Goal: Task Accomplishment & Management: Manage account settings

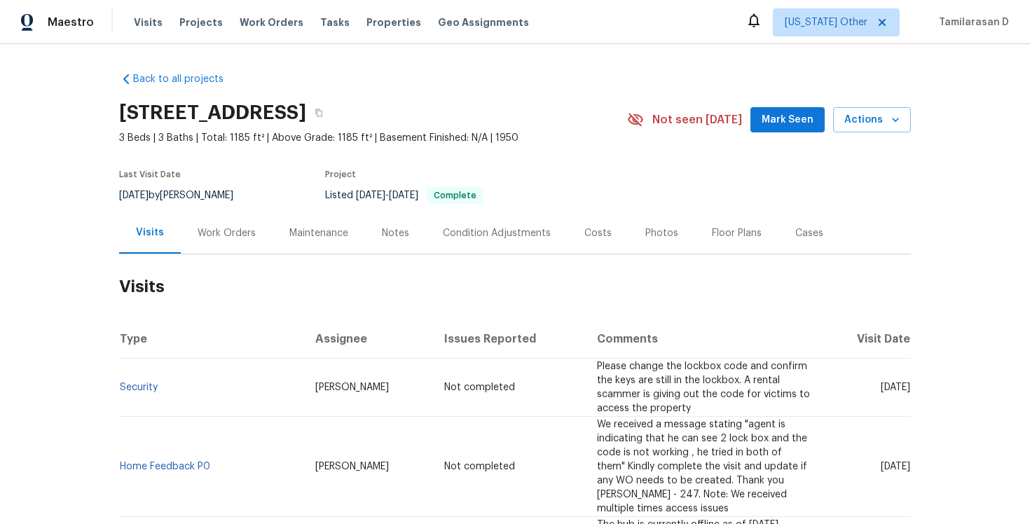
click at [216, 220] on div "Work Orders" at bounding box center [227, 232] width 92 height 41
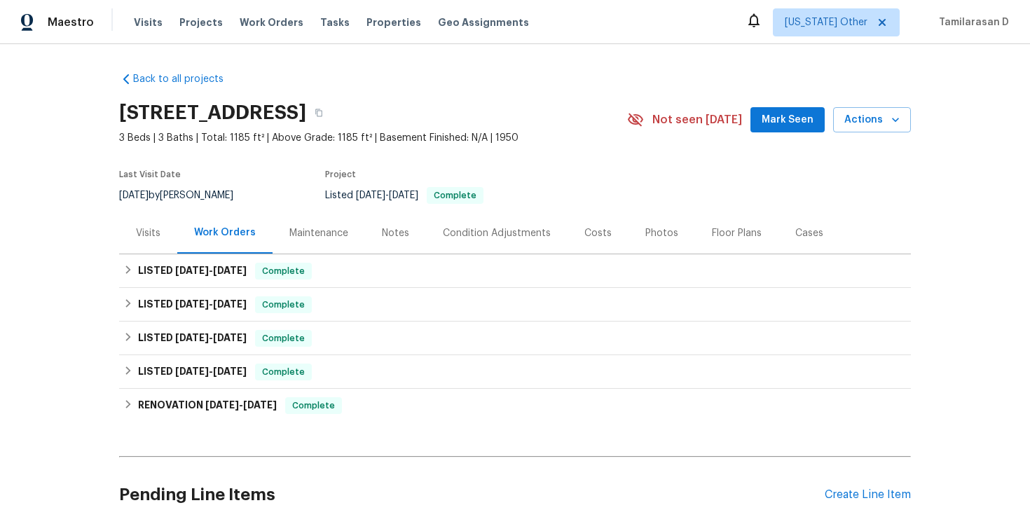
click at [271, 170] on div "Last Visit Date 9/21/2025 by Ryan Johnson Project Listed 7/17/2025 - 7/17/2025 …" at bounding box center [356, 187] width 475 height 50
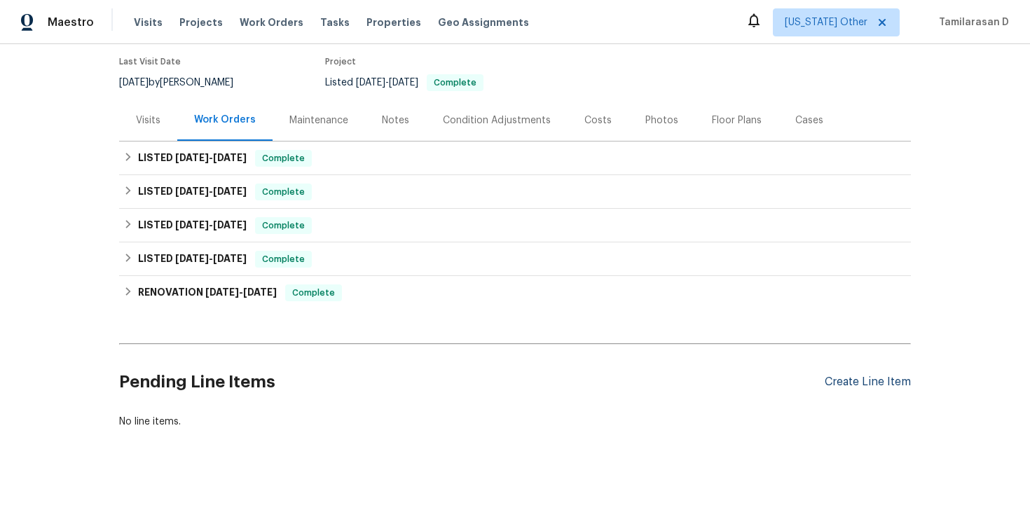
click at [880, 378] on div "Create Line Item" at bounding box center [868, 382] width 86 height 13
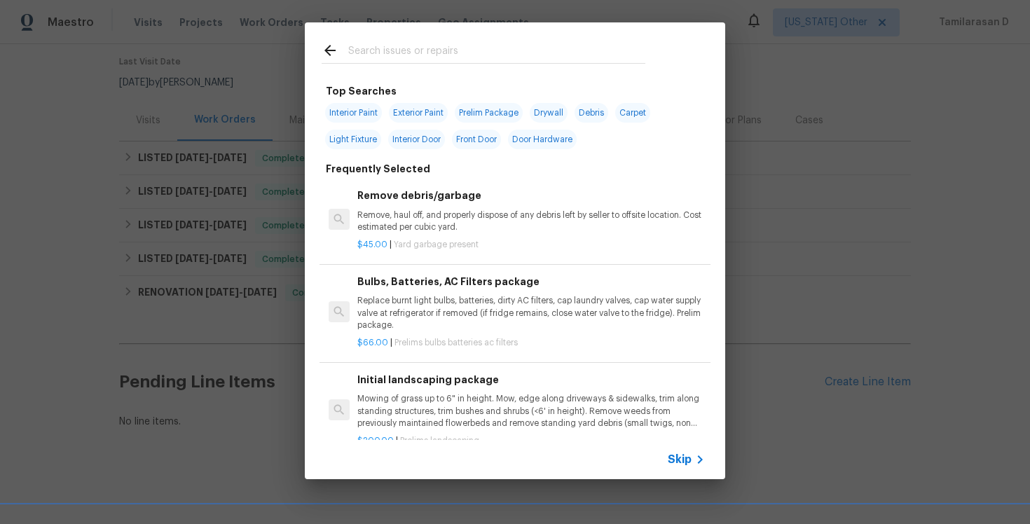
click at [690, 467] on div "Skip" at bounding box center [688, 459] width 41 height 17
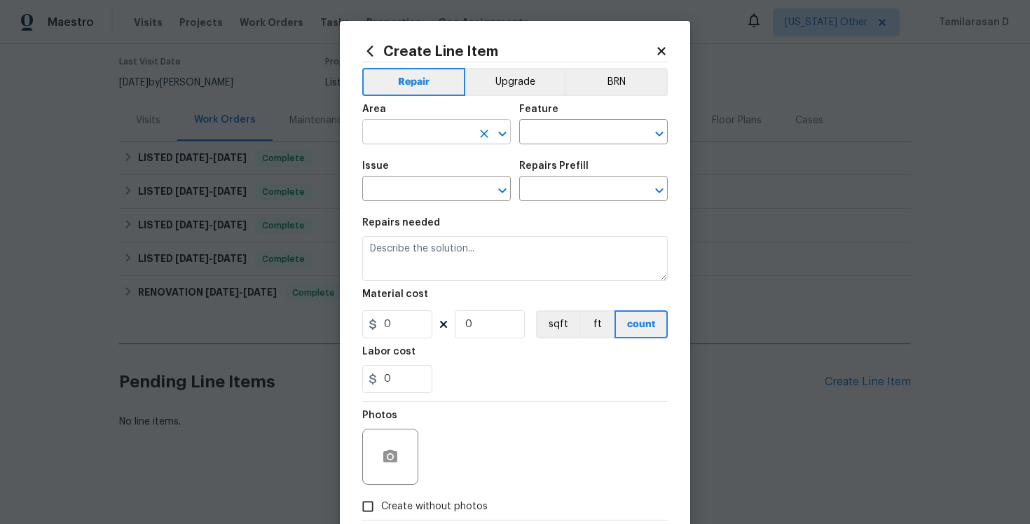
click at [404, 144] on input "text" at bounding box center [416, 134] width 109 height 22
click at [371, 165] on li "Lockbox" at bounding box center [436, 164] width 149 height 23
type input "Lockbox"
click at [561, 136] on input "text" at bounding box center [573, 134] width 109 height 22
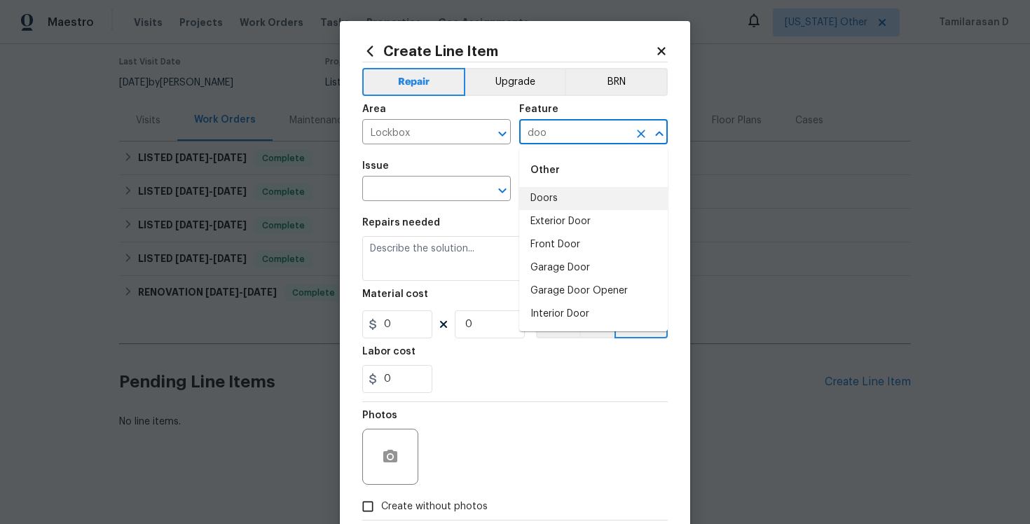
click at [548, 200] on li "Doors" at bounding box center [593, 198] width 149 height 23
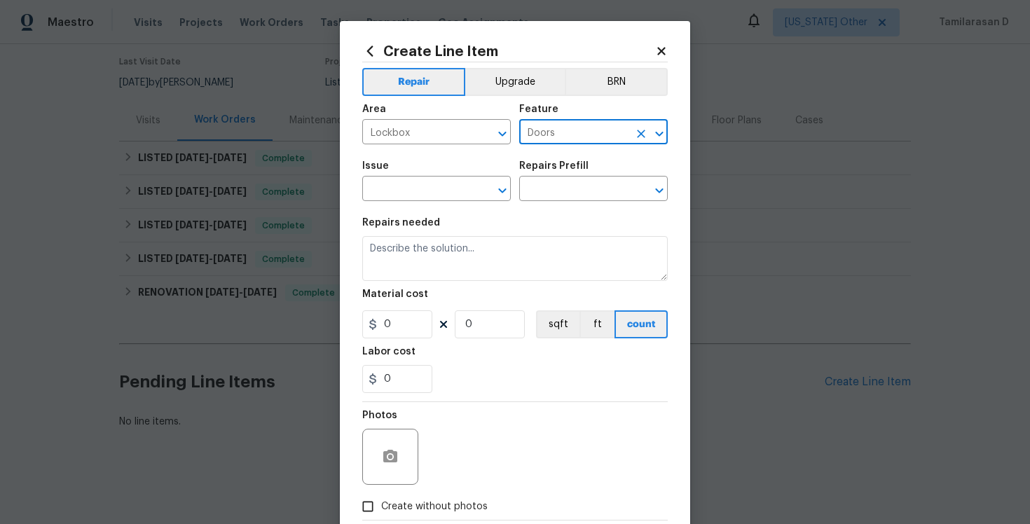
type input "Doors"
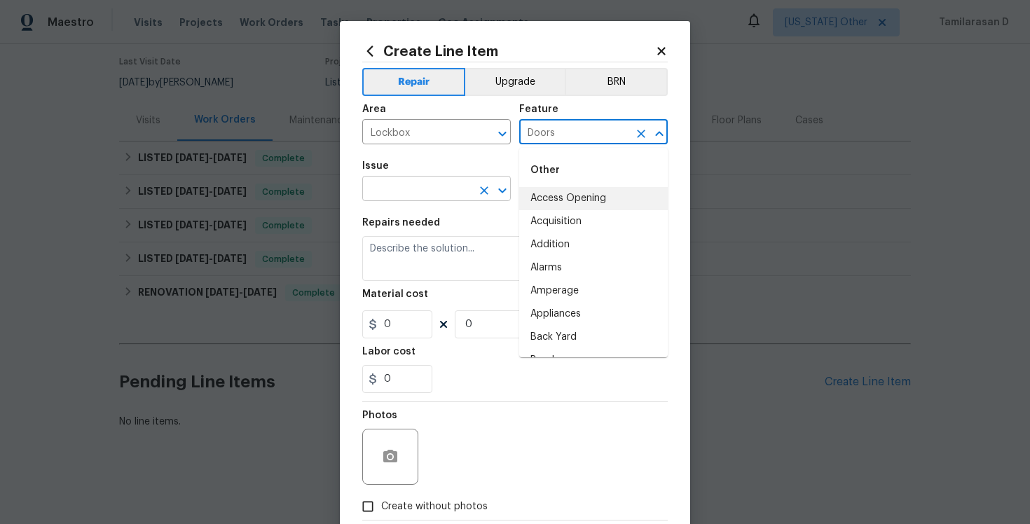
click at [399, 184] on input "text" at bounding box center [416, 190] width 109 height 22
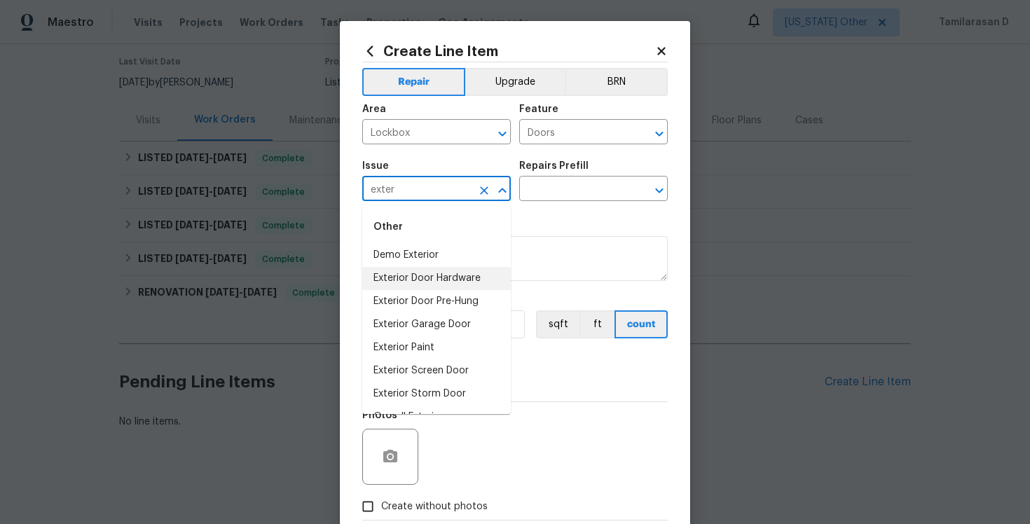
click at [432, 282] on li "Exterior Door Hardware" at bounding box center [436, 278] width 149 height 23
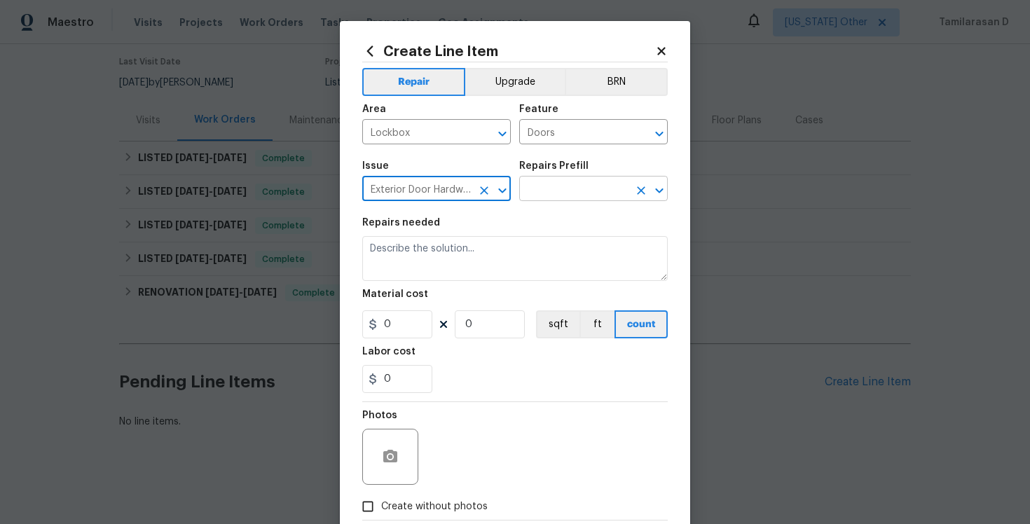
type input "Exterior Door Hardware"
click at [538, 192] on input "text" at bounding box center [573, 190] width 109 height 22
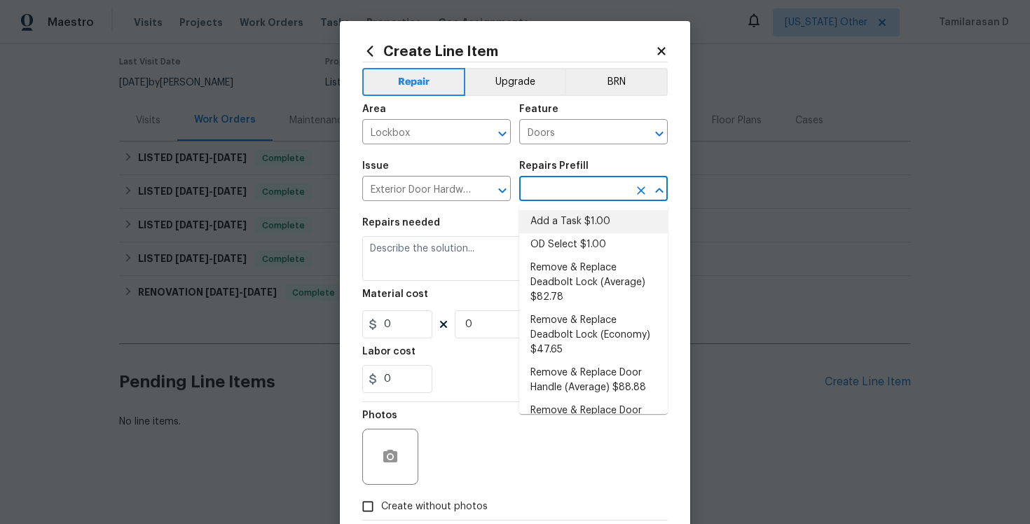
click at [552, 214] on li "Add a Task $1.00" at bounding box center [593, 221] width 149 height 23
type input "Interior Door"
type input "Add a Task $1.00"
type textarea "HPM to detail"
type input "1"
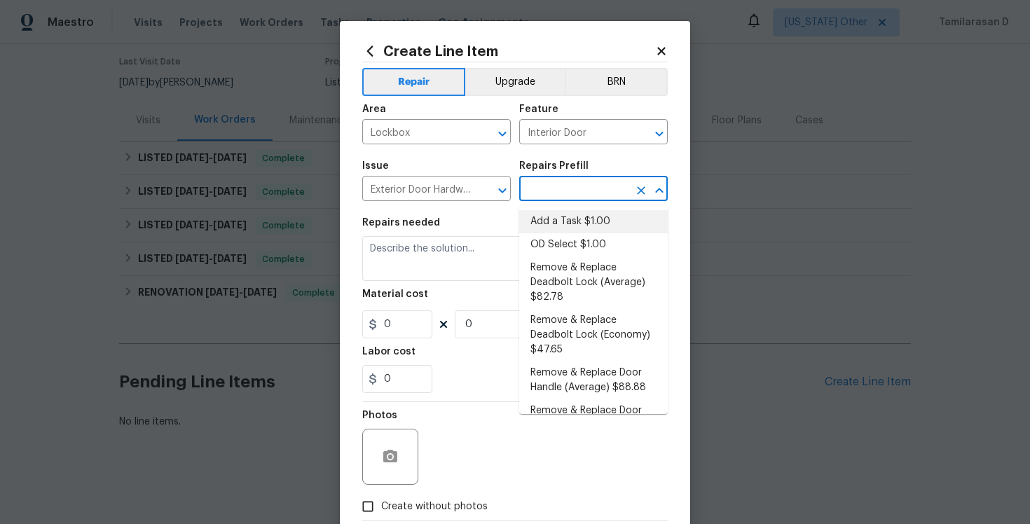
type input "1"
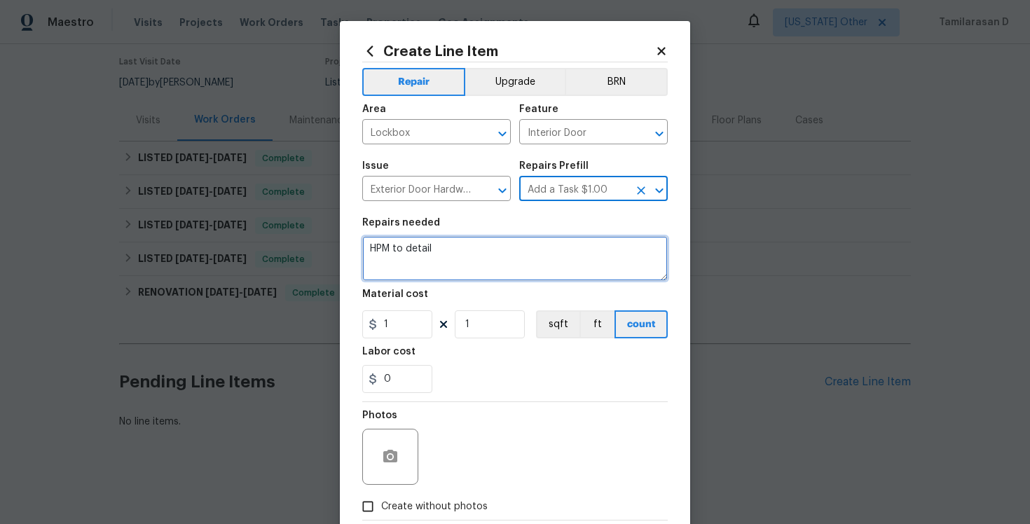
click at [402, 271] on textarea "HPM to detail" at bounding box center [515, 258] width 306 height 45
paste textarea "Received feedback agent is indicating that he can see 2 lock box and the code i…"
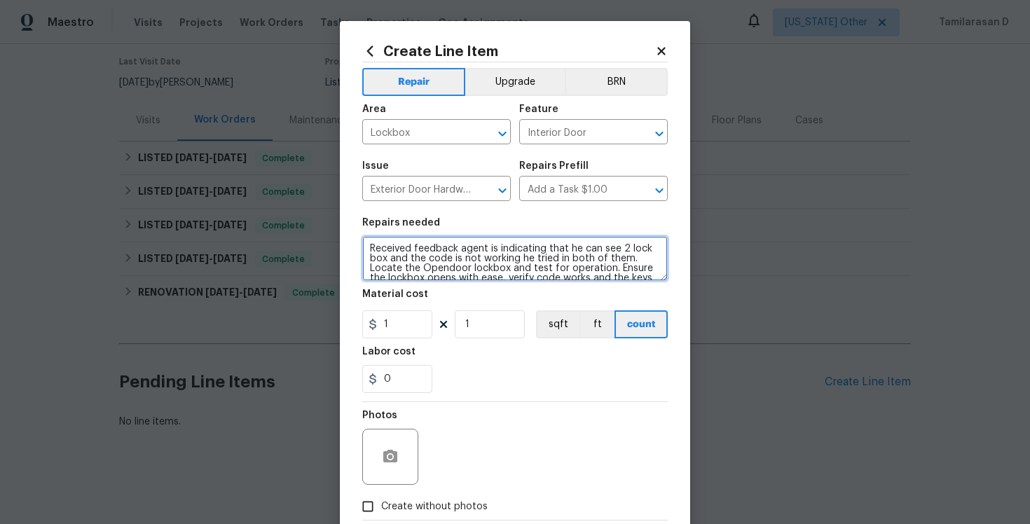
scroll to position [62, 0]
type textarea "Received feedback agent is indicating that he can see 2 lock box and the code i…"
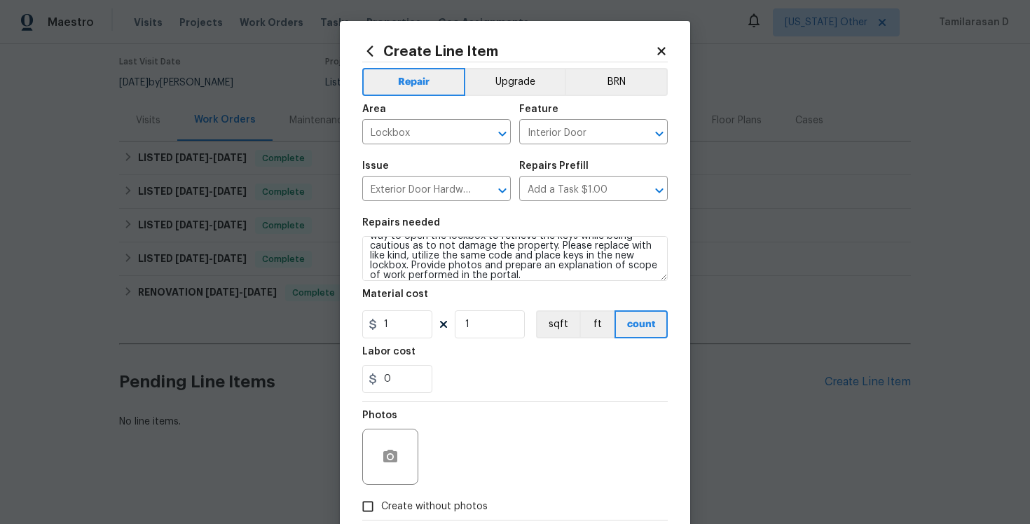
click at [402, 339] on section "Repairs needed Received feedback agent is indicating that he can see 2 lock box…" at bounding box center [515, 306] width 306 height 192
click at [402, 325] on input "1" at bounding box center [397, 325] width 70 height 28
type input "75"
click at [496, 395] on section "Repairs needed Received feedback agent is indicating that he can see 2 lock box…" at bounding box center [515, 306] width 306 height 192
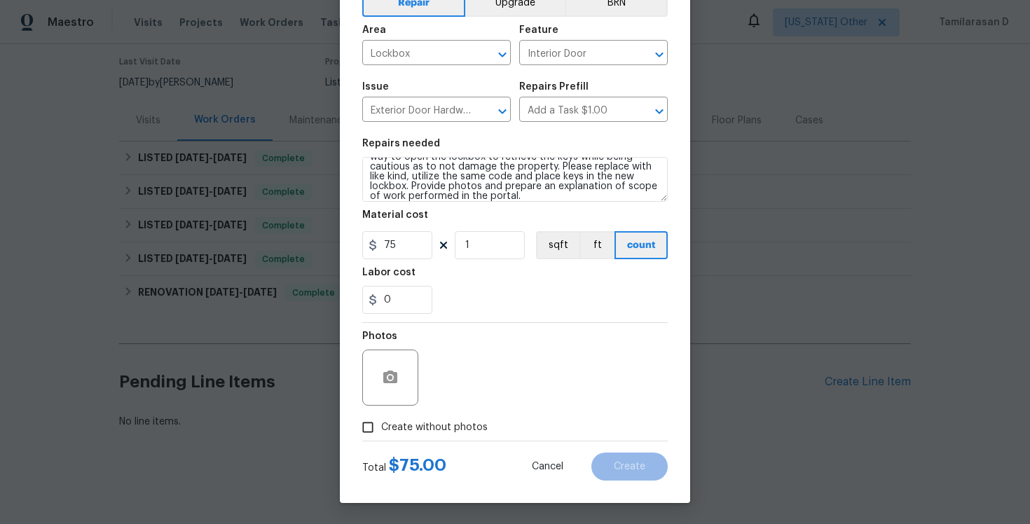
click at [378, 424] on input "Create without photos" at bounding box center [368, 427] width 27 height 27
checkbox input "true"
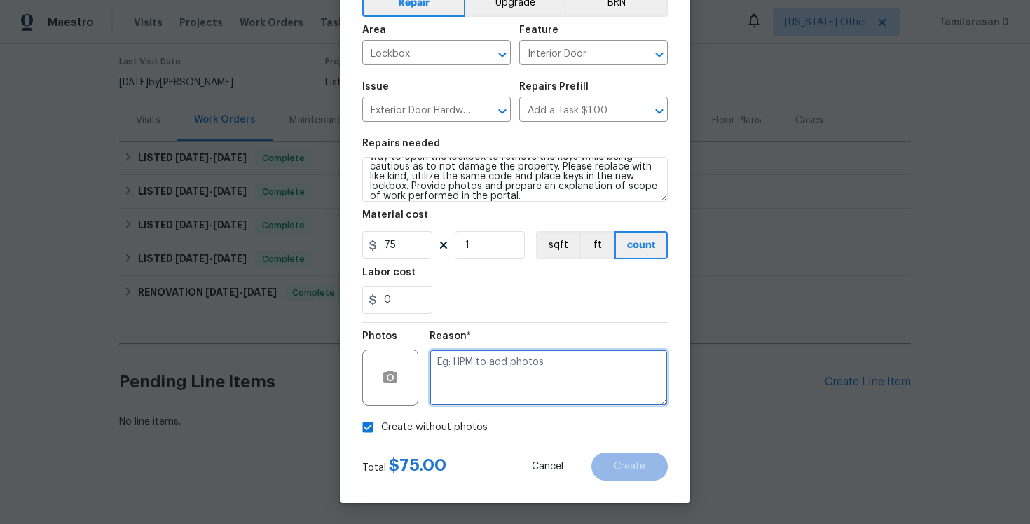
click at [474, 397] on textarea at bounding box center [549, 378] width 238 height 56
type textarea "N/A"
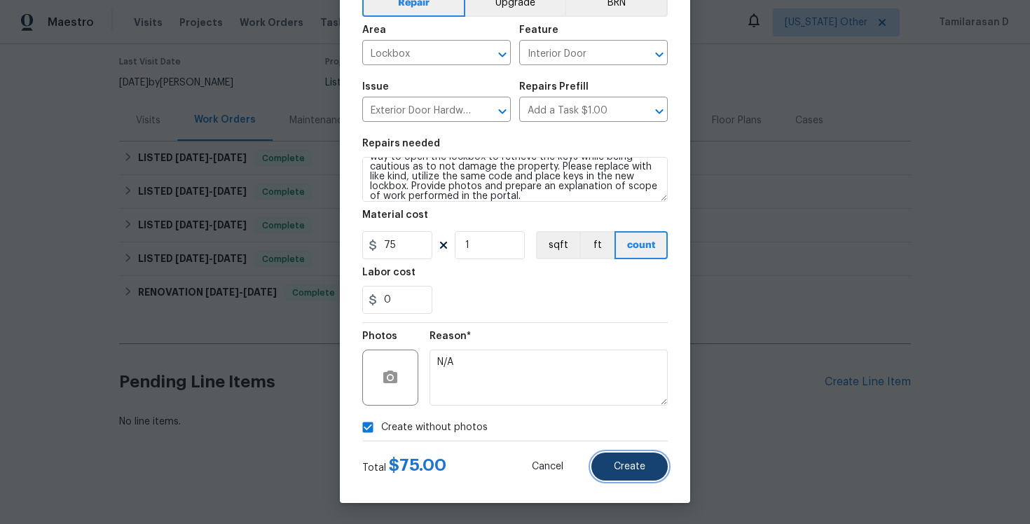
click at [661, 475] on button "Create" at bounding box center [630, 467] width 76 height 28
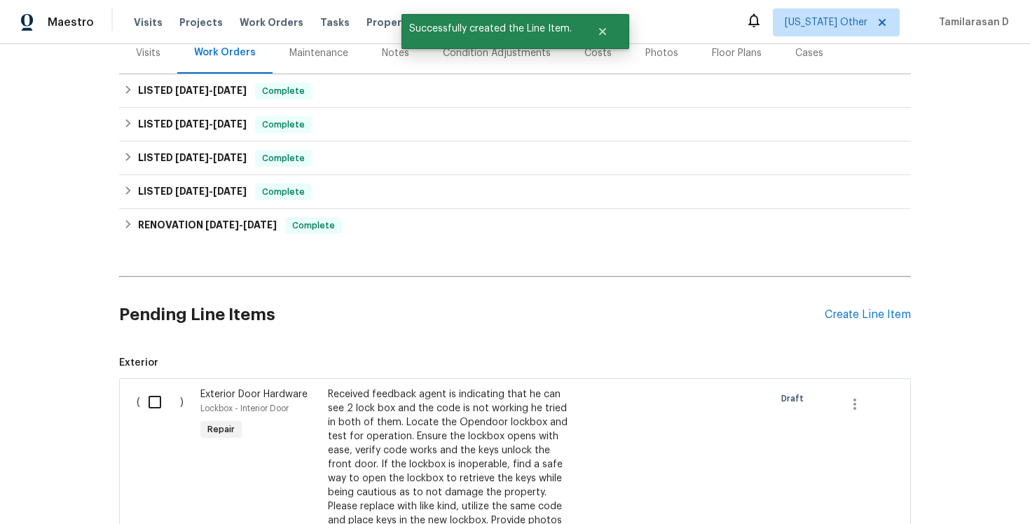
click at [151, 407] on input "checkbox" at bounding box center [160, 402] width 40 height 29
checkbox input "true"
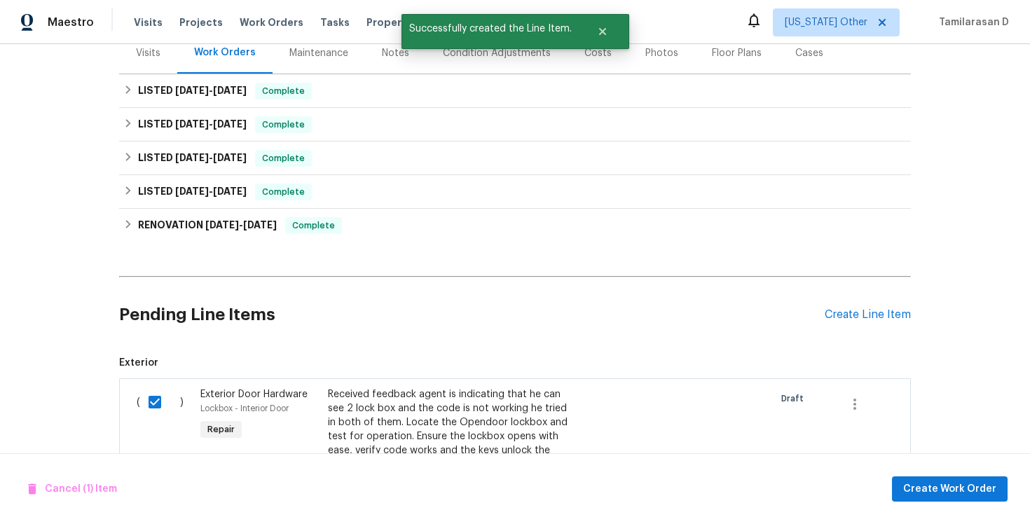
scroll to position [455, 0]
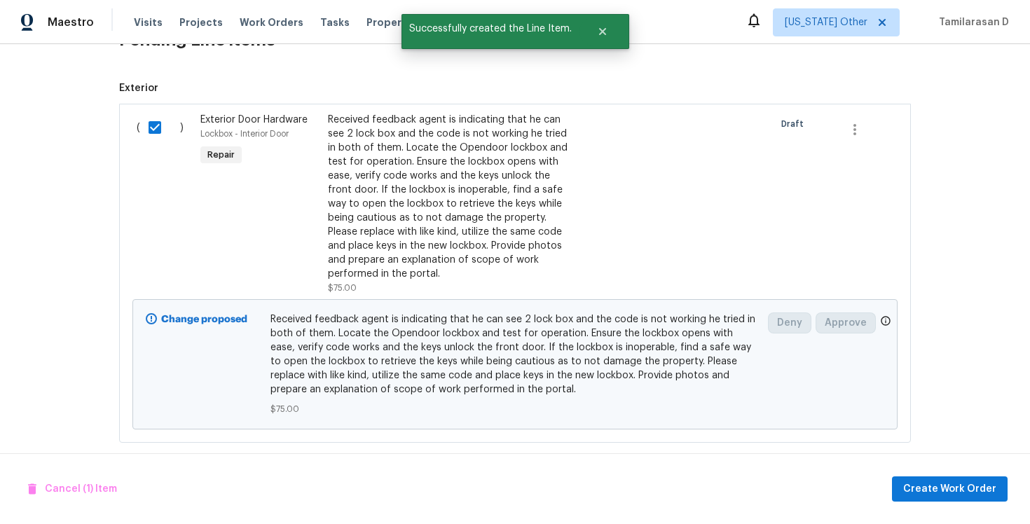
click at [947, 471] on div "Cancel (1) Item Create Work Order" at bounding box center [515, 488] width 1030 height 71
click at [939, 488] on span "Create Work Order" at bounding box center [949, 490] width 93 height 18
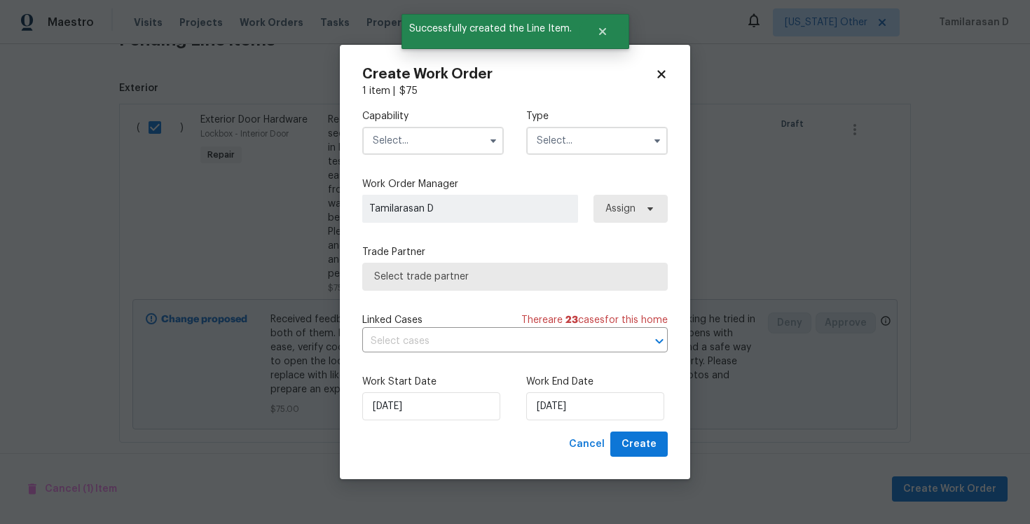
click at [555, 142] on input "text" at bounding box center [597, 141] width 142 height 28
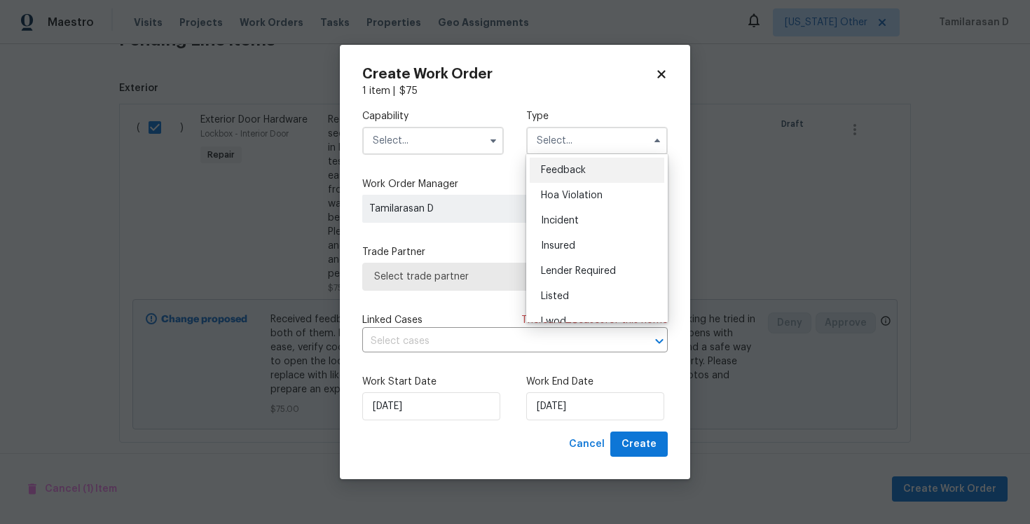
click at [566, 163] on div "Feedback" at bounding box center [597, 170] width 135 height 25
type input "Feedback"
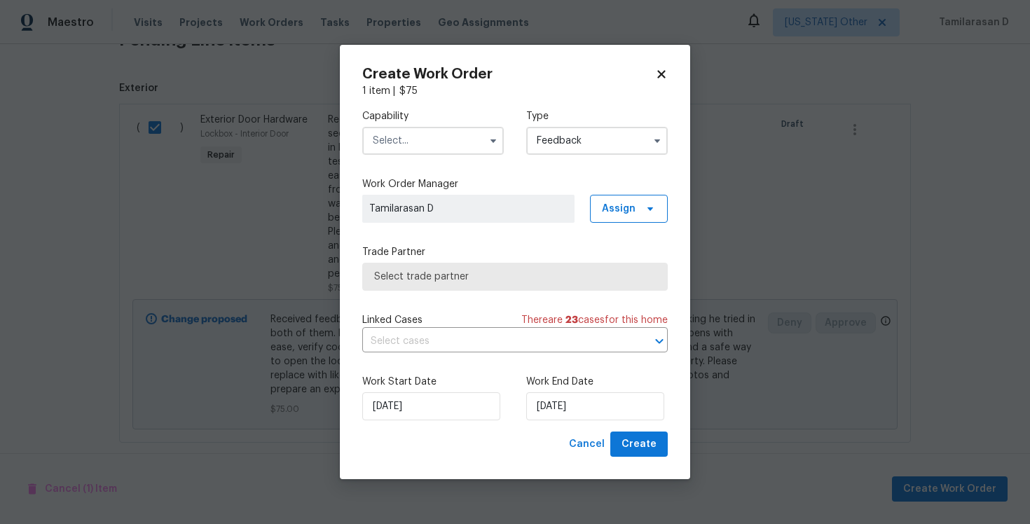
click at [419, 148] on input "text" at bounding box center [433, 141] width 142 height 28
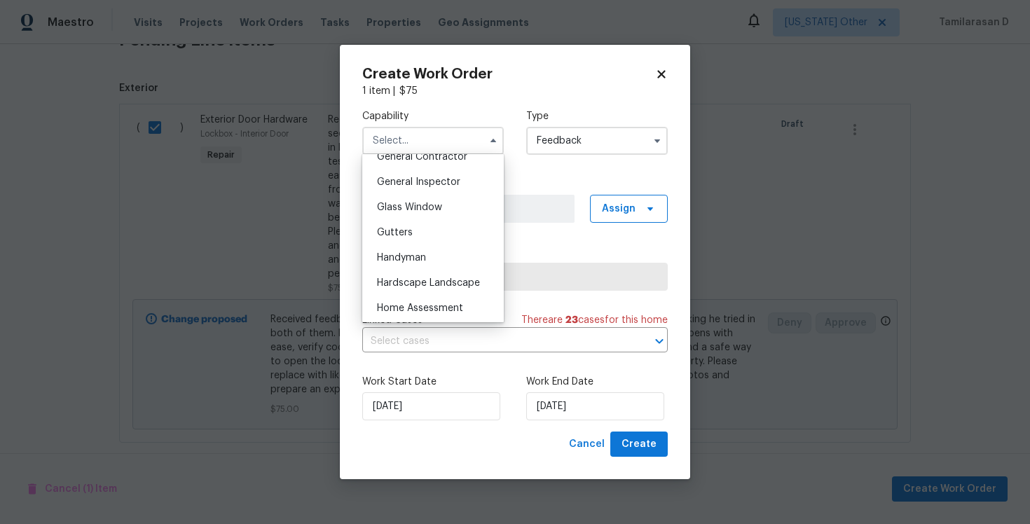
scroll to position [698, 0]
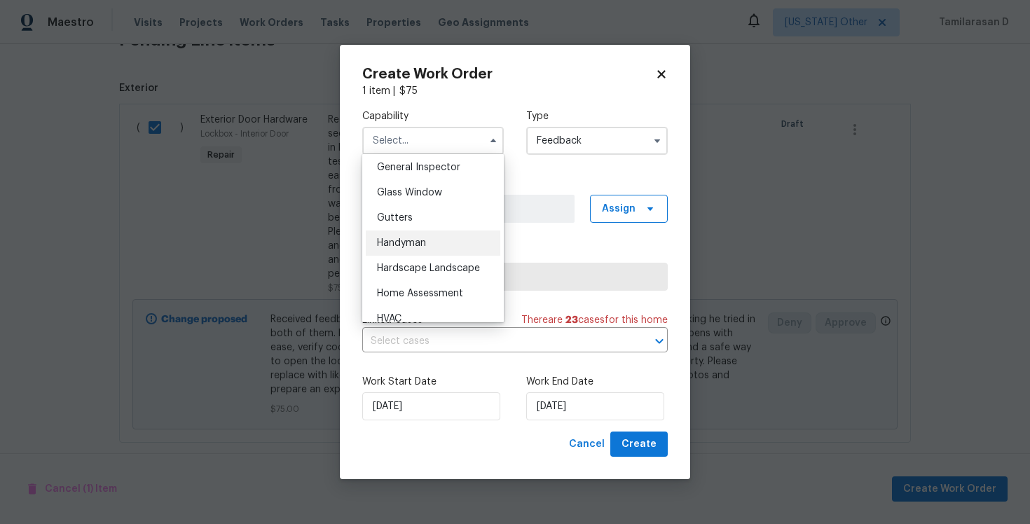
click at [402, 236] on div "Handyman" at bounding box center [433, 243] width 135 height 25
type input "Handyman"
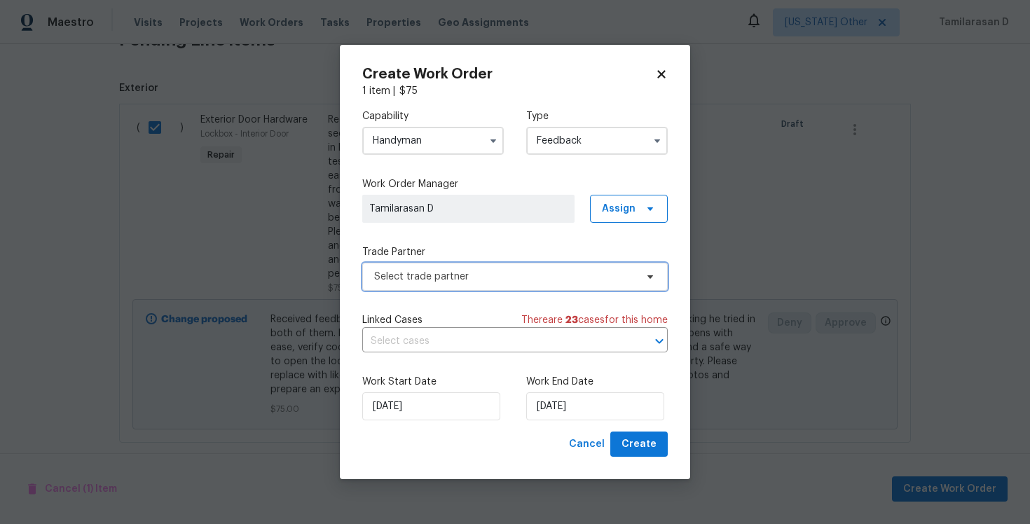
click at [438, 275] on span "Select trade partner" at bounding box center [504, 277] width 261 height 14
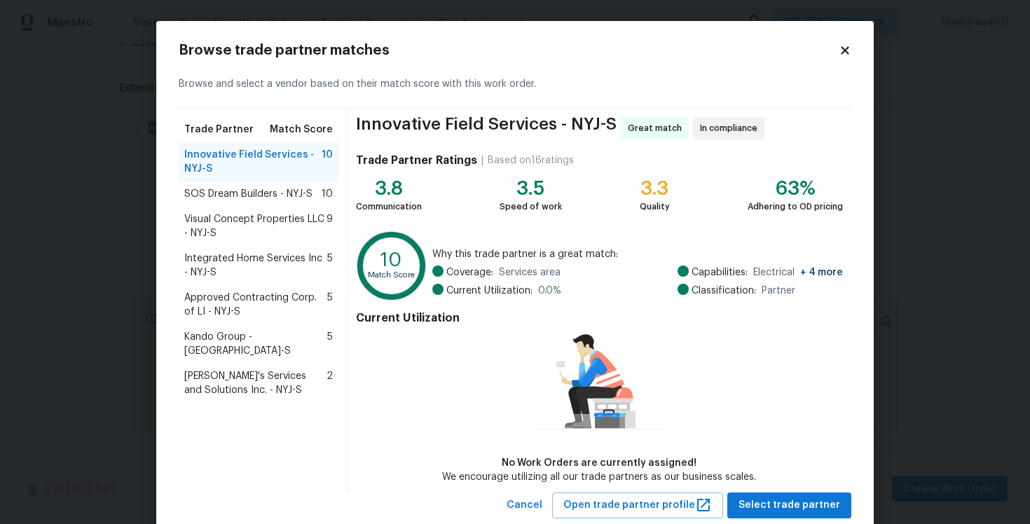
scroll to position [18, 0]
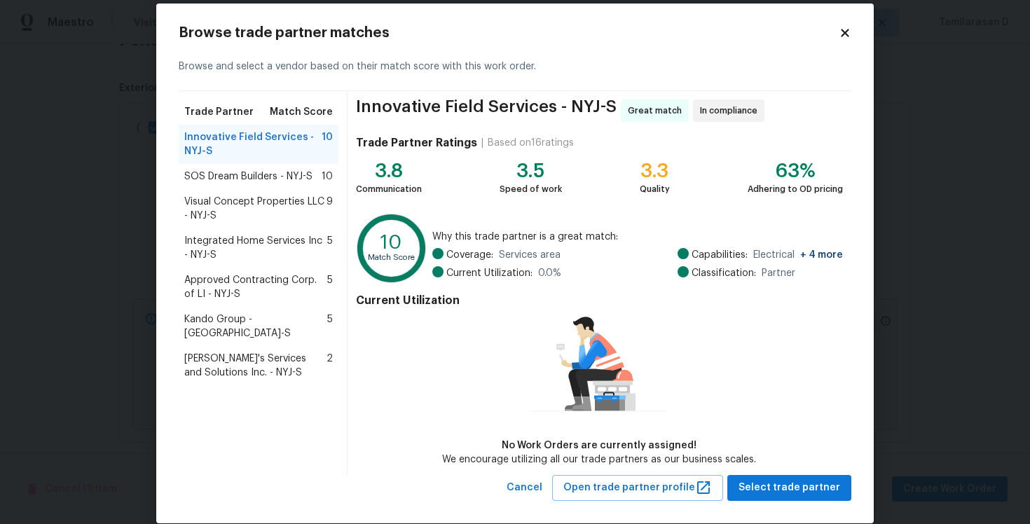
click at [767, 473] on div "Innovative Field Services - NYJ-S Great match In compliance Trade Partner Ratin…" at bounding box center [600, 283] width 504 height 384
click at [777, 485] on span "Select trade partner" at bounding box center [790, 488] width 102 height 18
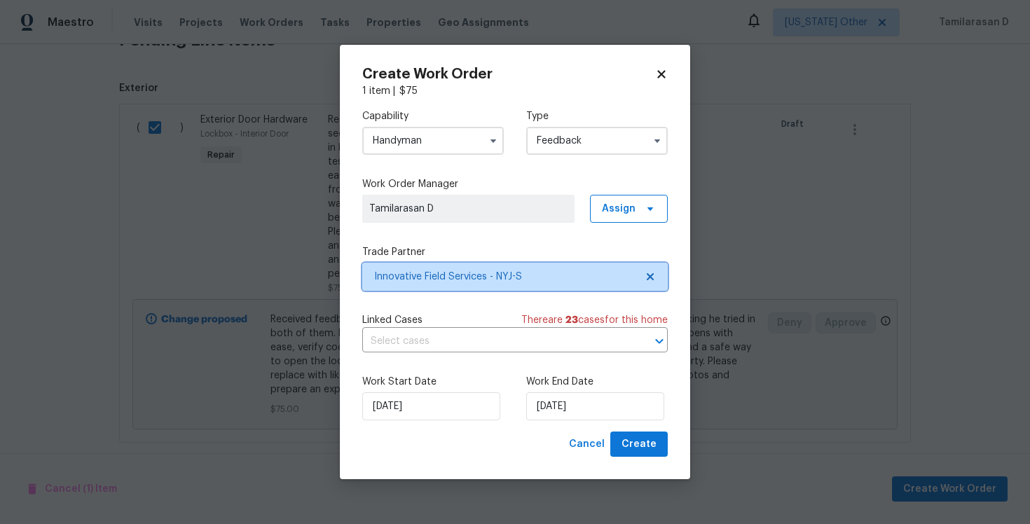
scroll to position [0, 0]
click at [540, 423] on div "Work Start Date 13/10/2025 Work End Date 13/10/2025" at bounding box center [515, 398] width 306 height 68
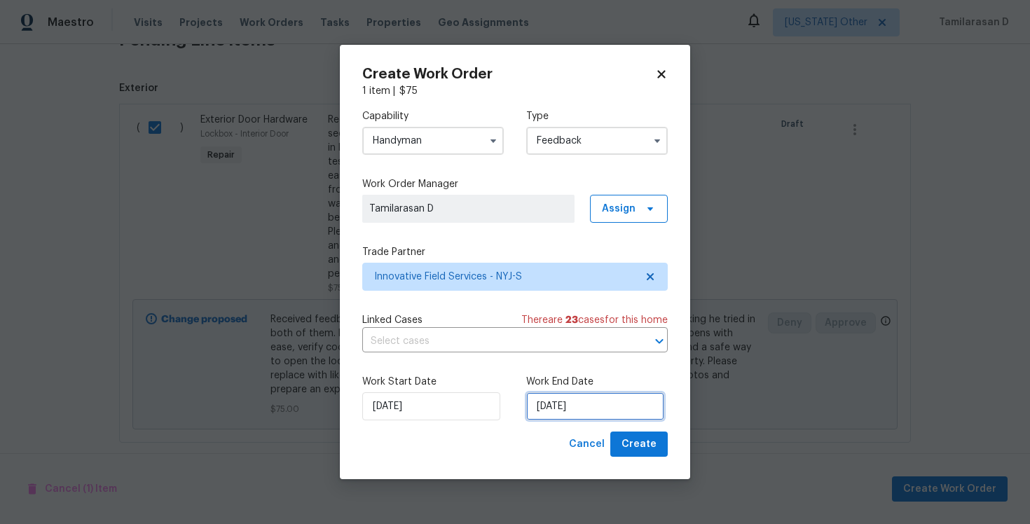
click at [554, 402] on input "[DATE]" at bounding box center [595, 407] width 138 height 28
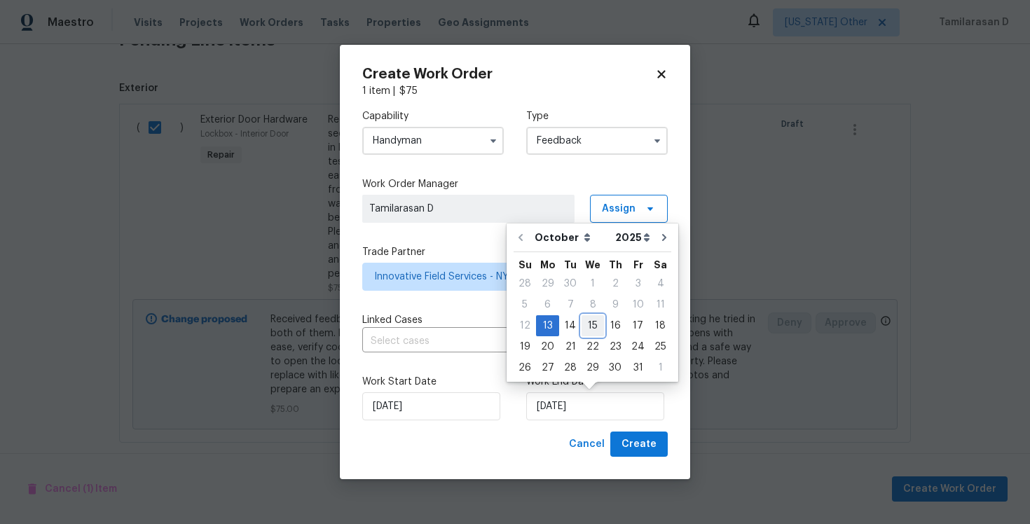
click at [587, 326] on div "15" at bounding box center [593, 326] width 22 height 20
type input "[DATE]"
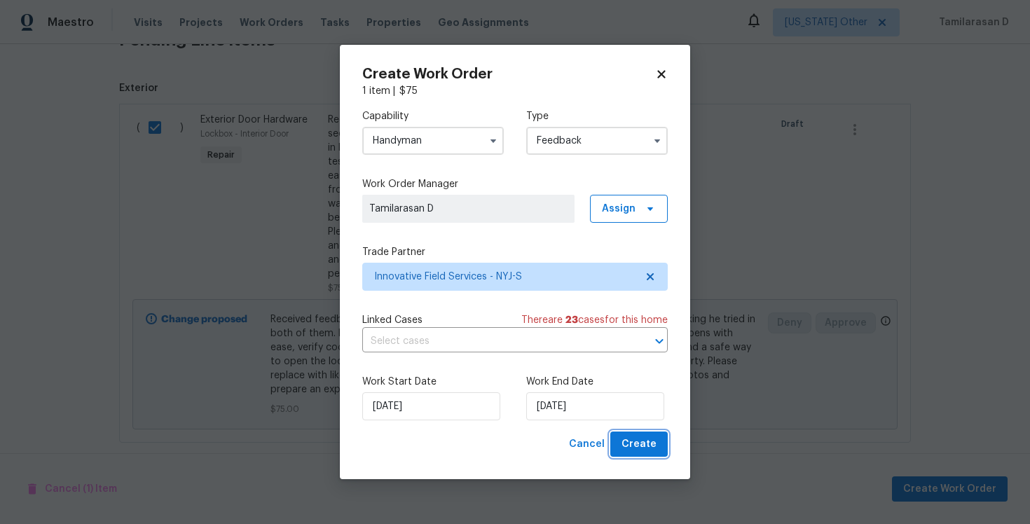
click at [641, 434] on button "Create" at bounding box center [638, 445] width 57 height 26
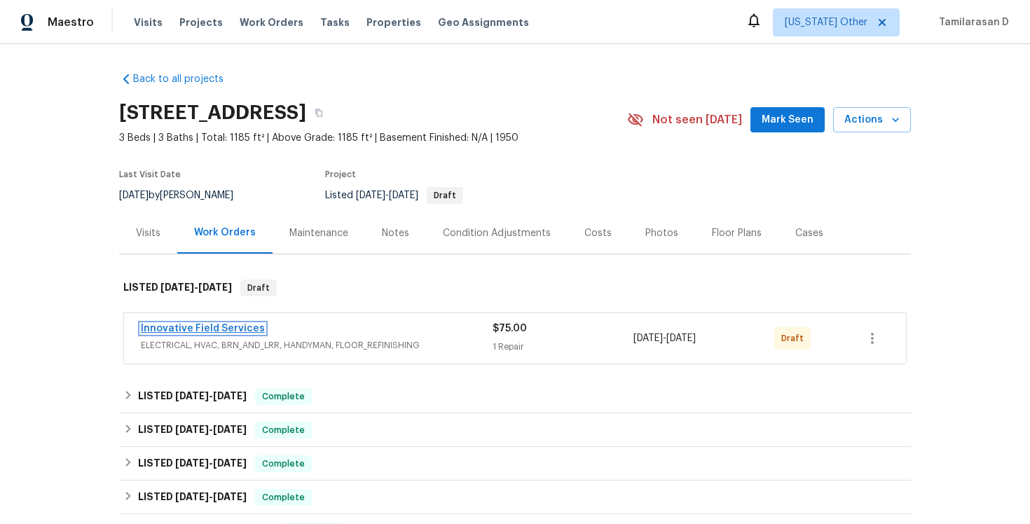
click at [189, 325] on link "Innovative Field Services" at bounding box center [203, 329] width 124 height 10
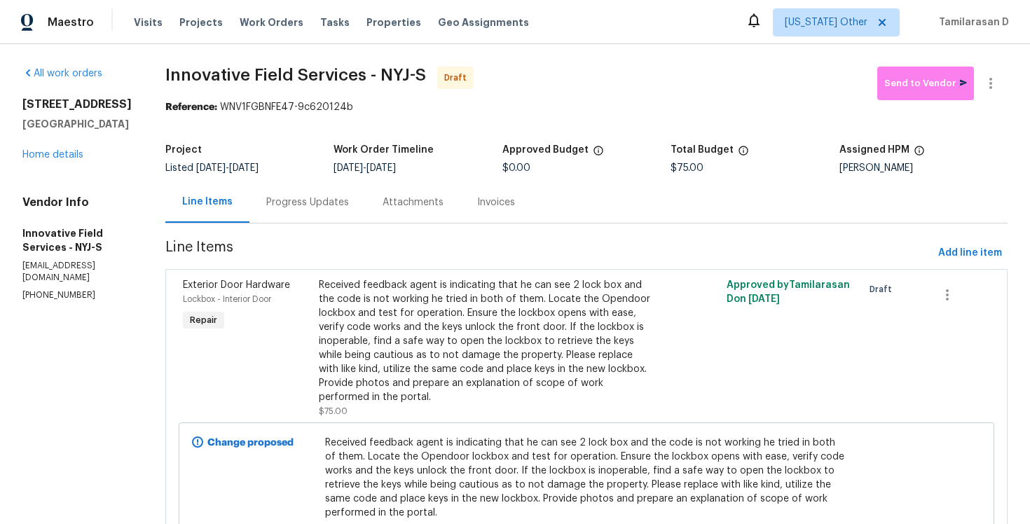
click at [289, 204] on div "Progress Updates" at bounding box center [307, 203] width 83 height 14
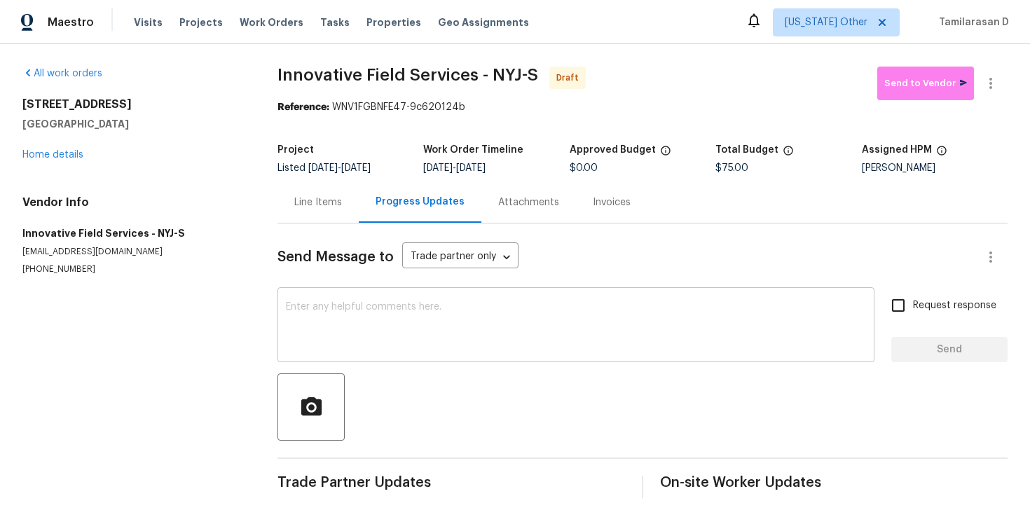
click at [320, 336] on textarea at bounding box center [576, 326] width 580 height 49
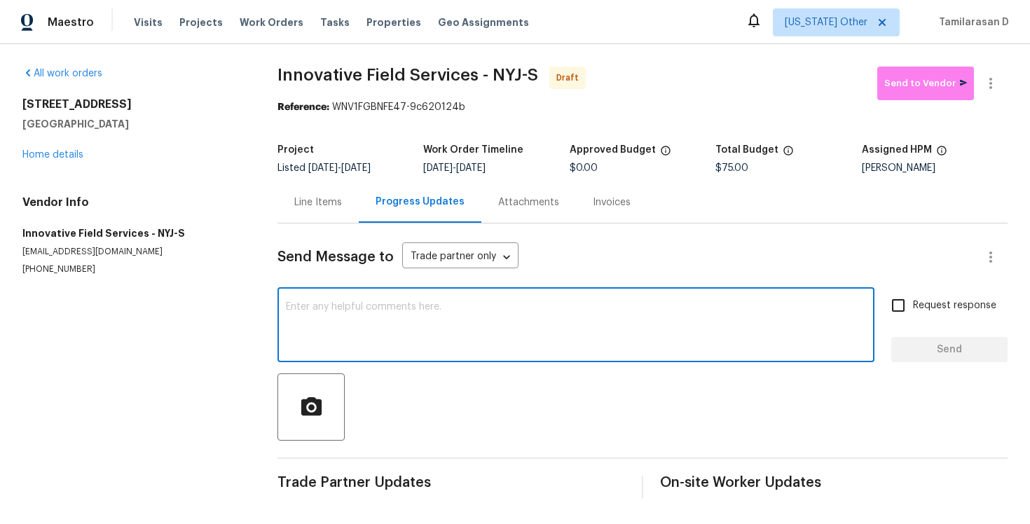
paste textarea "Hey, this is Tamil from Opendoor. I’m confirming you received the WO for the pr…"
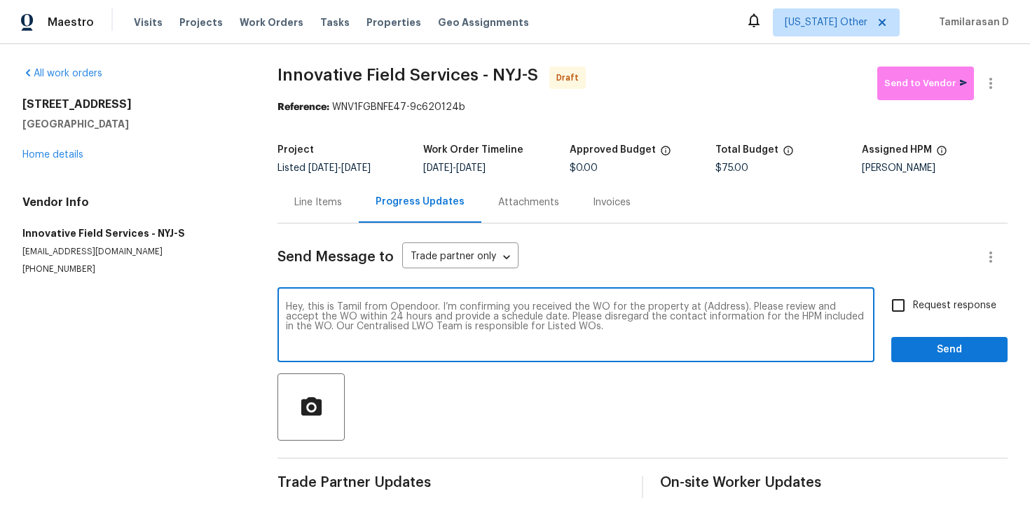
click at [713, 307] on textarea "Hey, this is Tamil from Opendoor. I’m confirming you received the WO for the pr…" at bounding box center [576, 326] width 580 height 49
paste textarea "811 Mountain Ave, Bound Brook, NJ 08805"
type textarea "Hey, this is Tamil from Opendoor. I’m confirming you received the WO for the pr…"
click at [924, 307] on span "Request response" at bounding box center [954, 306] width 83 height 15
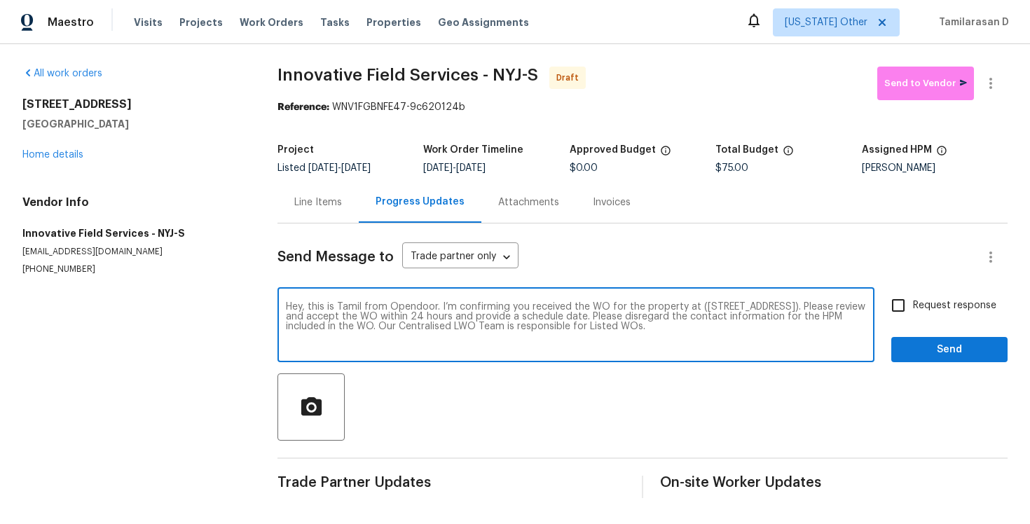
click at [913, 307] on input "Request response" at bounding box center [898, 305] width 29 height 29
checkbox input "true"
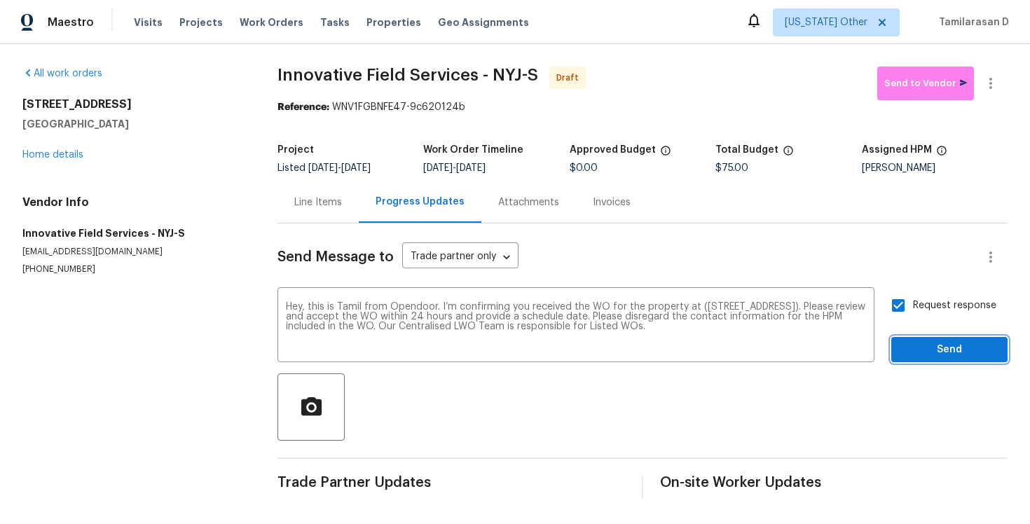
click at [955, 349] on span "Send" at bounding box center [950, 350] width 94 height 18
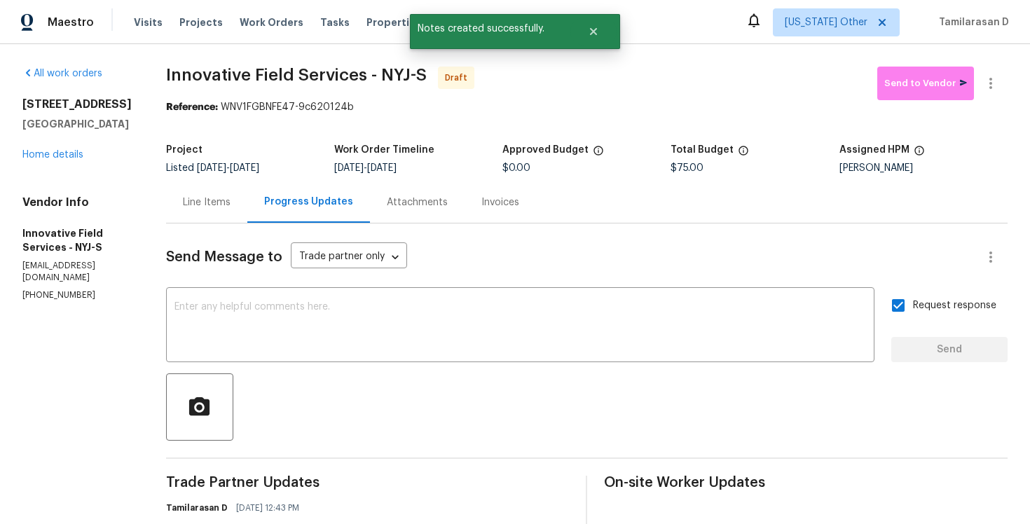
click at [988, 84] on icon "button" at bounding box center [991, 83] width 17 height 17
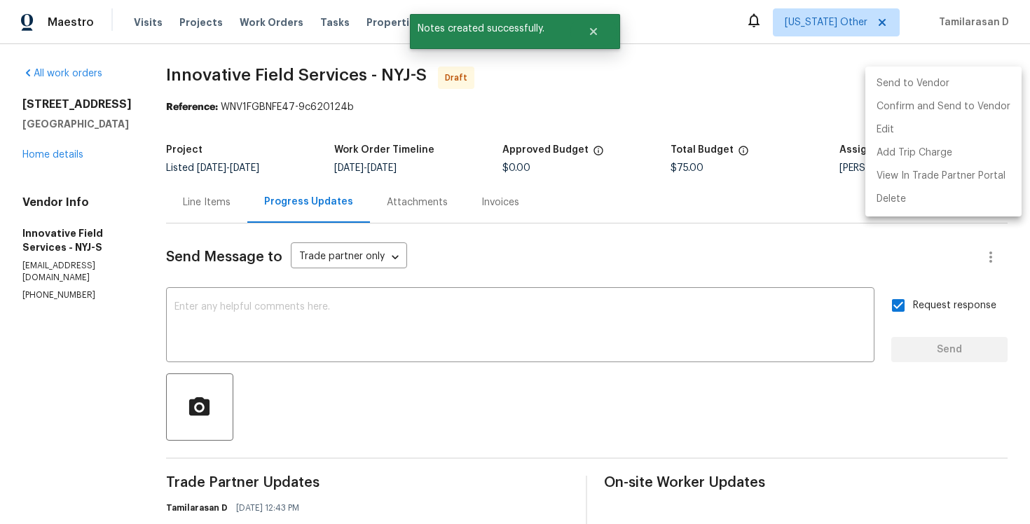
click at [652, 53] on div at bounding box center [515, 262] width 1030 height 524
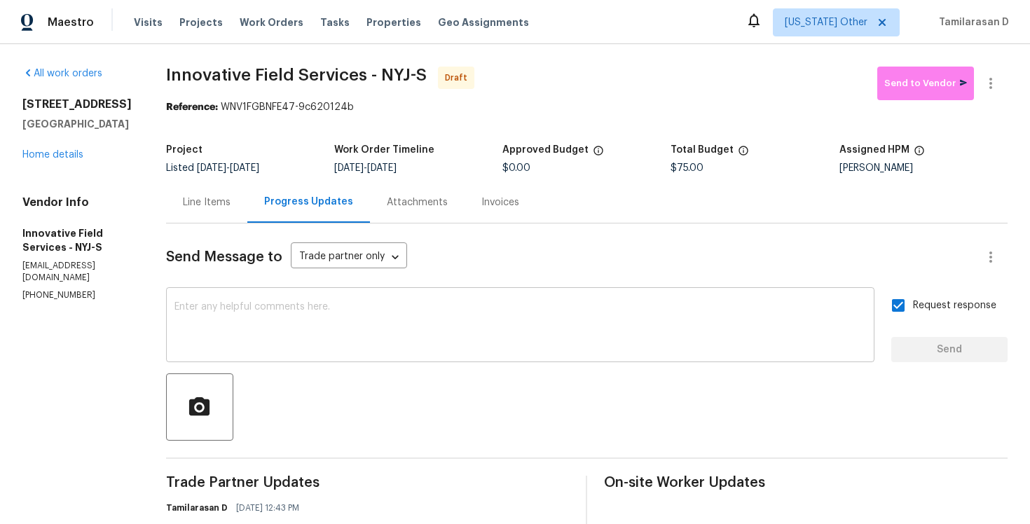
click at [299, 314] on textarea at bounding box center [521, 326] width 692 height 49
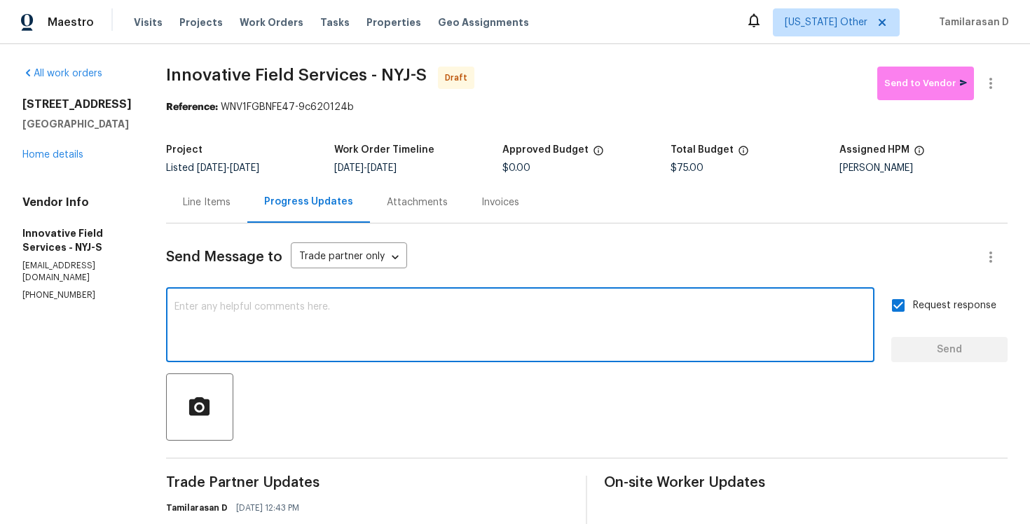
paste textarea "Attention All Work Orders must include before-photos (both close-up and wide-an…"
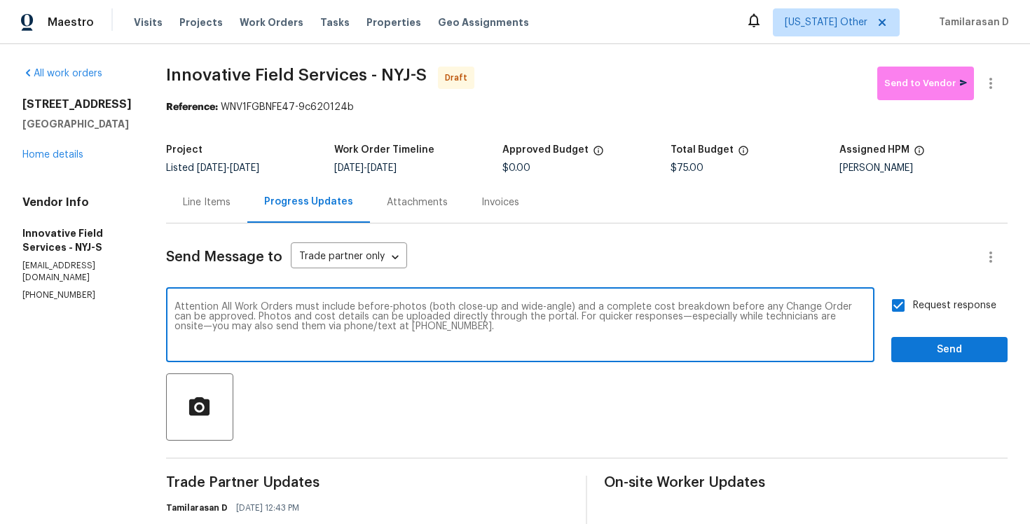
type textarea "Attention All Work Orders must include before-photos (both close-up and wide-an…"
click at [979, 348] on span "Send" at bounding box center [950, 350] width 94 height 18
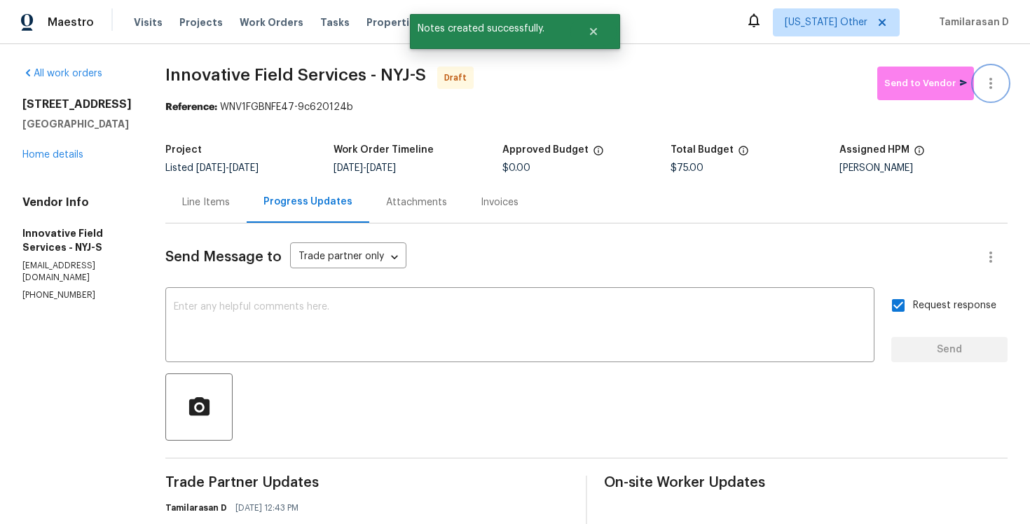
click at [991, 85] on icon "button" at bounding box center [991, 83] width 17 height 17
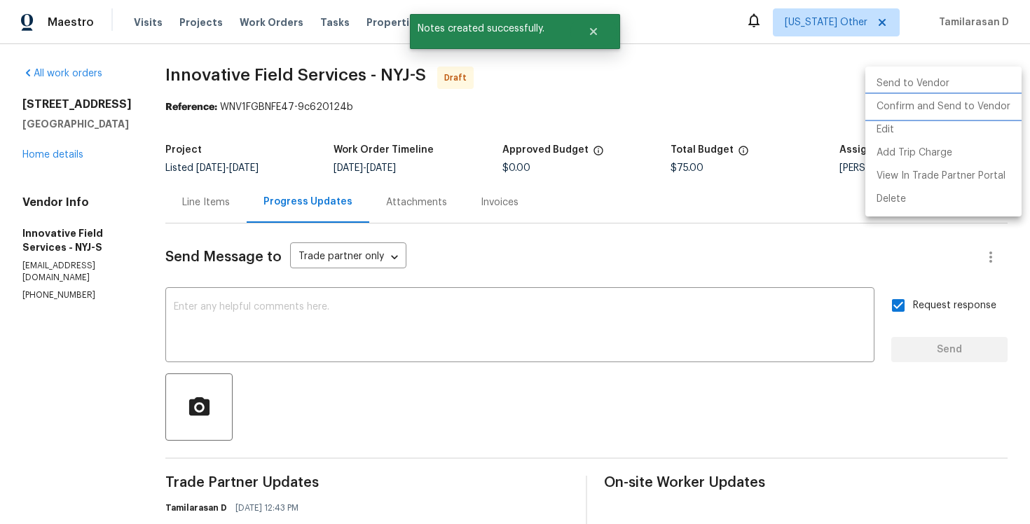
click at [924, 100] on li "Confirm and Send to Vendor" at bounding box center [944, 106] width 156 height 23
click at [741, 88] on div at bounding box center [515, 262] width 1030 height 524
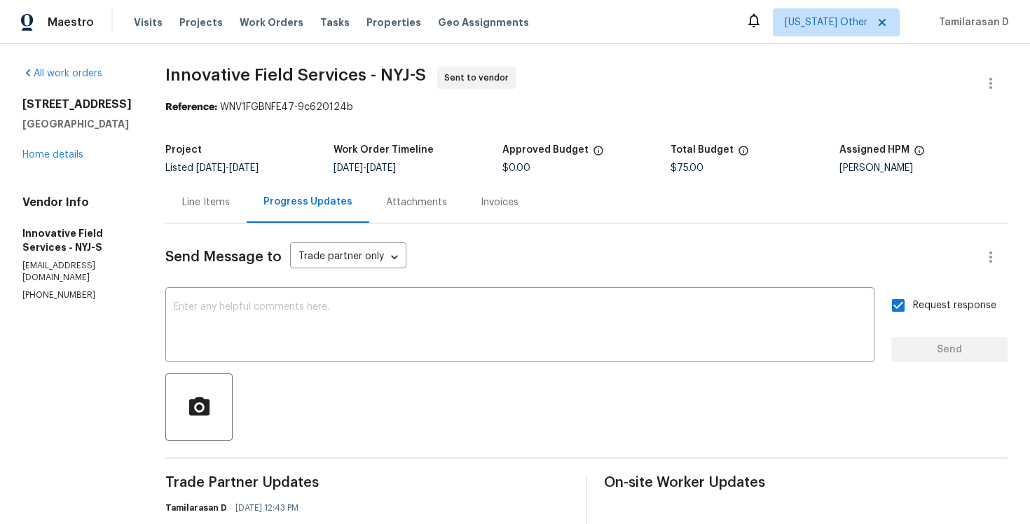
click at [165, 71] on span "Innovative Field Services - NYJ-S" at bounding box center [295, 75] width 261 height 17
drag, startPoint x: 160, startPoint y: 71, endPoint x: 370, endPoint y: 71, distance: 210.3
click at [370, 71] on div "All work orders 811 Mountain Ave Bound Brook, NJ 08805 Home details Vendor Info…" at bounding box center [515, 386] width 1030 height 684
copy span "Innovative Field Services -"
click at [249, 139] on div "Project Listed 10/13/2025 - 10/15/2025 Work Order Timeline 10/13/2025 - 10/15/2…" at bounding box center [586, 159] width 842 height 45
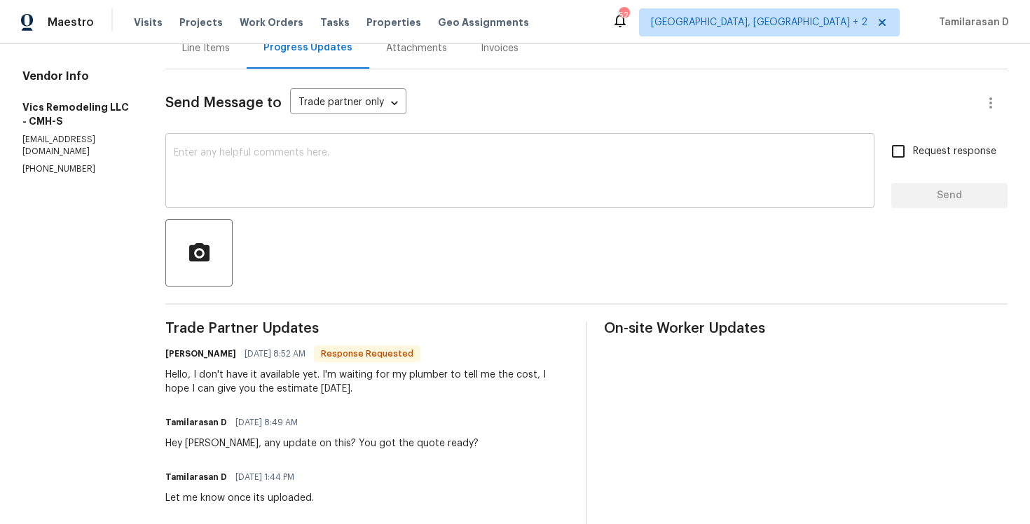
scroll to position [163, 0]
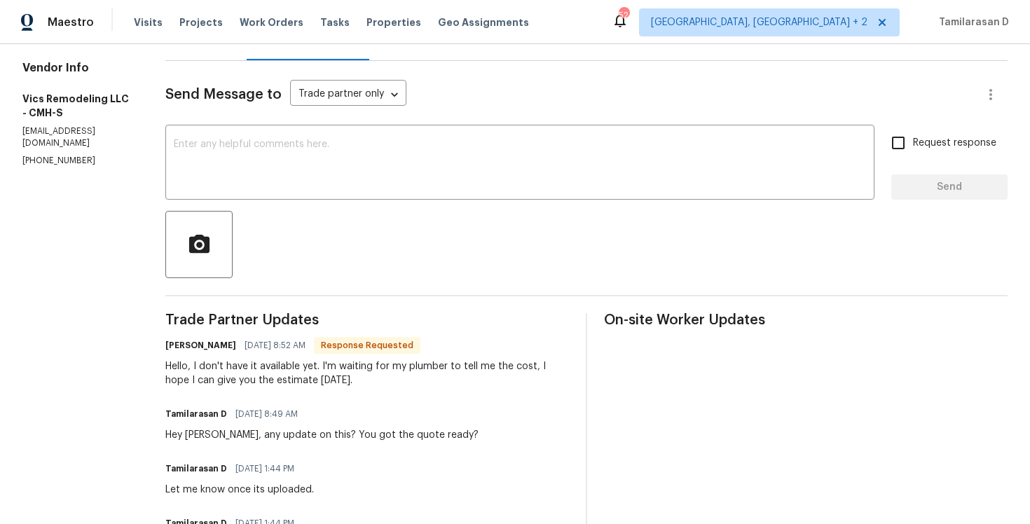
click at [240, 371] on div "Hello, I don't have it available yet. I'm waiting for my plumber to tell me the…" at bounding box center [367, 374] width 404 height 28
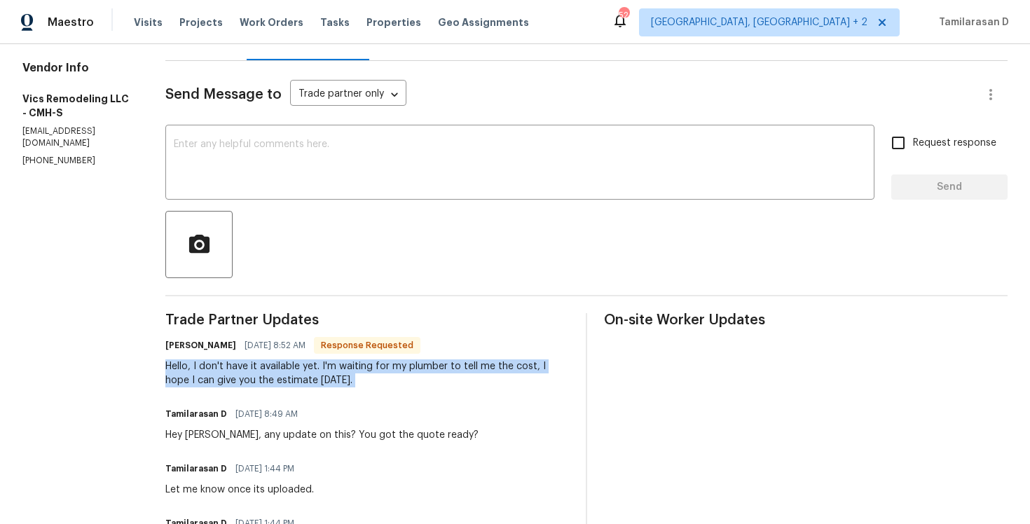
click at [254, 374] on div "Hello, I don't have it available yet. I'm waiting for my plumber to tell me the…" at bounding box center [367, 374] width 404 height 28
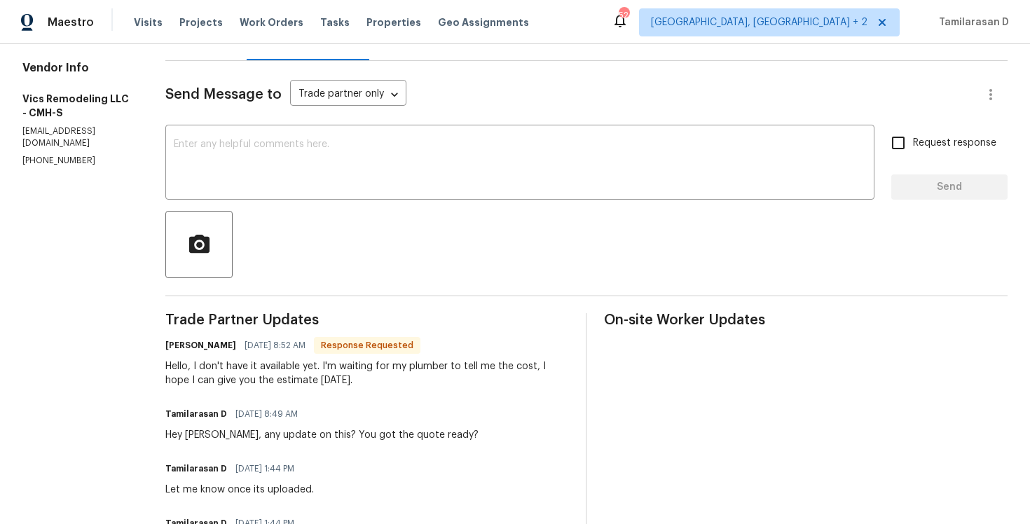
click at [254, 374] on div "Hello, I don't have it available yet. I'm waiting for my plumber to tell me the…" at bounding box center [367, 374] width 404 height 28
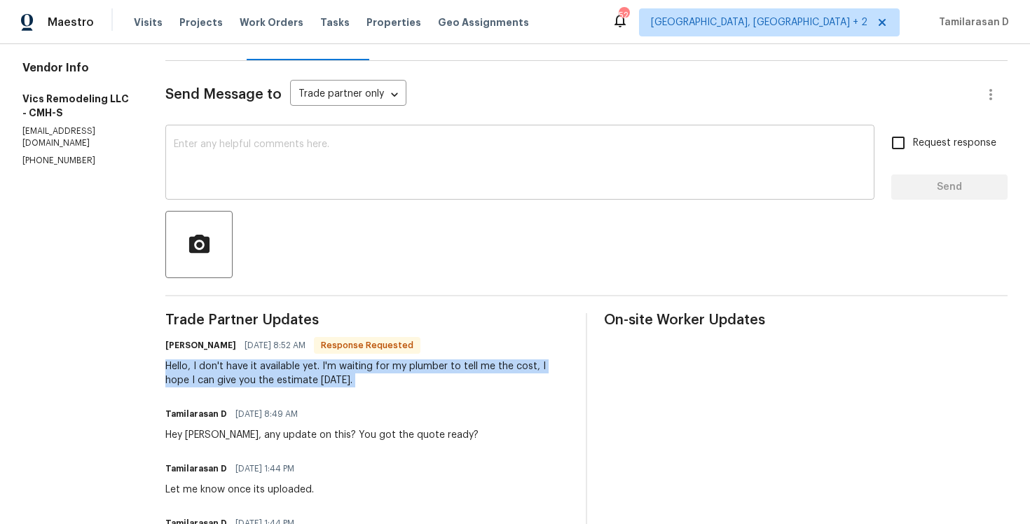
click at [239, 172] on textarea at bounding box center [520, 163] width 692 height 49
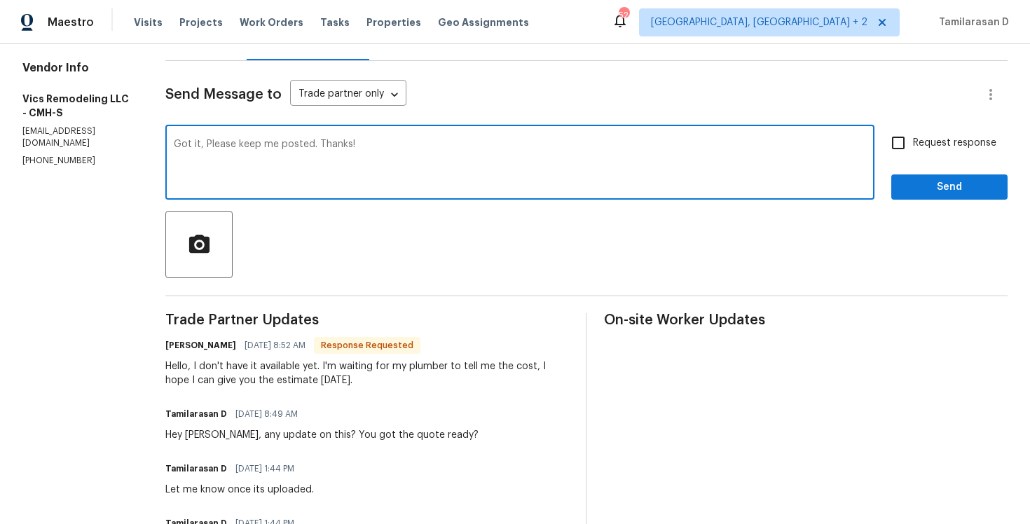
type textarea "Got it, Please keep me posted. Thanks!"
click at [928, 188] on span "Send" at bounding box center [950, 188] width 94 height 18
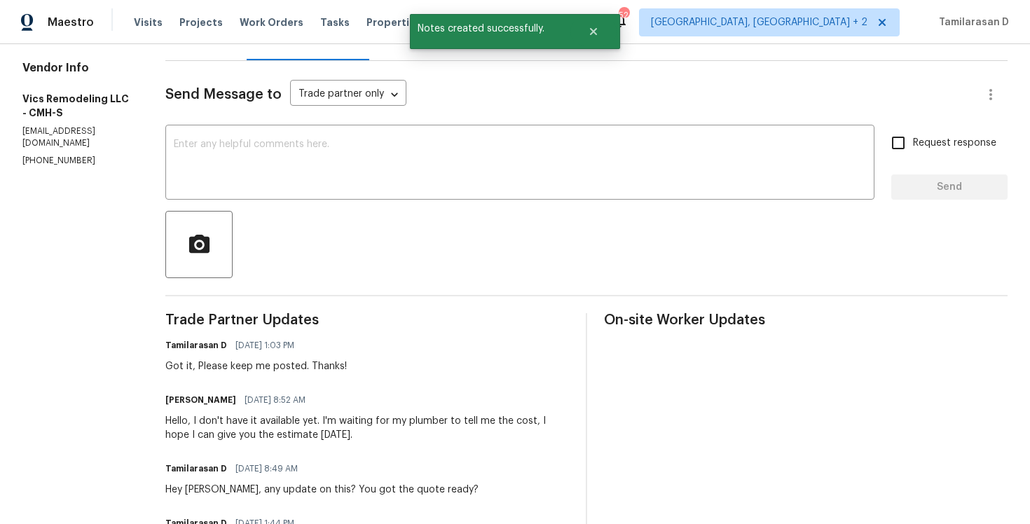
click at [251, 433] on div "Hello, I don't have it available yet. I'm waiting for my plumber to tell me the…" at bounding box center [367, 428] width 404 height 28
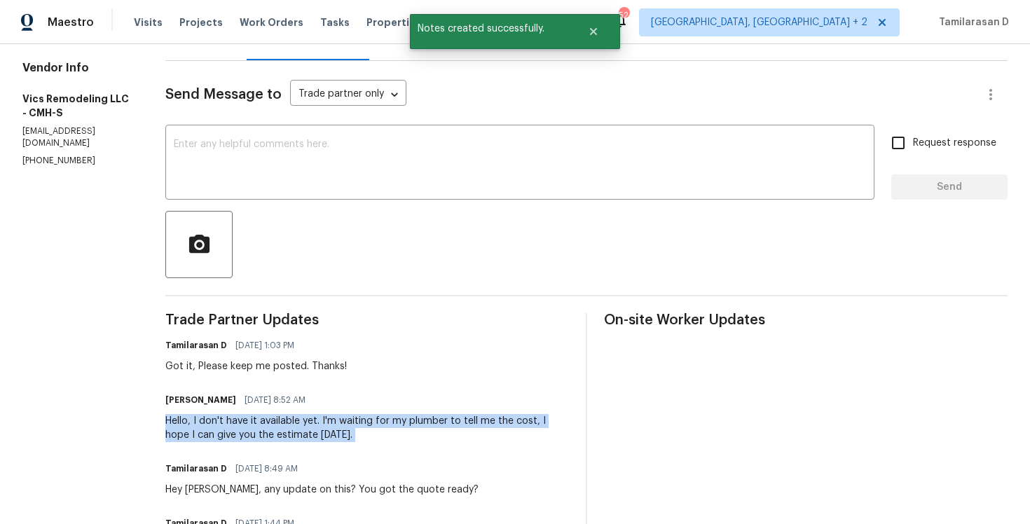
copy div "Hello, I don't have it available yet. I'm waiting for my plumber to tell me the…"
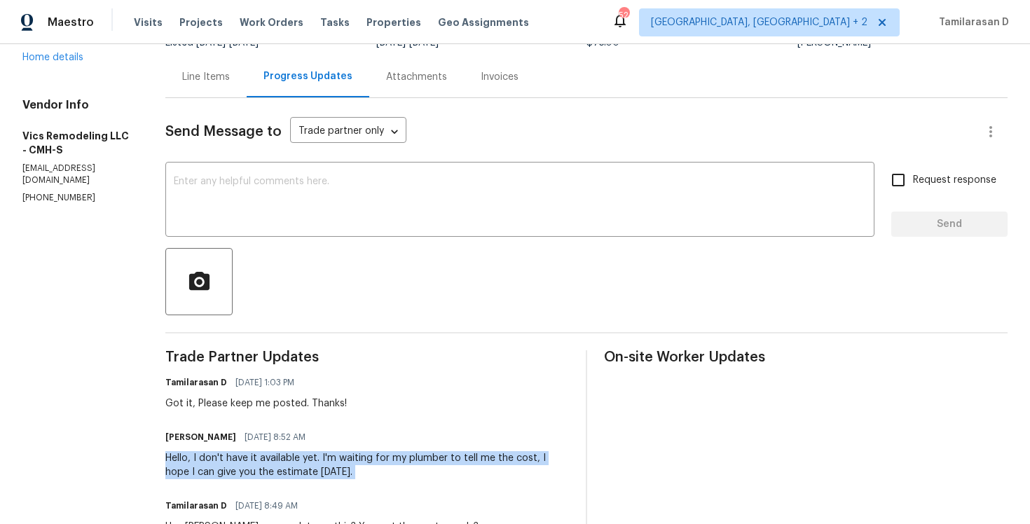
scroll to position [1, 0]
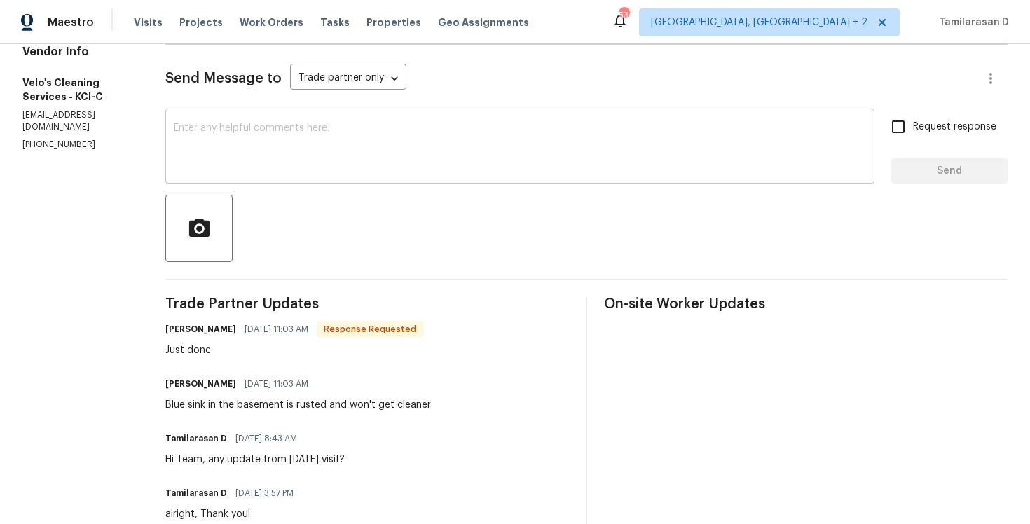
scroll to position [294, 0]
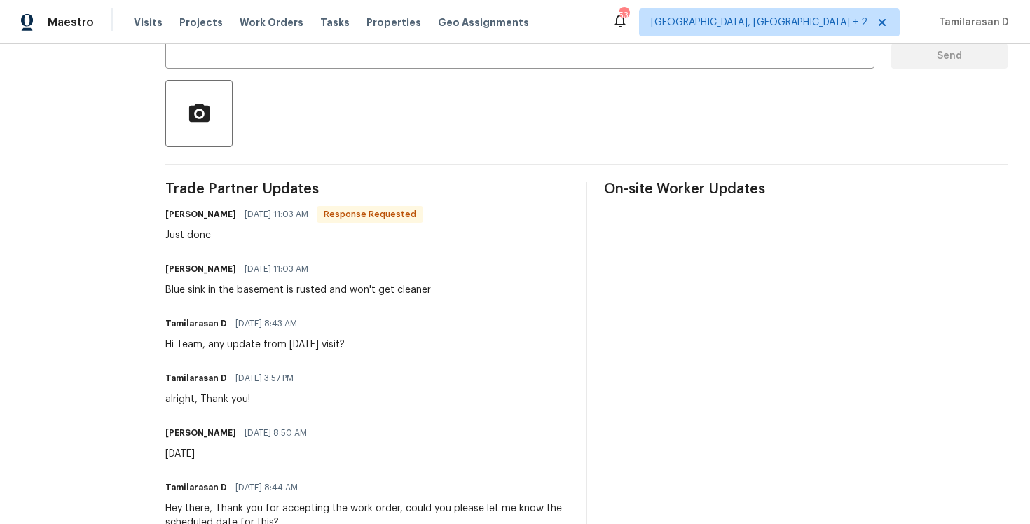
click at [210, 281] on div "Flor Velo 10/13/2025 11:03 AM Blue sink in the basement is rusted and won't get…" at bounding box center [298, 278] width 266 height 38
click at [244, 289] on div "Blue sink in the basement is rusted and won't get cleaner" at bounding box center [298, 290] width 266 height 14
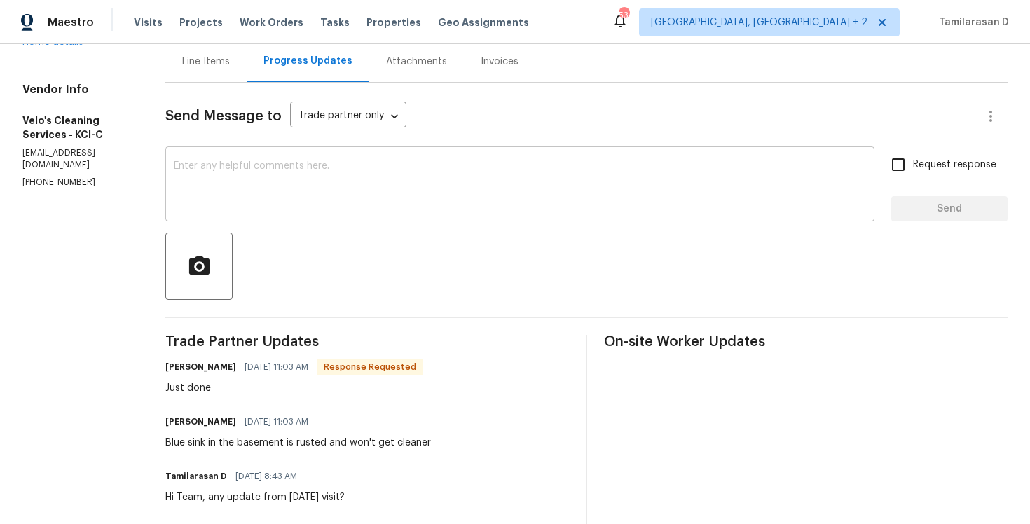
click at [236, 189] on textarea at bounding box center [520, 185] width 692 height 49
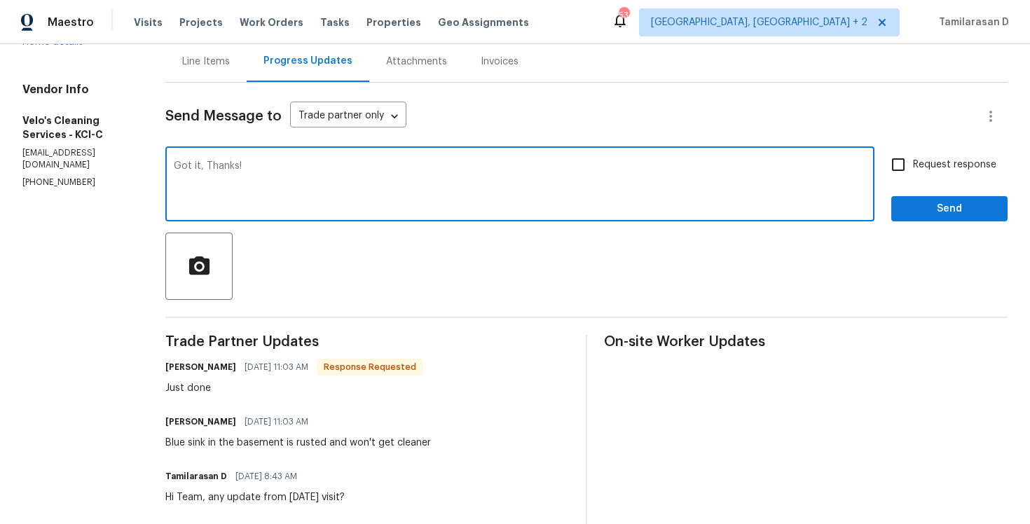
type textarea "Got it, Thanks!"
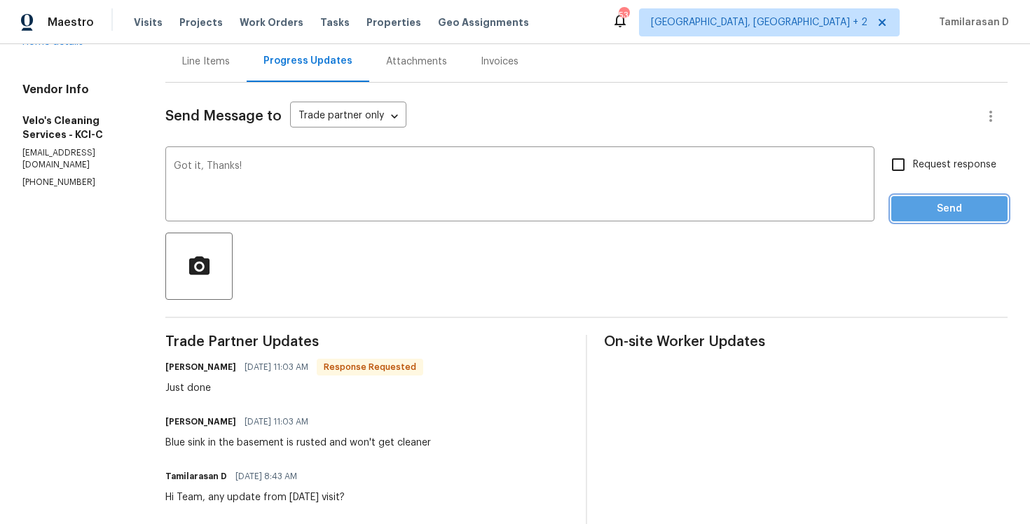
click at [920, 200] on span "Send" at bounding box center [950, 209] width 94 height 18
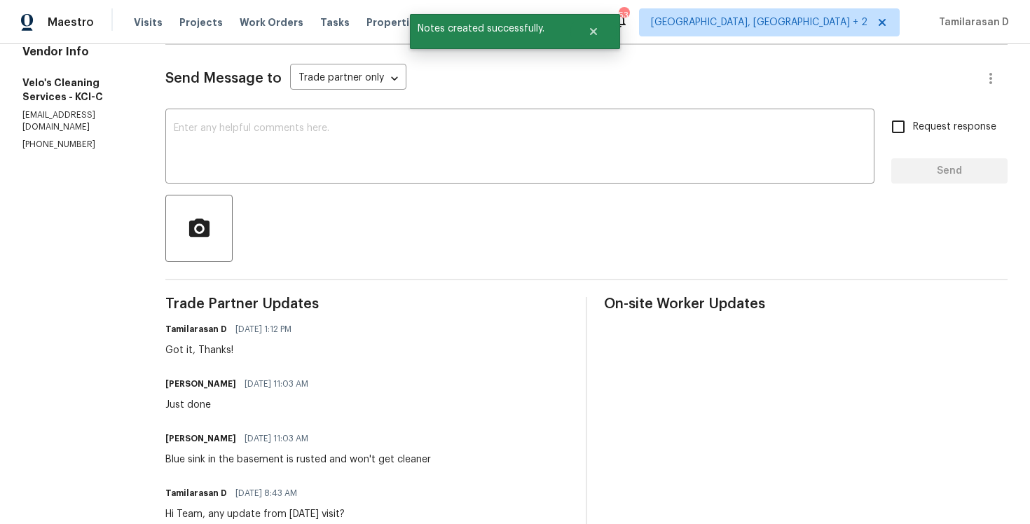
scroll to position [312, 0]
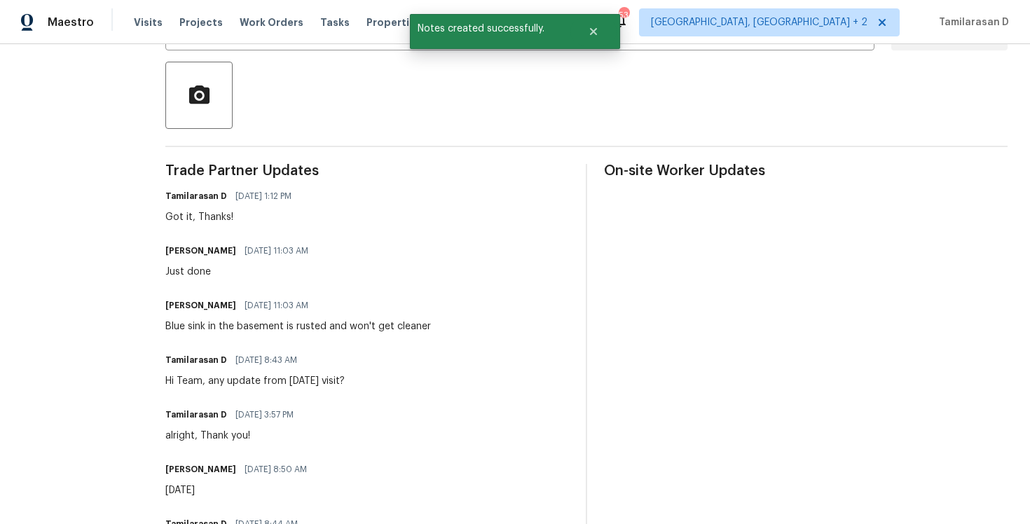
click at [206, 326] on div "Blue sink in the basement is rusted and won't get cleaner" at bounding box center [298, 327] width 266 height 14
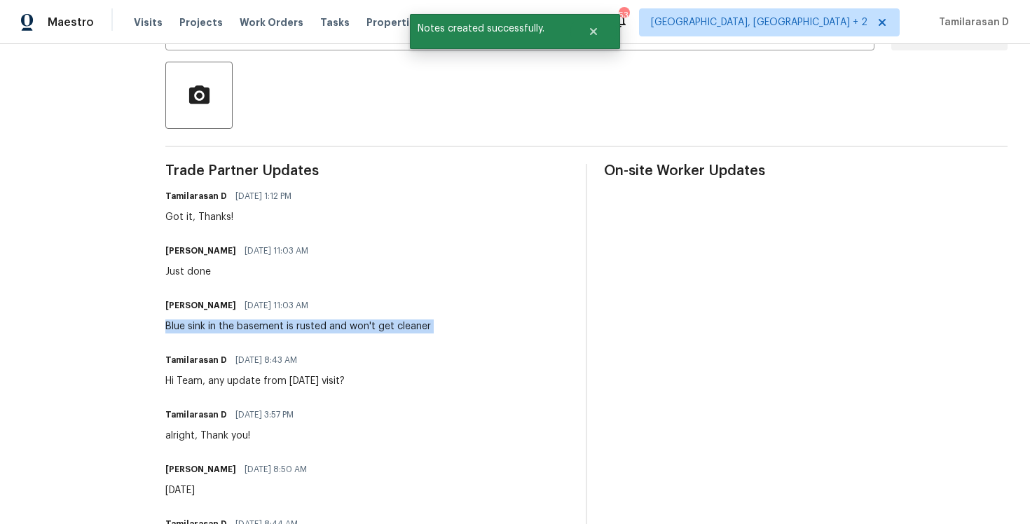
copy div "Blue sink in the basement is rusted and won't get cleaner"
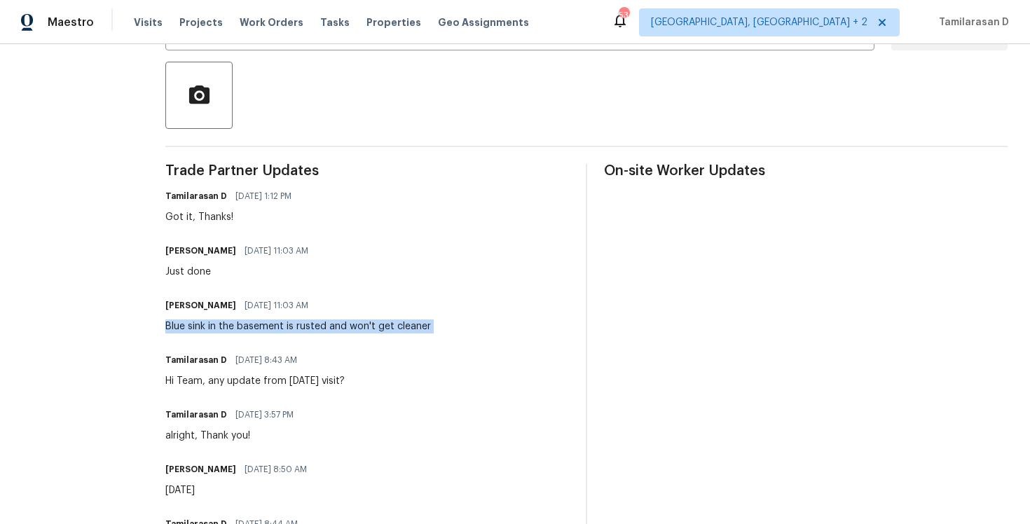
click at [190, 268] on div "Just done" at bounding box center [240, 272] width 151 height 14
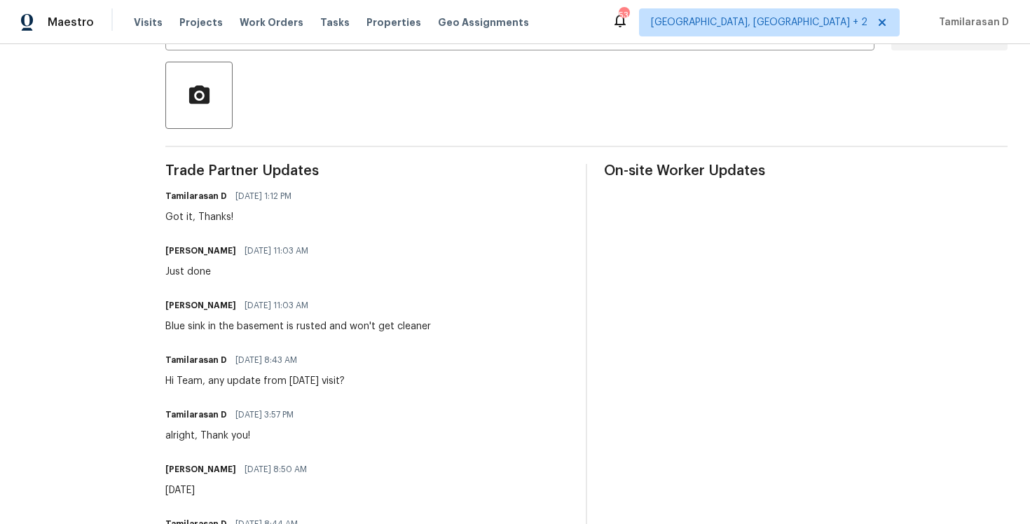
click at [190, 268] on div "Just done" at bounding box center [240, 272] width 151 height 14
copy div "Just done"
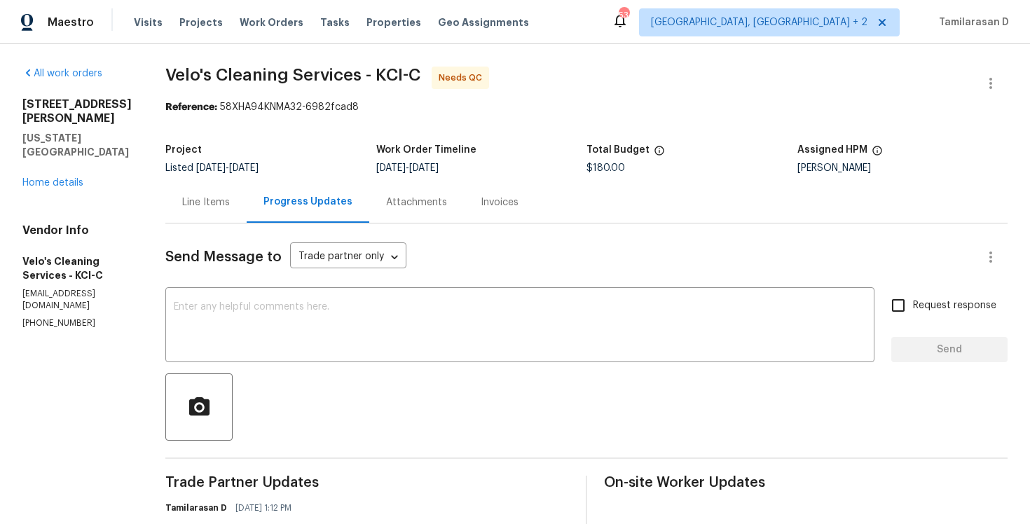
click at [231, 217] on div "Line Items" at bounding box center [205, 202] width 81 height 41
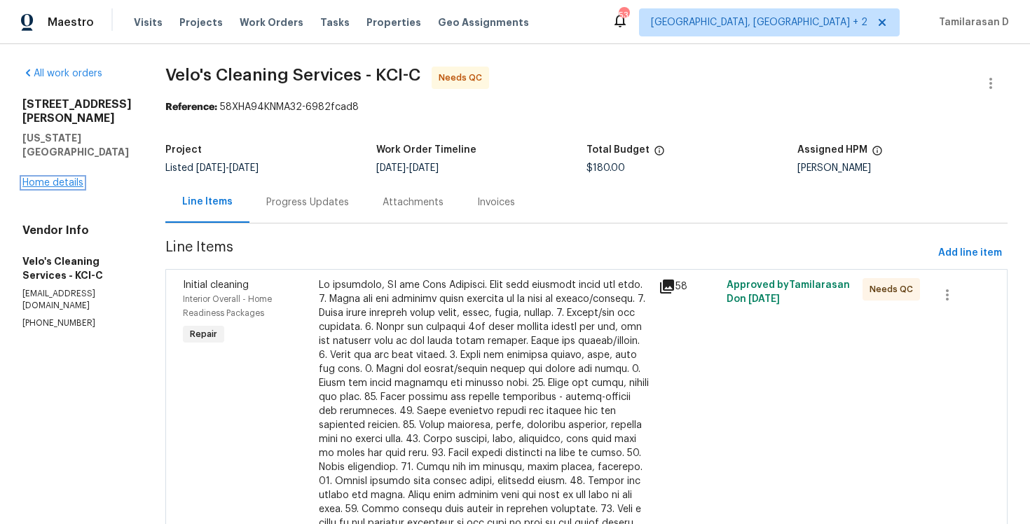
click at [46, 178] on link "Home details" at bounding box center [52, 183] width 61 height 10
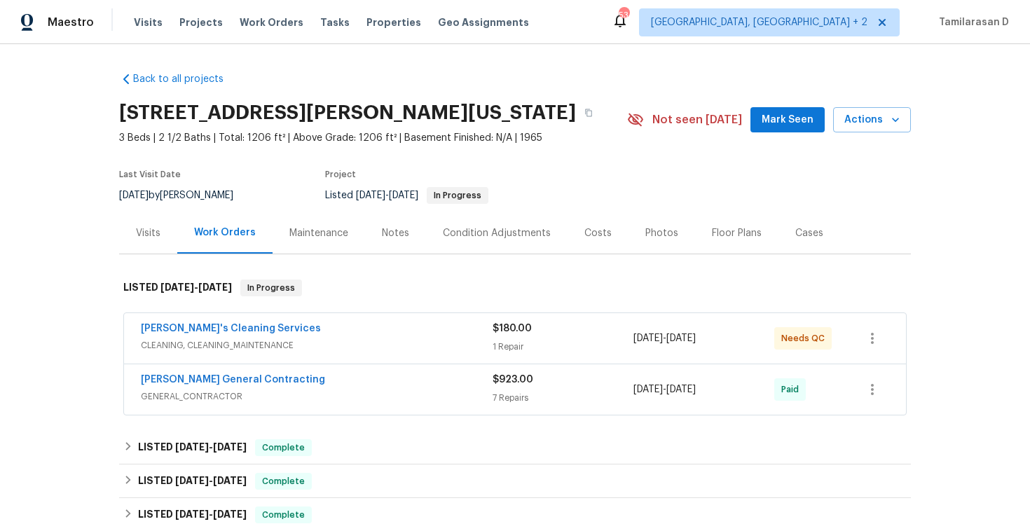
click at [161, 243] on div "Visits" at bounding box center [148, 232] width 58 height 41
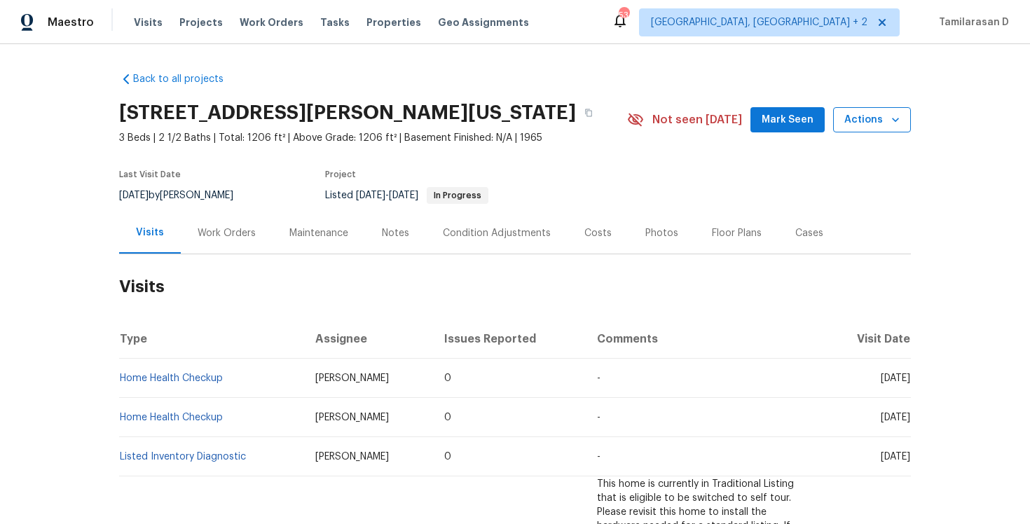
click at [887, 118] on span "Actions" at bounding box center [872, 120] width 55 height 18
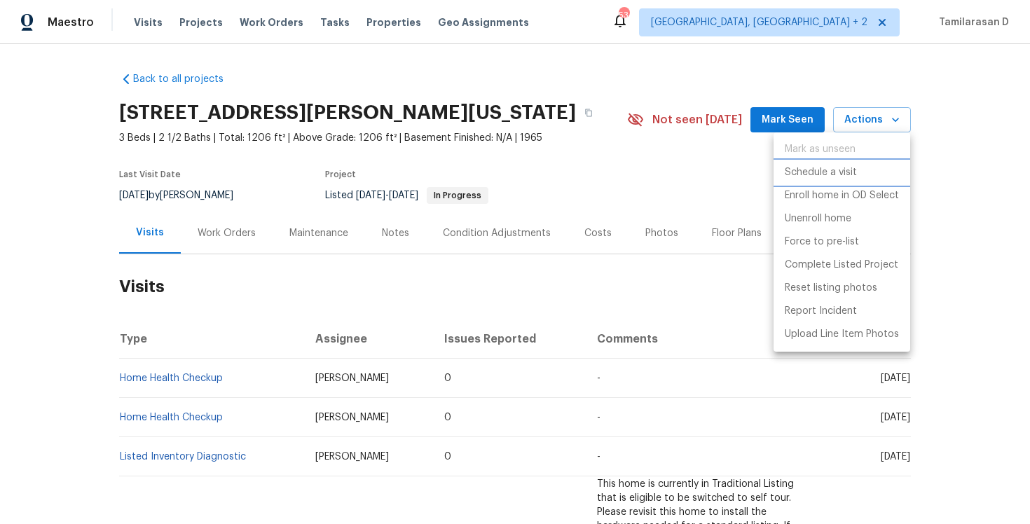
click at [812, 172] on p "Schedule a visit" at bounding box center [821, 172] width 72 height 15
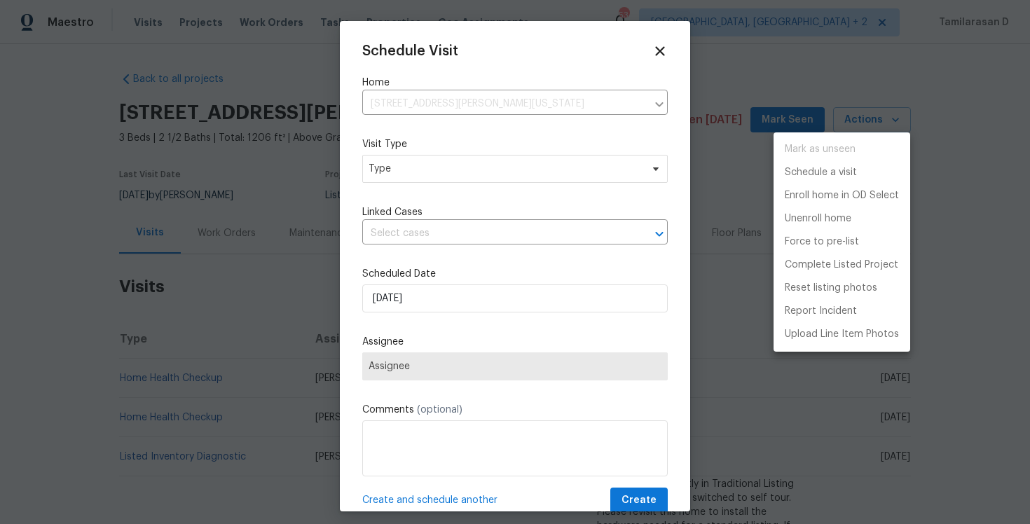
click at [446, 175] on div at bounding box center [515, 262] width 1030 height 524
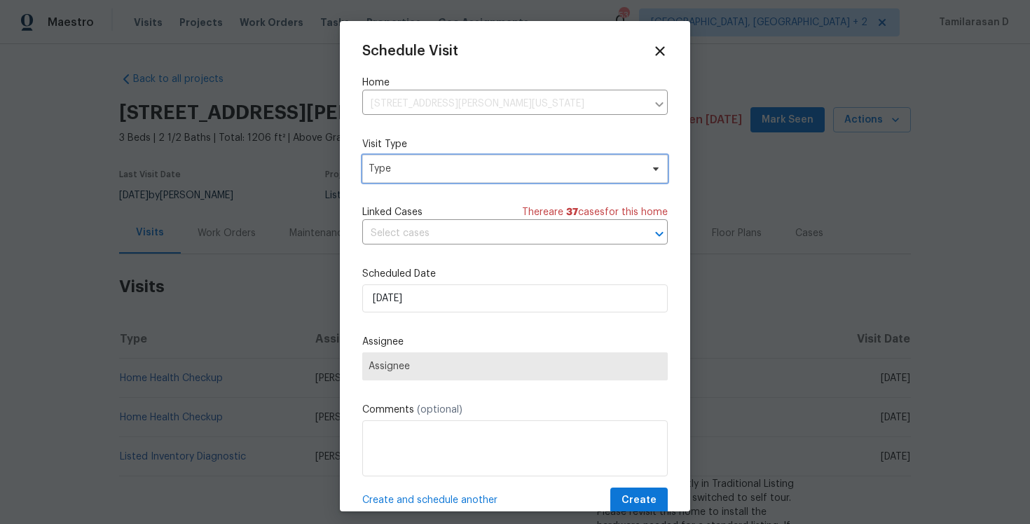
click at [446, 175] on span "Type" at bounding box center [505, 169] width 273 height 14
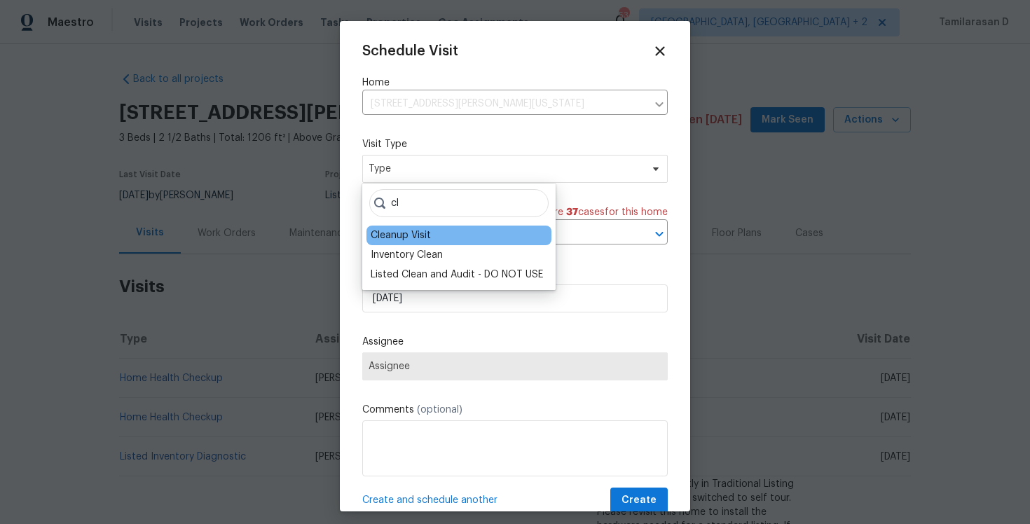
type input "c"
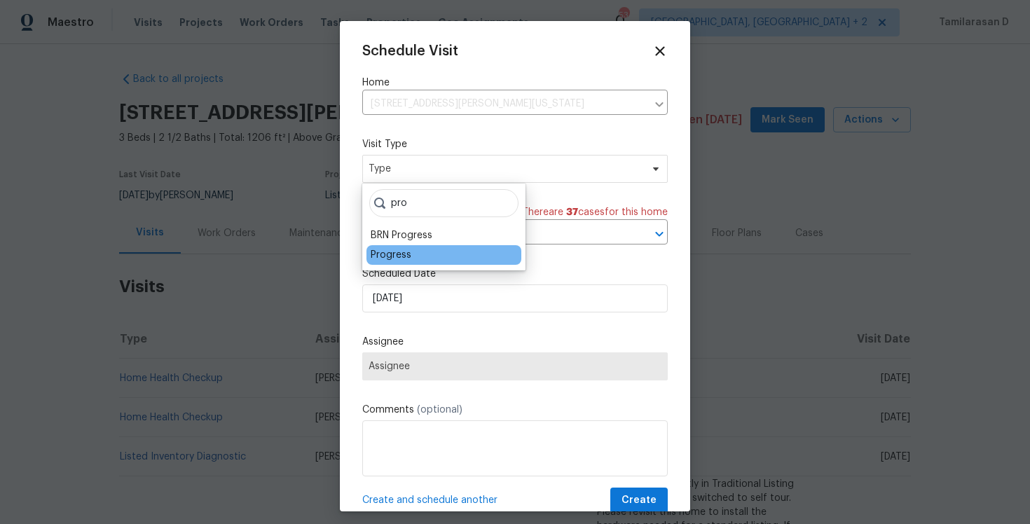
type input "pro"
click at [409, 247] on div "Progress" at bounding box center [444, 255] width 155 height 20
click at [416, 254] on div "Progress" at bounding box center [444, 255] width 155 height 20
click at [418, 254] on div "Progress" at bounding box center [444, 255] width 155 height 20
click at [401, 260] on div "Progress" at bounding box center [391, 255] width 41 height 14
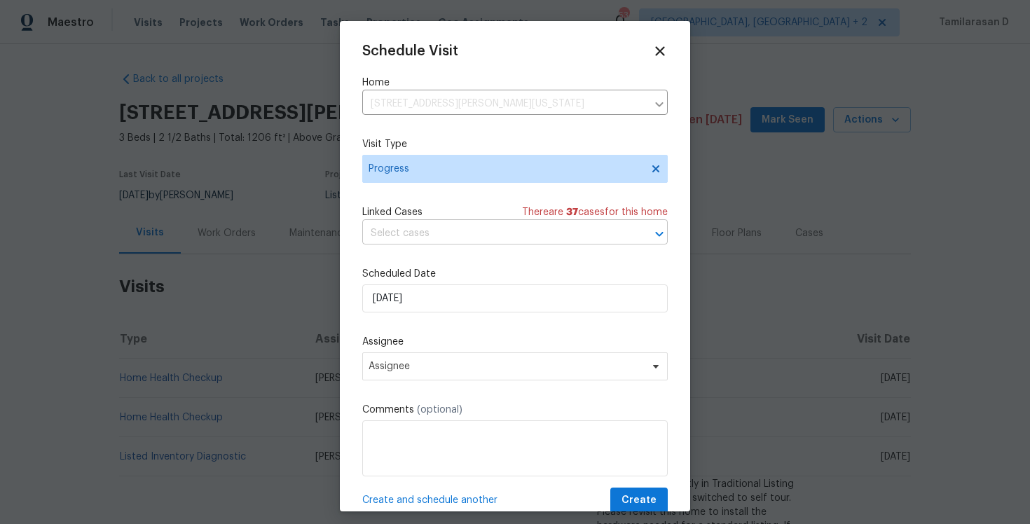
click at [394, 241] on input "text" at bounding box center [495, 234] width 266 height 22
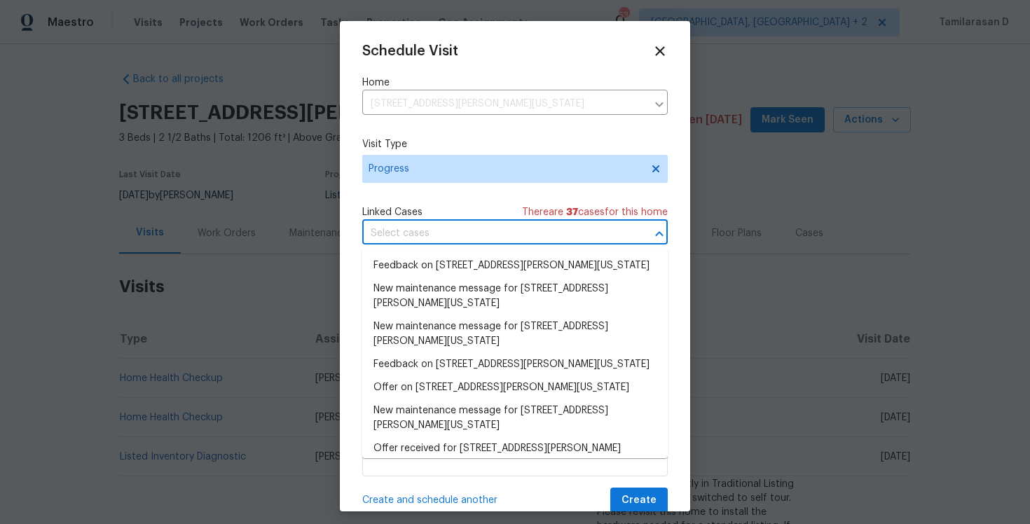
click at [432, 205] on div "Linked Cases There are 37 case s for this home" at bounding box center [515, 212] width 306 height 14
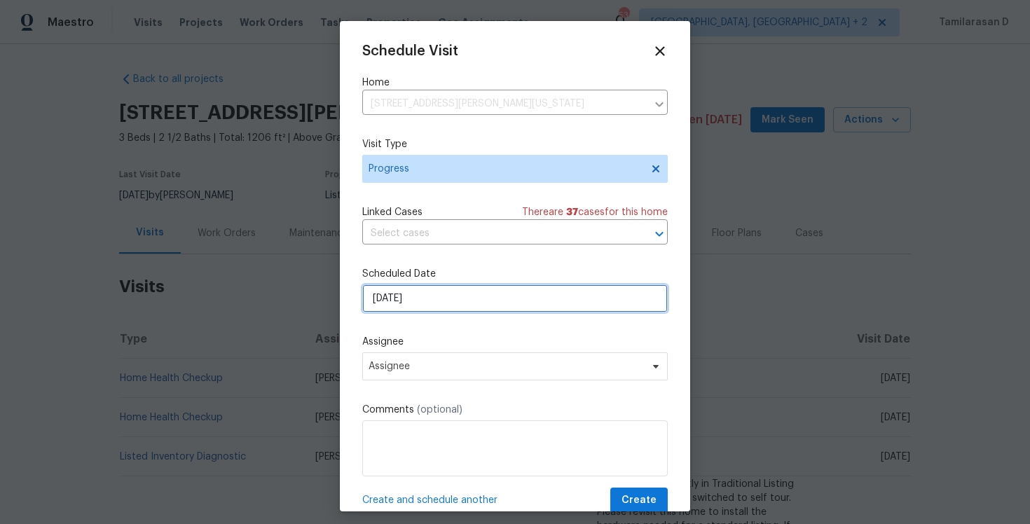
click at [411, 291] on input "[DATE]" at bounding box center [515, 299] width 306 height 28
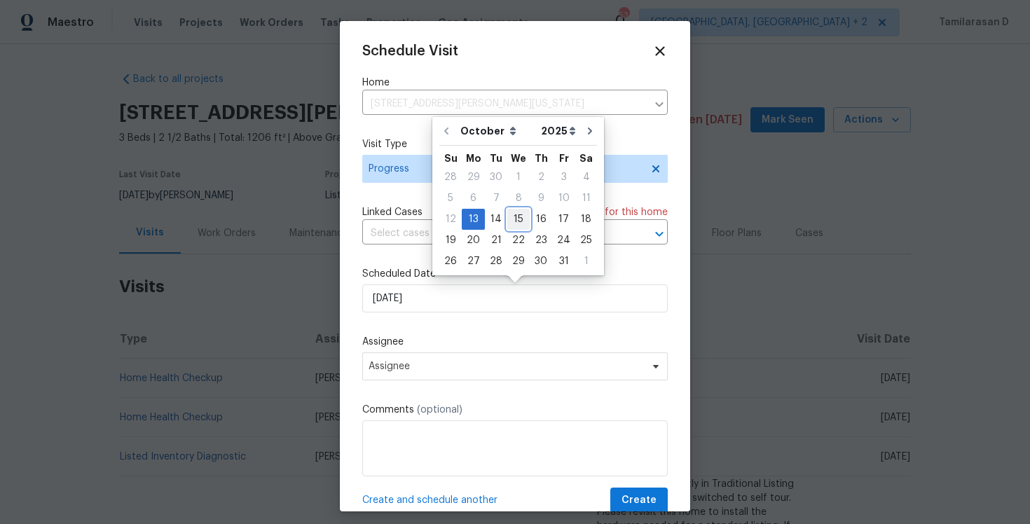
click at [509, 218] on div "15" at bounding box center [518, 220] width 22 height 20
type input "[DATE]"
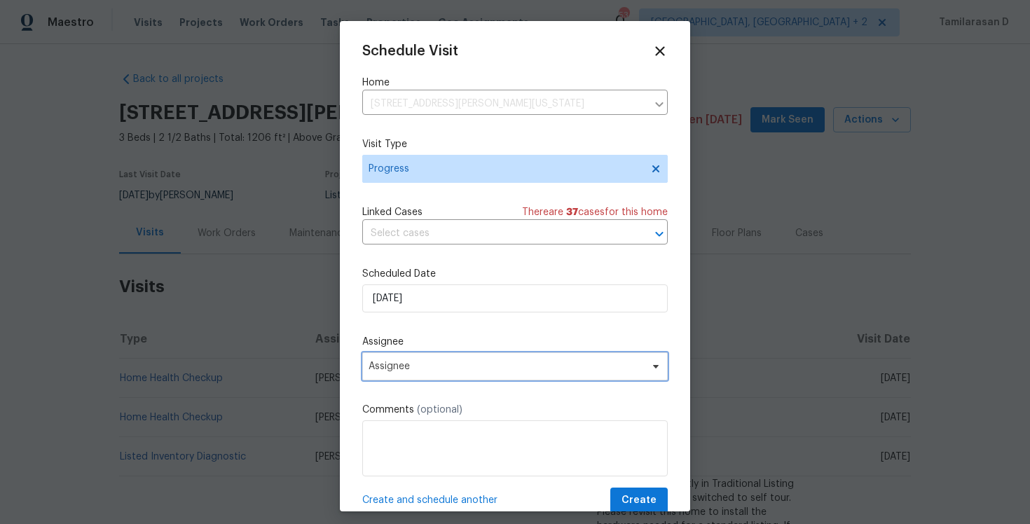
click at [403, 368] on span "Assignee" at bounding box center [506, 366] width 275 height 11
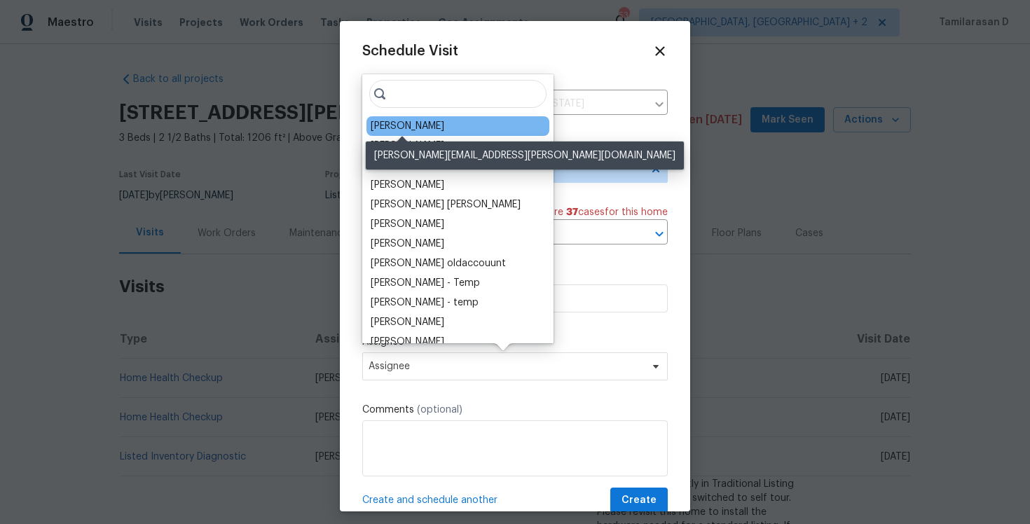
click at [402, 129] on div "Joshua Beatty" at bounding box center [408, 126] width 74 height 14
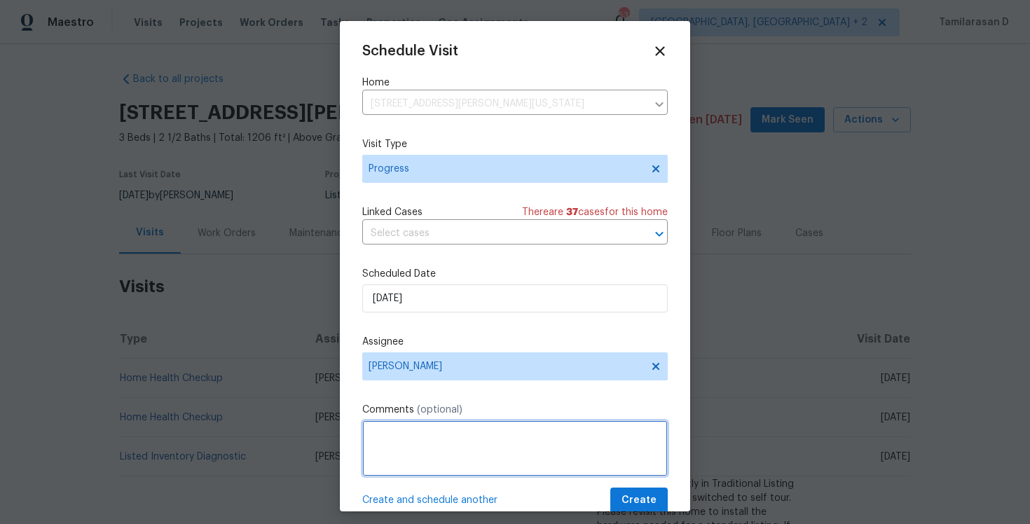
click at [377, 442] on textarea at bounding box center [515, 449] width 306 height 56
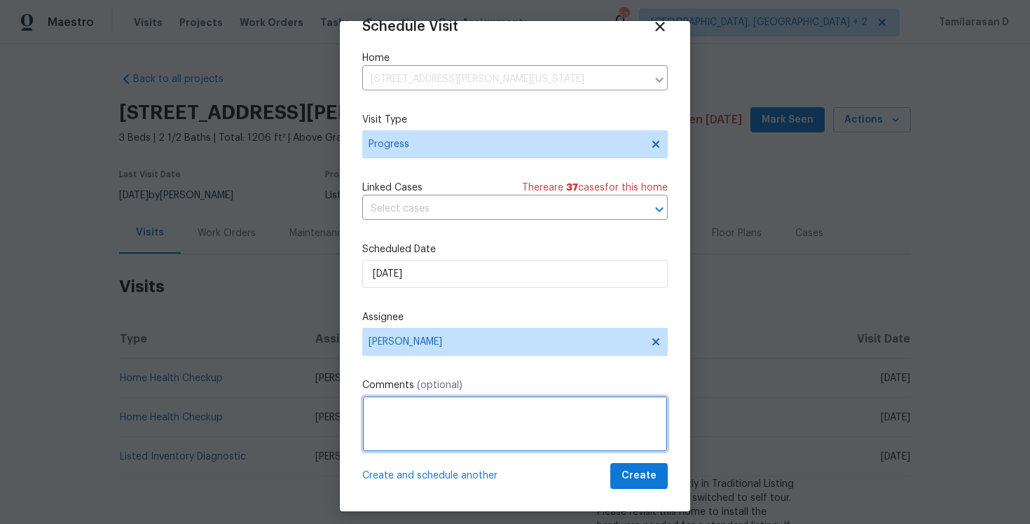
scroll to position [8, 0]
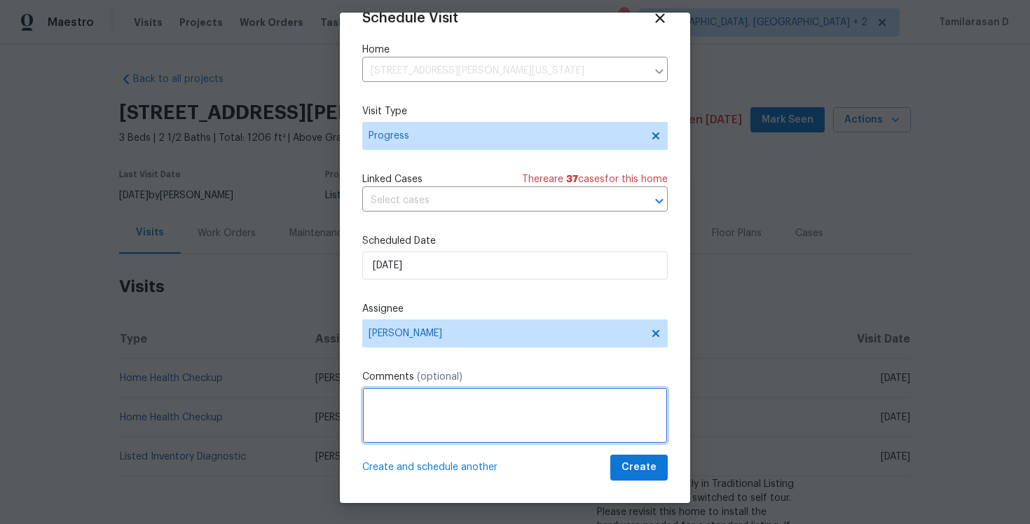
click at [459, 420] on textarea at bounding box center [515, 416] width 306 height 56
type textarea "C"
click at [482, 409] on textarea "One off cleaning is complete, please do the QC." at bounding box center [515, 416] width 306 height 56
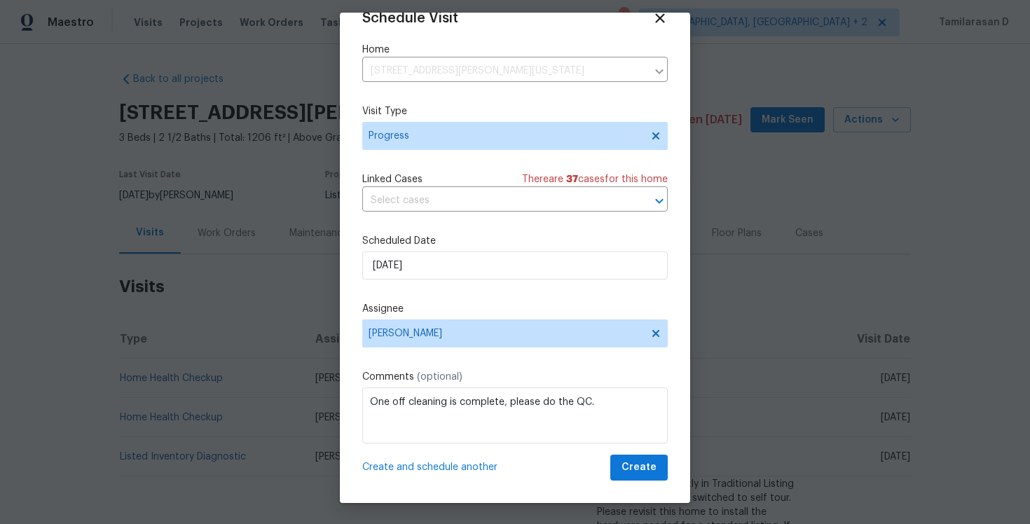
click at [494, 368] on div "Schedule Visit Home 2805 Shearer Rd, Kansas City, KS 66106 ​ Visit Type Progres…" at bounding box center [515, 246] width 306 height 470
click at [395, 400] on textarea "One off cleaning is complete, please do the QC." at bounding box center [515, 416] width 306 height 56
drag, startPoint x: 404, startPoint y: 400, endPoint x: 315, endPoint y: 400, distance: 89.0
click at [315, 400] on div "Schedule Visit Home 2805 Shearer Rd, Kansas City, KS 66106 ​ Visit Type Progres…" at bounding box center [515, 262] width 1030 height 524
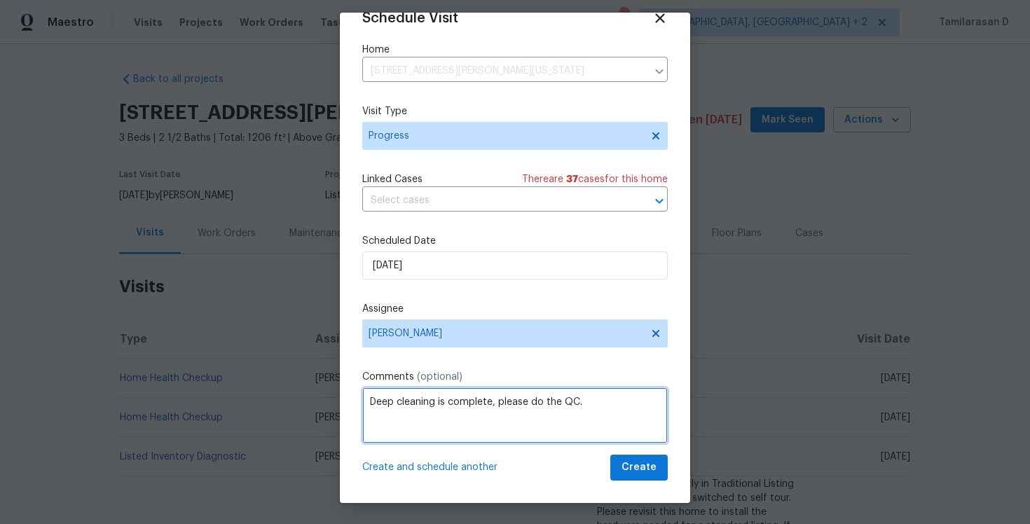
click at [592, 405] on textarea "Deep cleaning is complete, please do the QC." at bounding box center [515, 416] width 306 height 56
type textarea "Deep cleaning is complete, please do the QC."
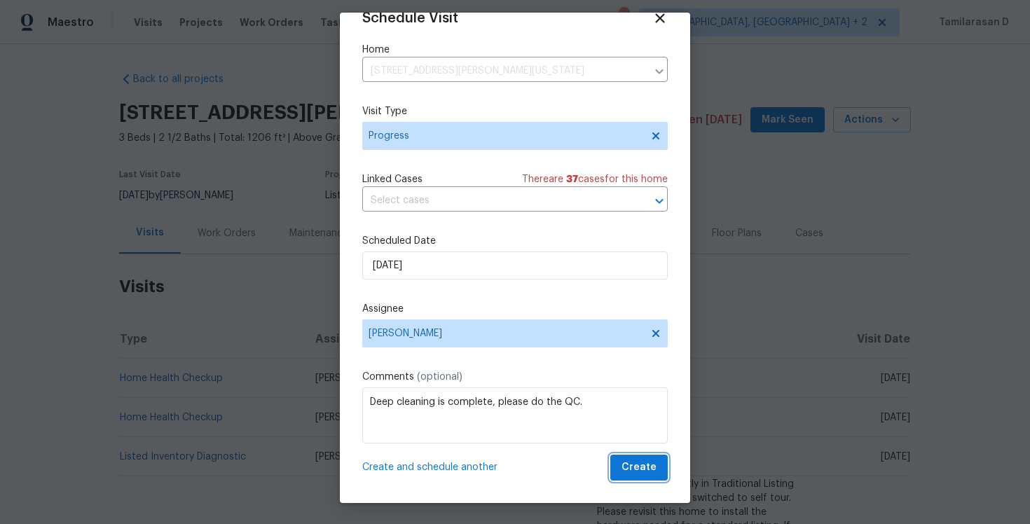
click at [636, 475] on span "Create" at bounding box center [639, 468] width 35 height 18
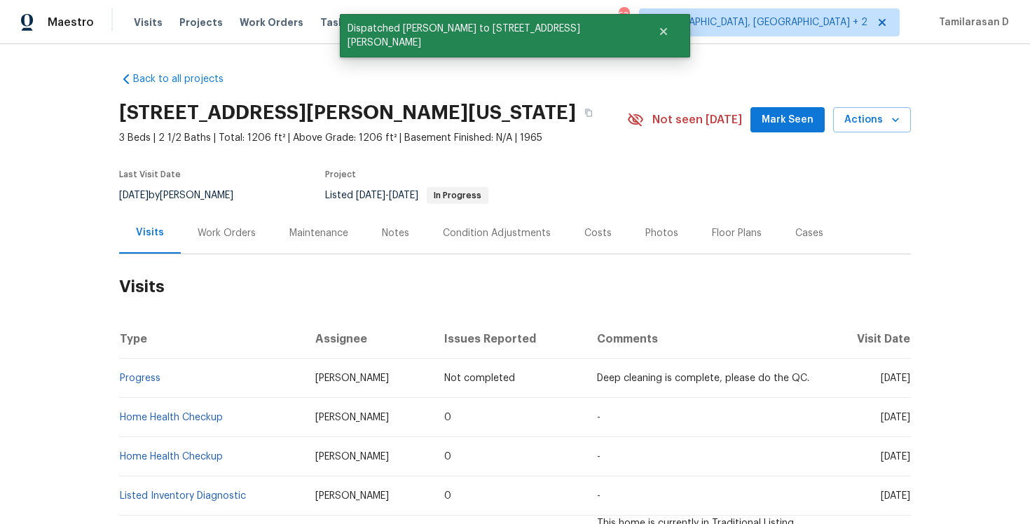
scroll to position [0, 0]
drag, startPoint x: 167, startPoint y: 375, endPoint x: 121, endPoint y: 378, distance: 46.3
click at [121, 378] on td "Progress" at bounding box center [211, 378] width 185 height 39
copy link "Progress"
click at [236, 286] on h2 "Visits" at bounding box center [515, 286] width 792 height 65
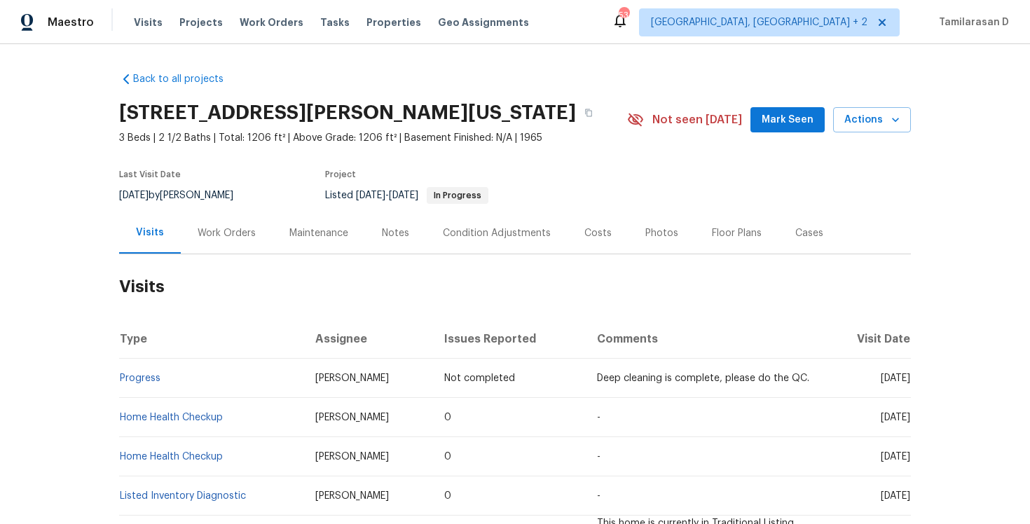
click at [210, 224] on div "Work Orders" at bounding box center [227, 232] width 92 height 41
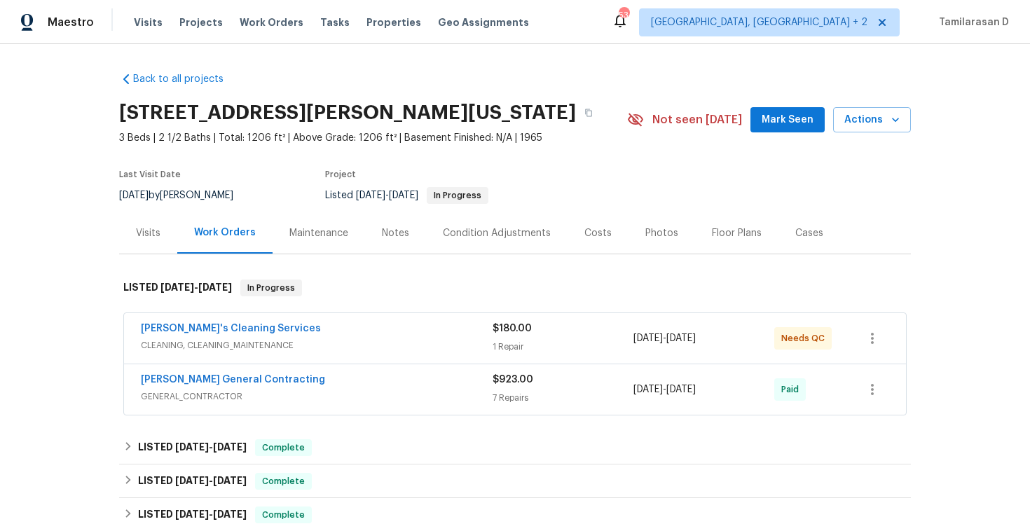
scroll to position [3, 0]
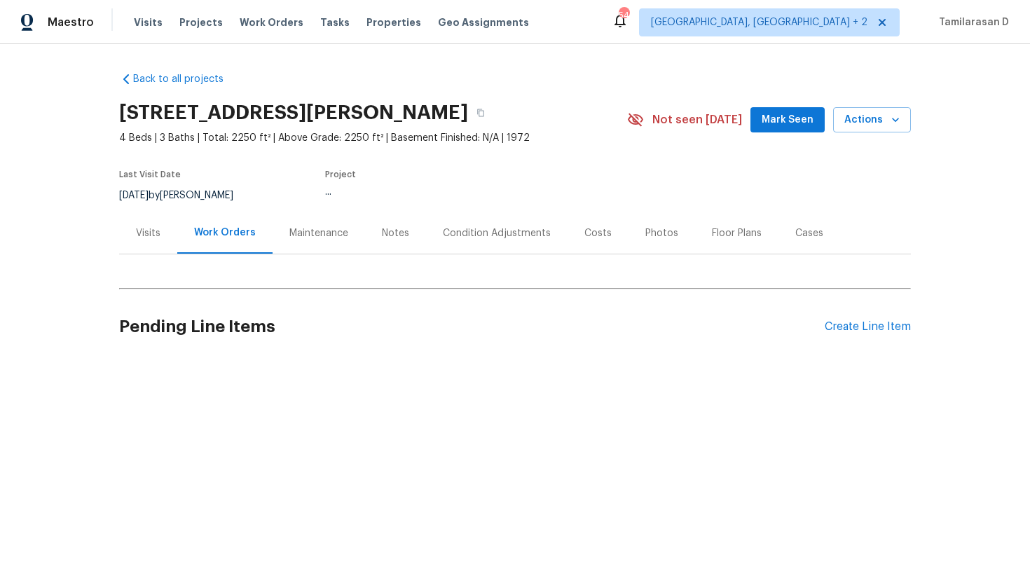
click at [146, 240] on div "Visits" at bounding box center [148, 232] width 58 height 41
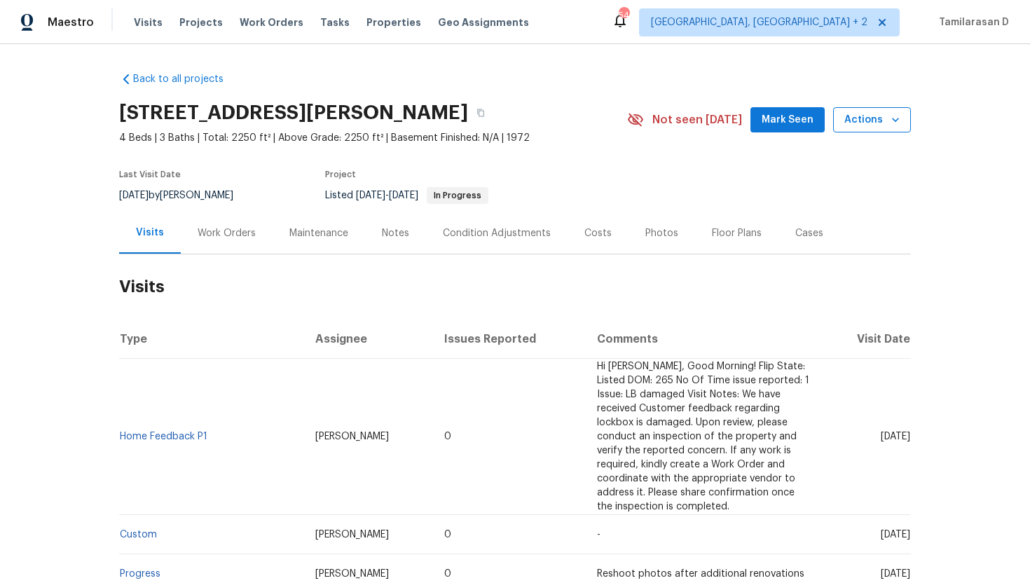
click at [892, 117] on icon "button" at bounding box center [896, 120] width 14 height 14
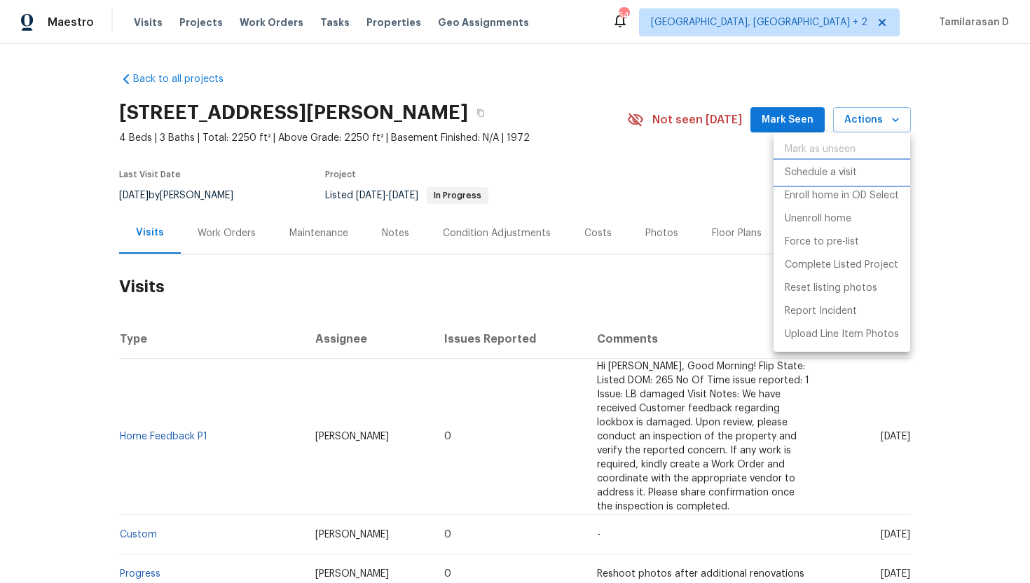
click at [820, 178] on p "Schedule a visit" at bounding box center [821, 172] width 72 height 15
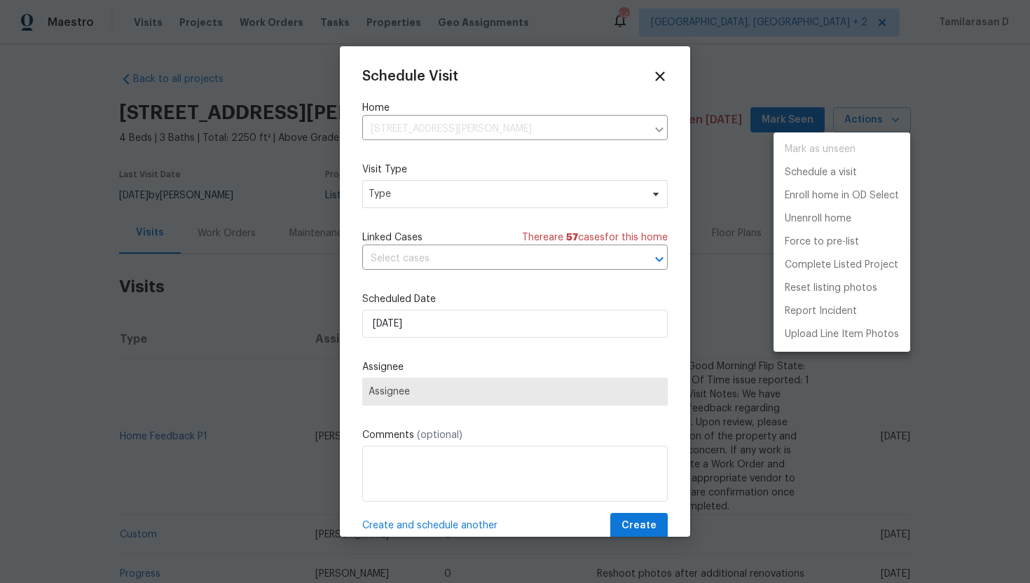
click at [458, 214] on div at bounding box center [515, 291] width 1030 height 583
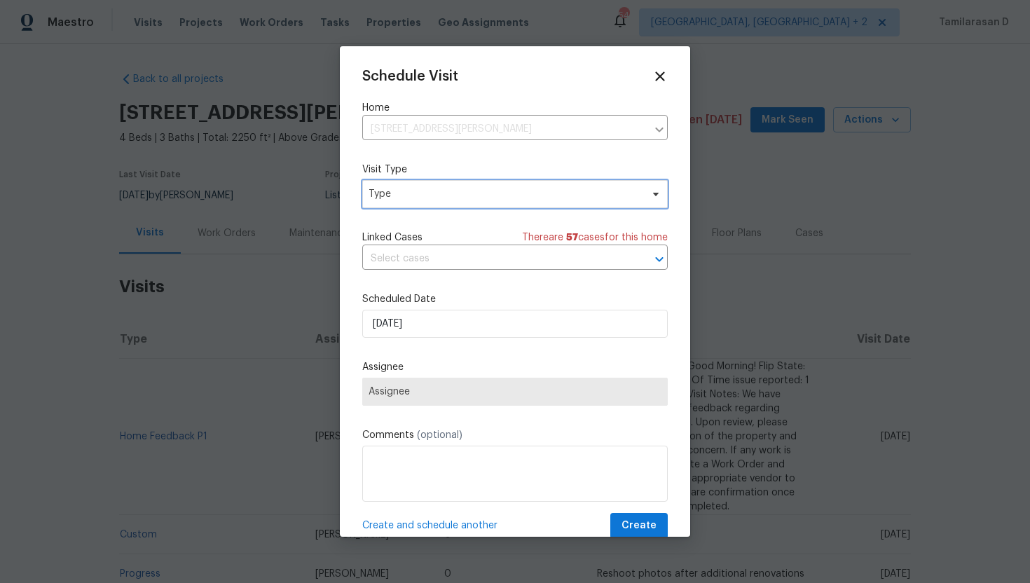
click at [435, 188] on span "Type" at bounding box center [505, 194] width 273 height 14
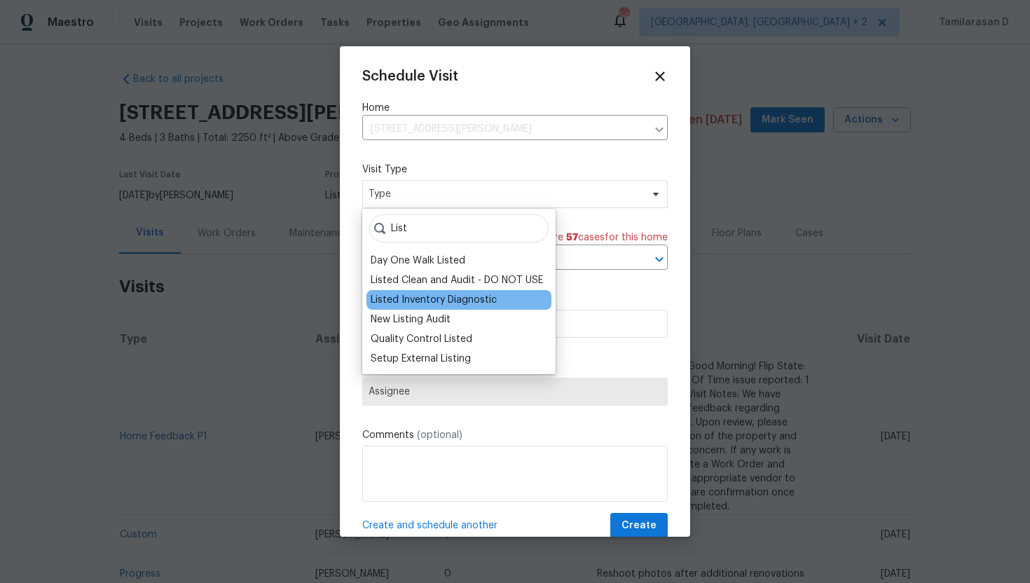
type input "List"
click at [423, 299] on div "Listed Inventory Diagnostic" at bounding box center [434, 300] width 126 height 14
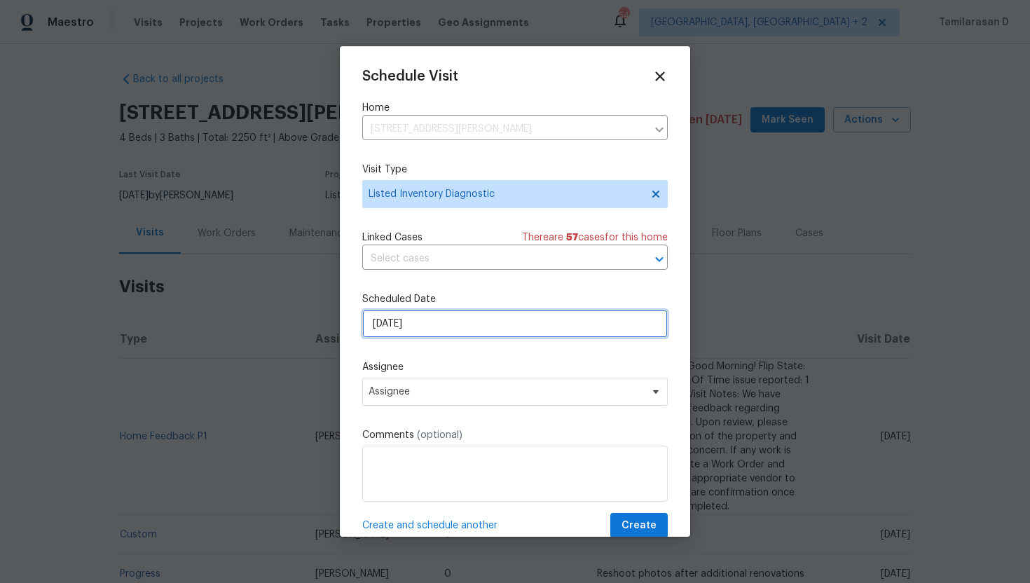
click at [387, 330] on input "[DATE]" at bounding box center [515, 324] width 306 height 28
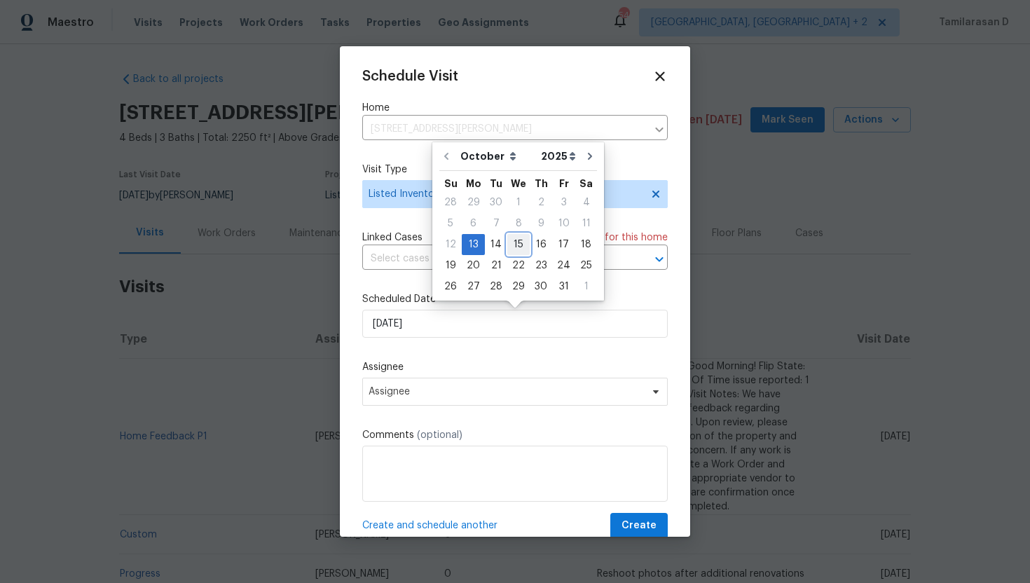
click at [510, 253] on div "15" at bounding box center [518, 245] width 22 height 20
type input "[DATE]"
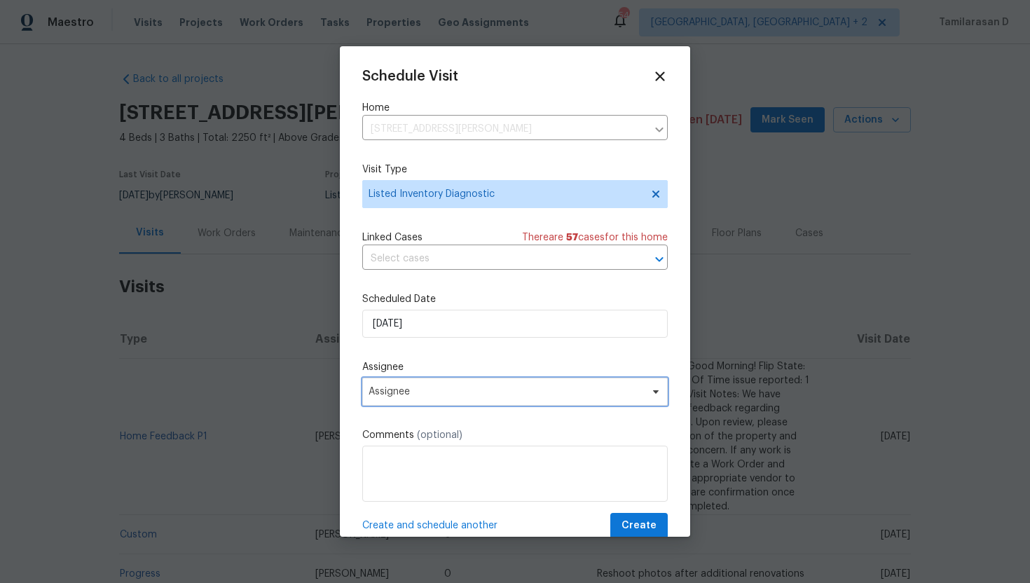
click at [388, 400] on span "Assignee" at bounding box center [515, 392] width 306 height 28
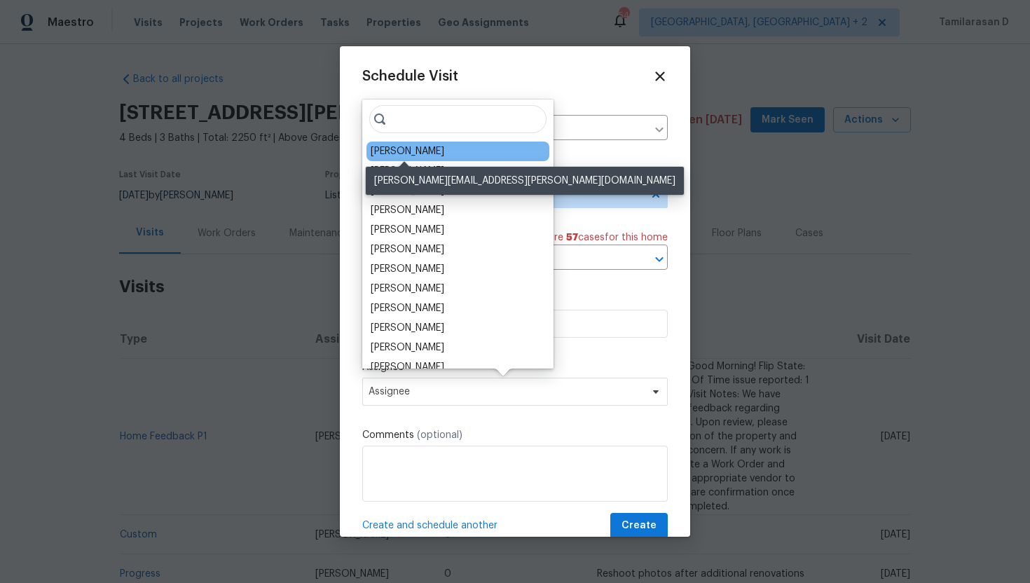
click at [402, 147] on div "[PERSON_NAME]" at bounding box center [408, 151] width 74 height 14
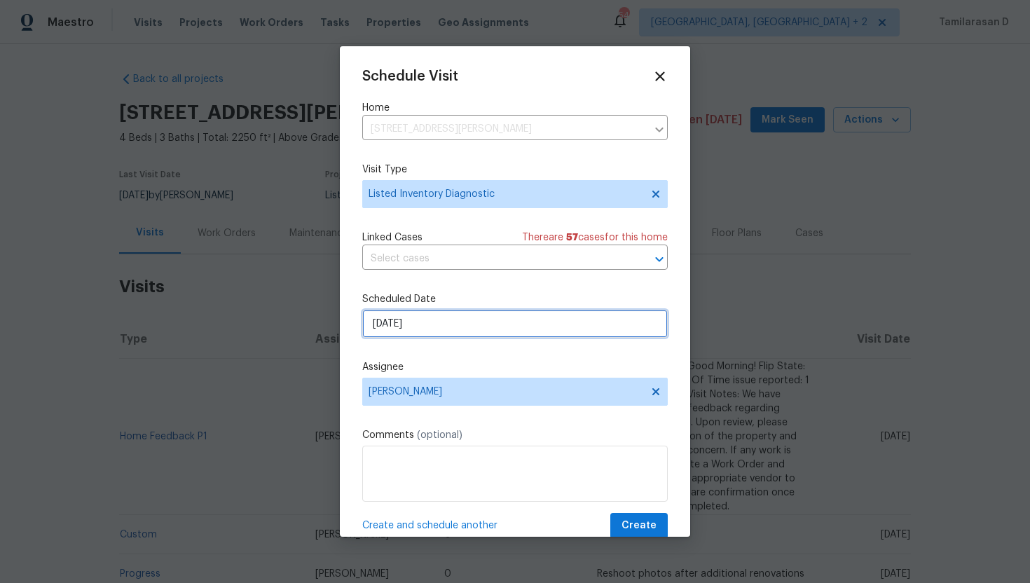
click at [407, 314] on input "[DATE]" at bounding box center [515, 324] width 306 height 28
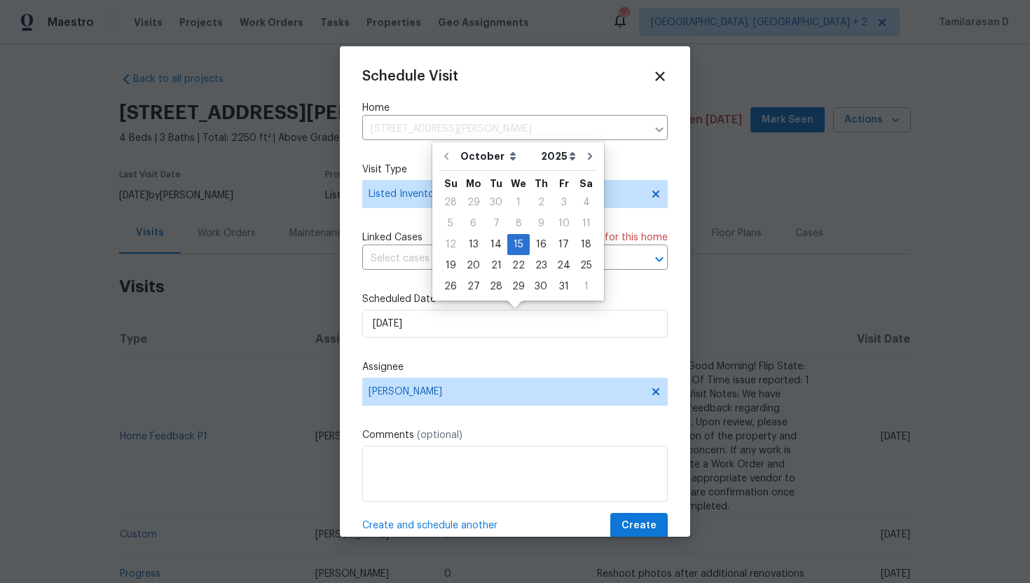
click at [439, 374] on label "Assignee" at bounding box center [515, 367] width 306 height 14
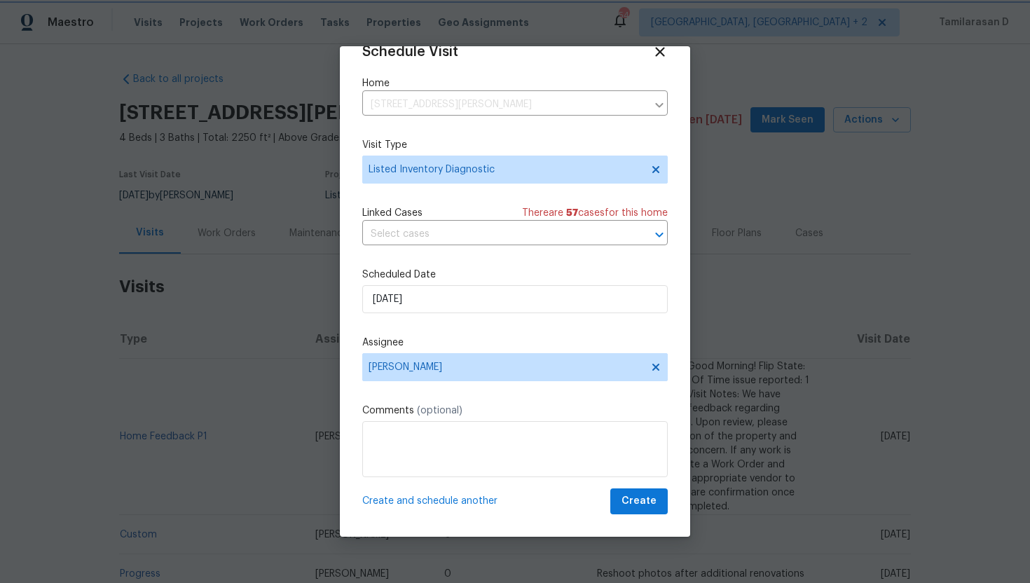
scroll to position [25, 0]
click at [634, 499] on span "Create" at bounding box center [639, 502] width 35 height 18
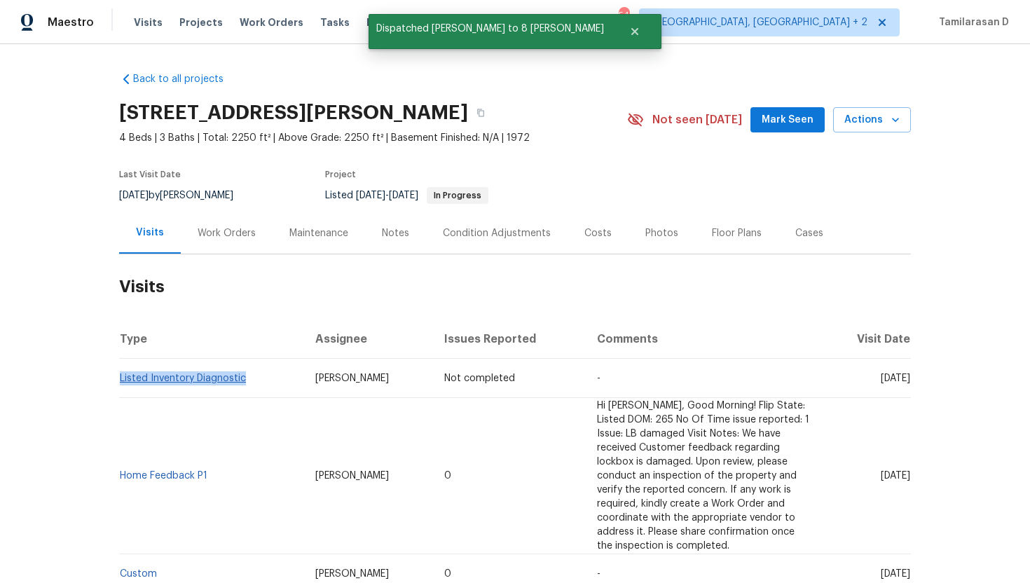
drag, startPoint x: 247, startPoint y: 379, endPoint x: 122, endPoint y: 375, distance: 124.8
click at [122, 375] on td "Listed Inventory Diagnostic" at bounding box center [211, 378] width 185 height 39
copy link "Listed Inventory Diagnostic"
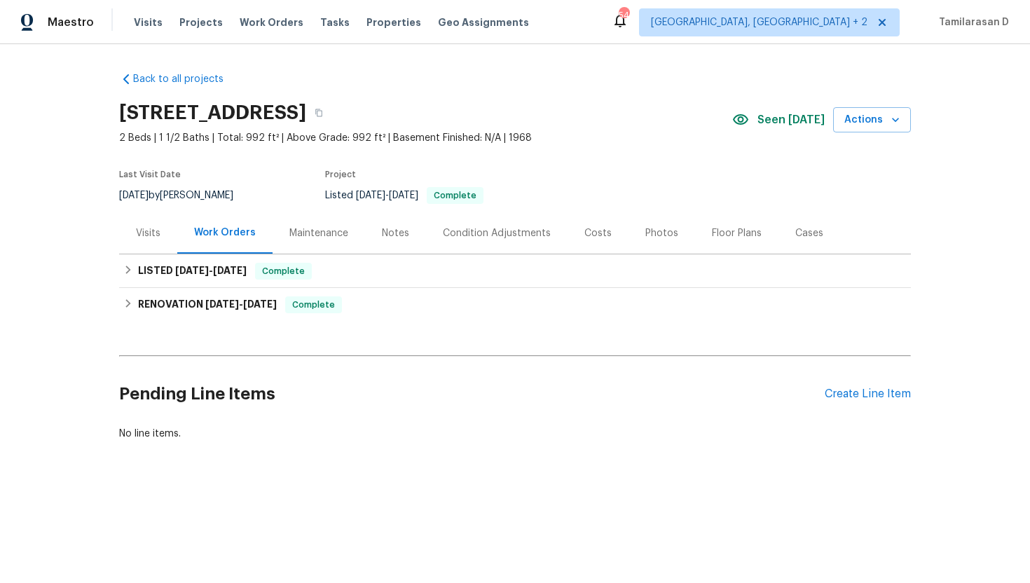
click at [146, 238] on div "Visits" at bounding box center [148, 233] width 25 height 14
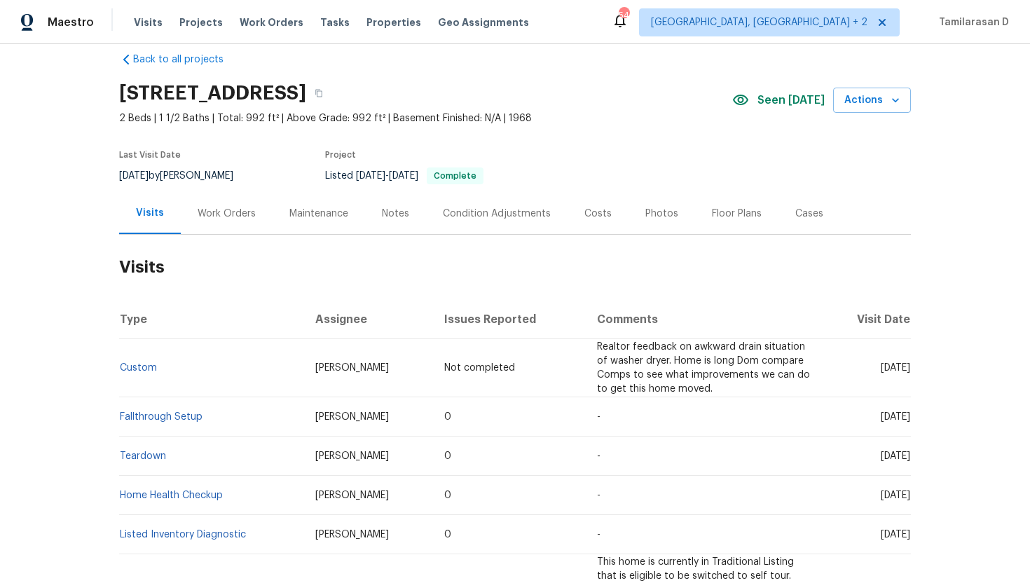
scroll to position [36, 0]
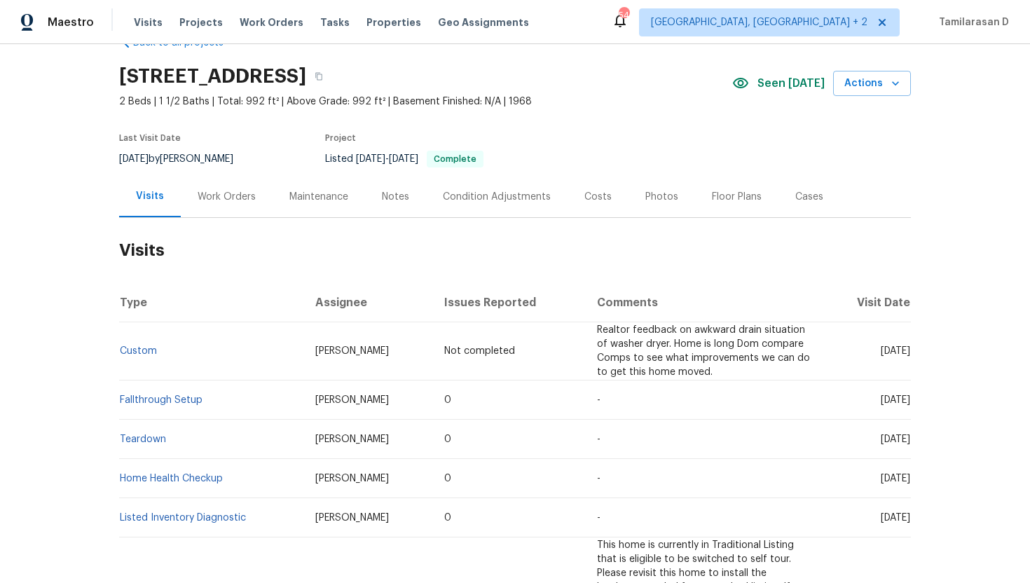
click at [219, 203] on div "Work Orders" at bounding box center [227, 197] width 58 height 14
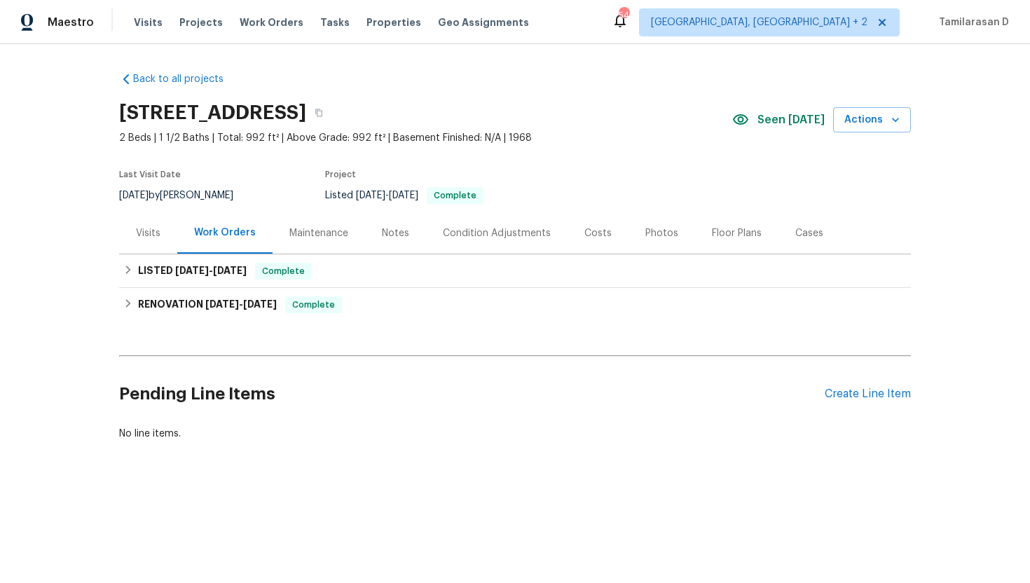
click at [145, 228] on div "Visits" at bounding box center [148, 233] width 25 height 14
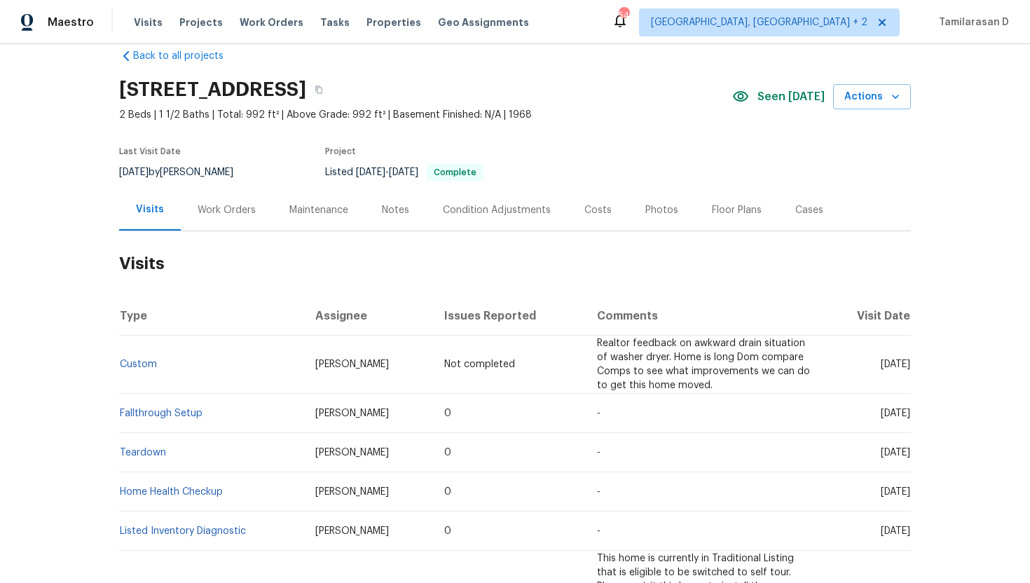
scroll to position [28, 0]
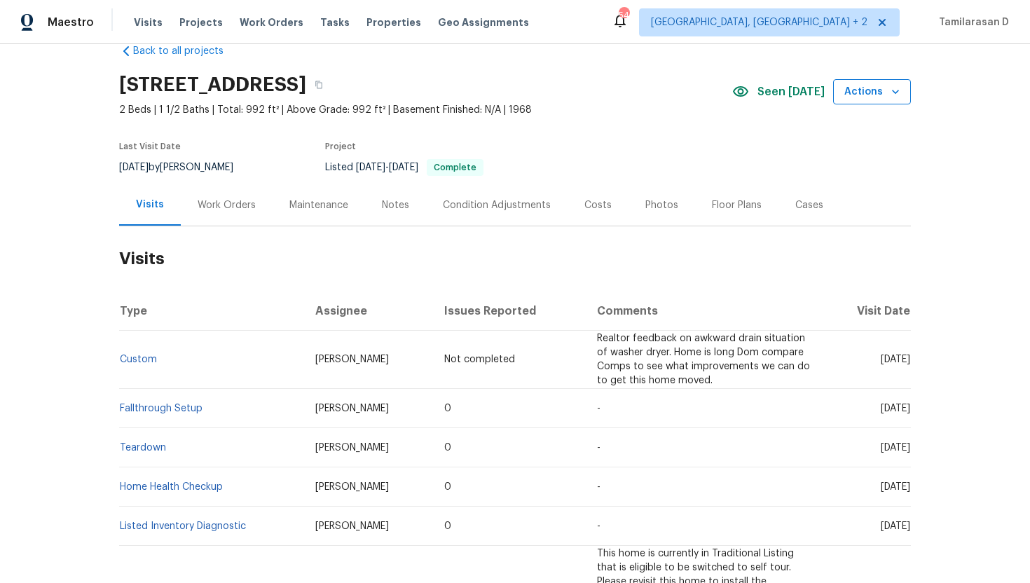
click at [861, 91] on span "Actions" at bounding box center [872, 92] width 55 height 18
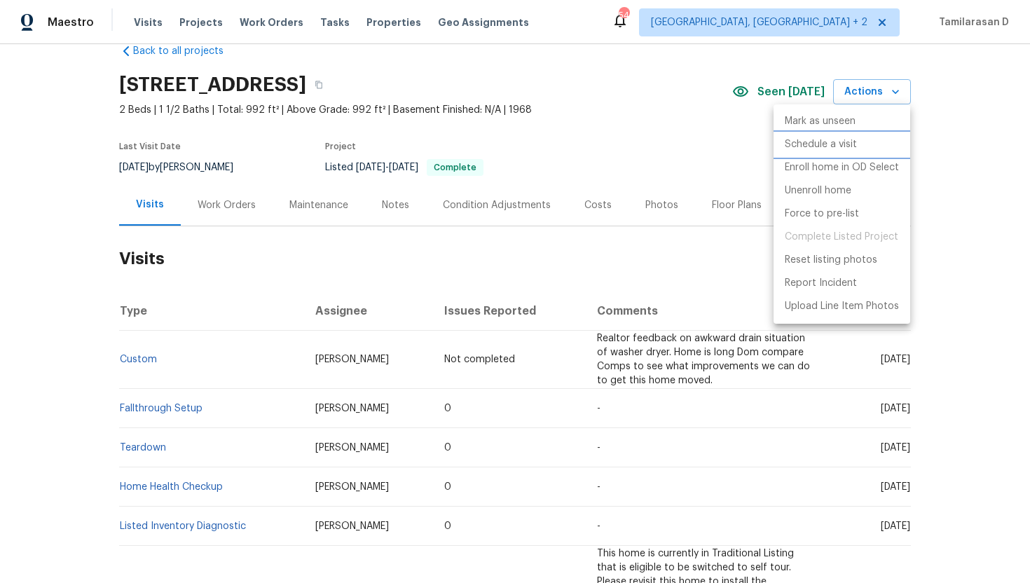
click at [805, 143] on p "Schedule a visit" at bounding box center [821, 144] width 72 height 15
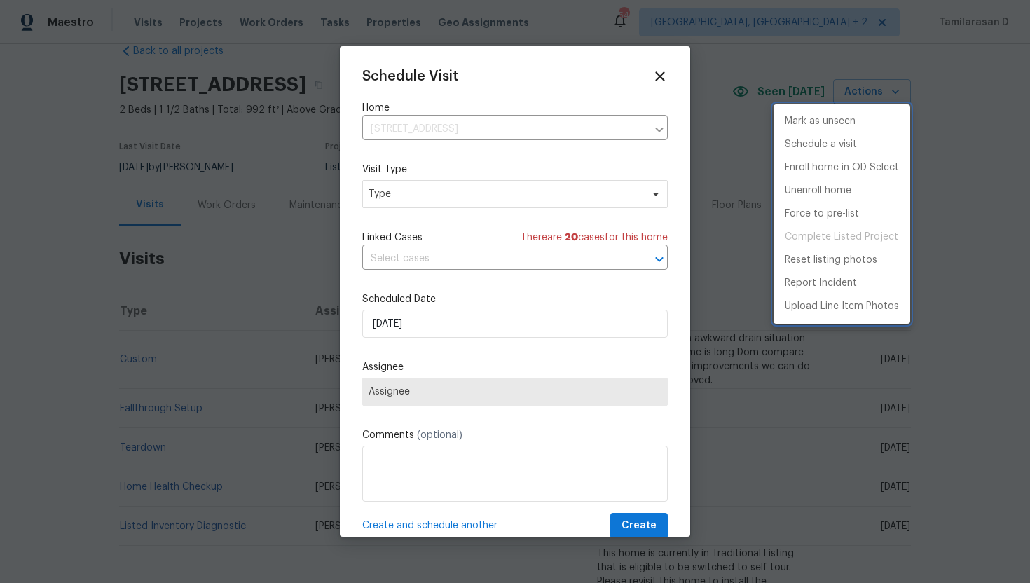
click at [418, 198] on div at bounding box center [515, 291] width 1030 height 583
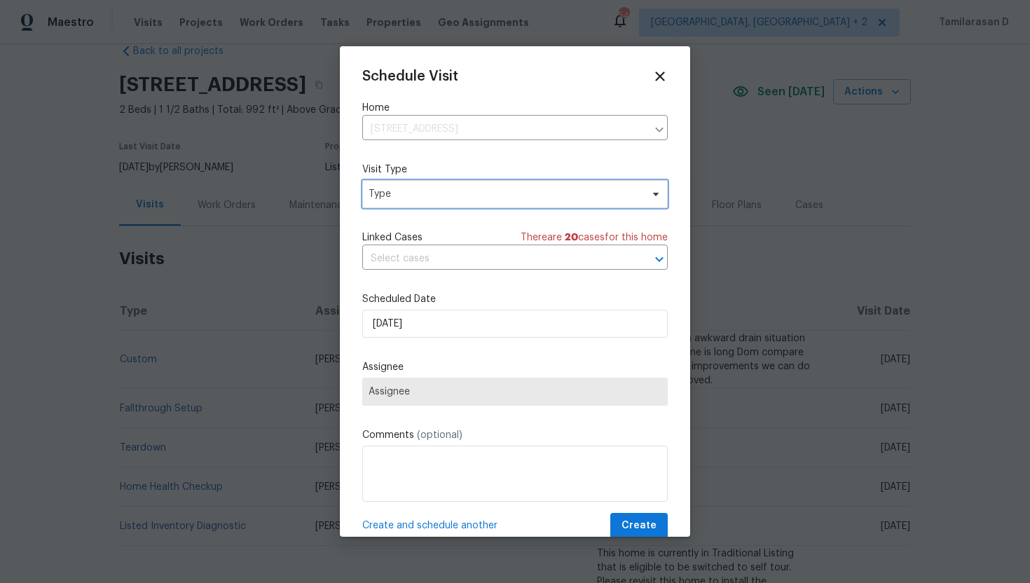
click at [418, 198] on span "Type" at bounding box center [505, 194] width 273 height 14
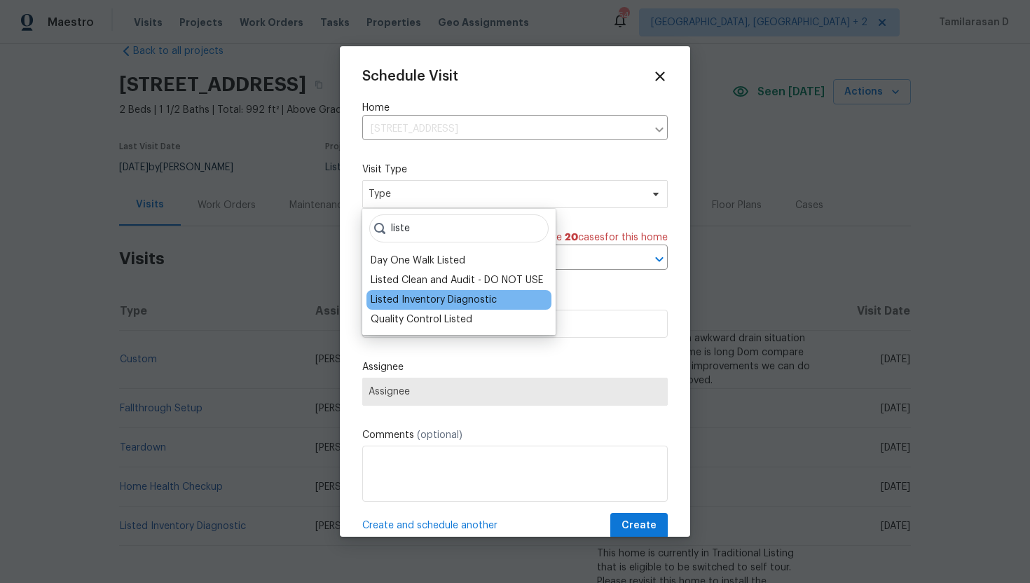
type input "liste"
click at [436, 295] on div "Listed Inventory Diagnostic" at bounding box center [434, 300] width 126 height 14
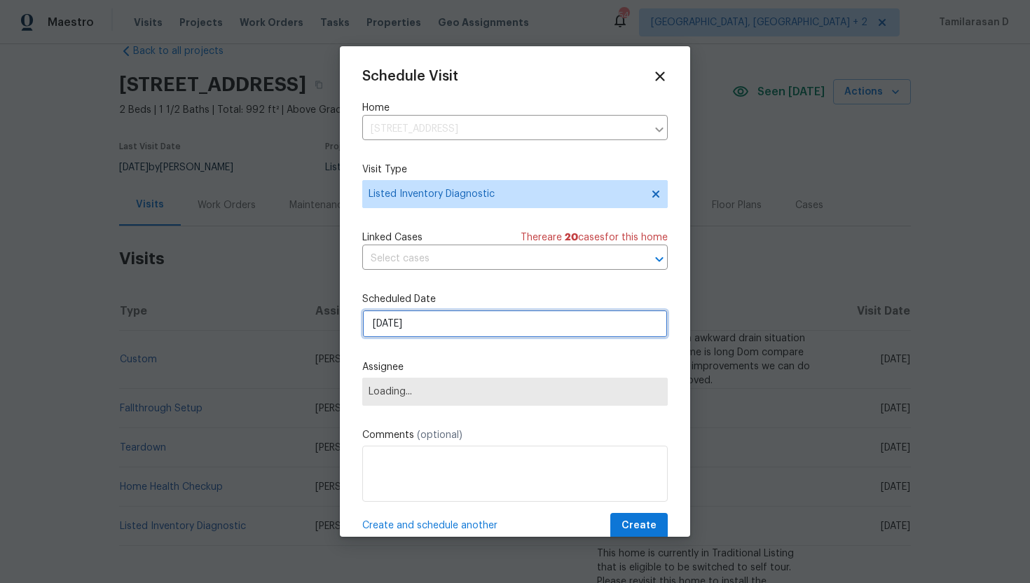
click at [410, 319] on input "[DATE]" at bounding box center [515, 324] width 306 height 28
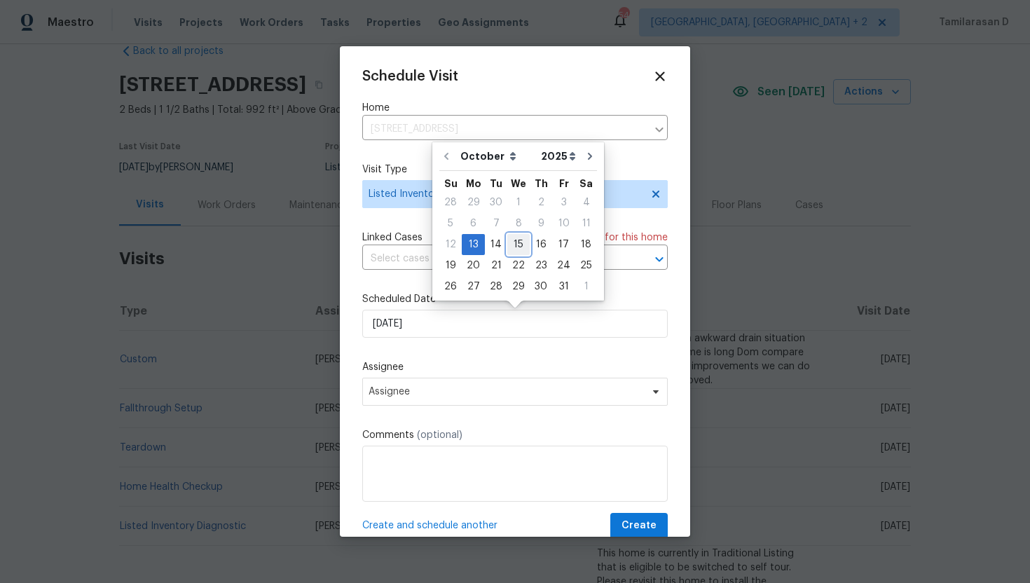
click at [523, 244] on div "15" at bounding box center [518, 245] width 22 height 20
type input "[DATE]"
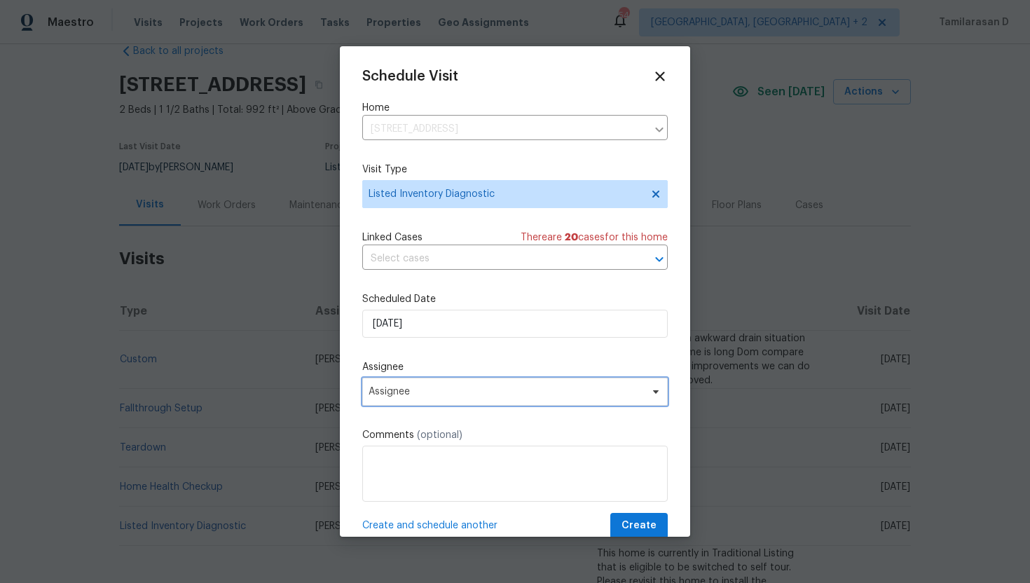
click at [397, 379] on span "Assignee" at bounding box center [515, 392] width 306 height 28
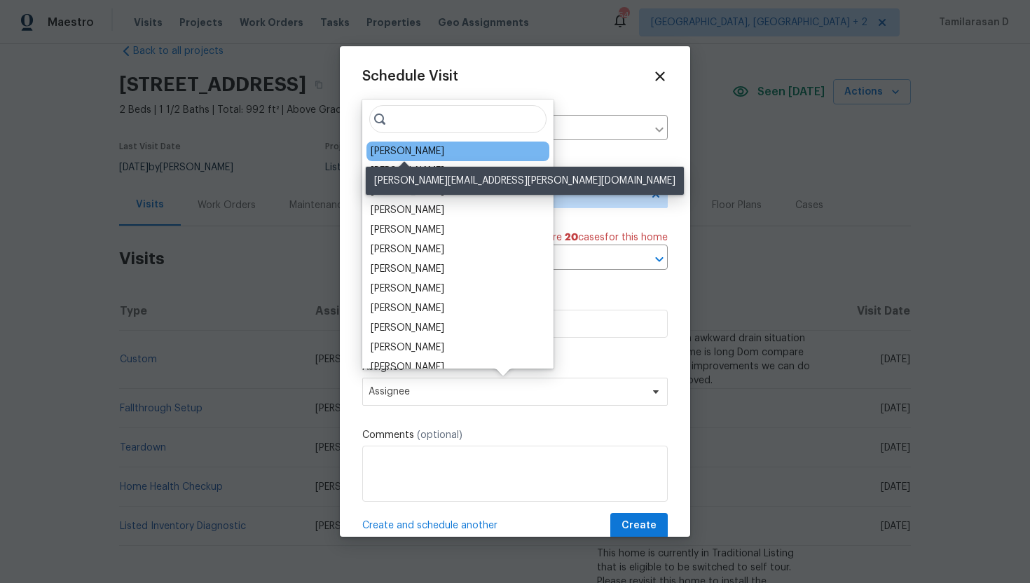
click at [406, 153] on div "William Bynum" at bounding box center [408, 151] width 74 height 14
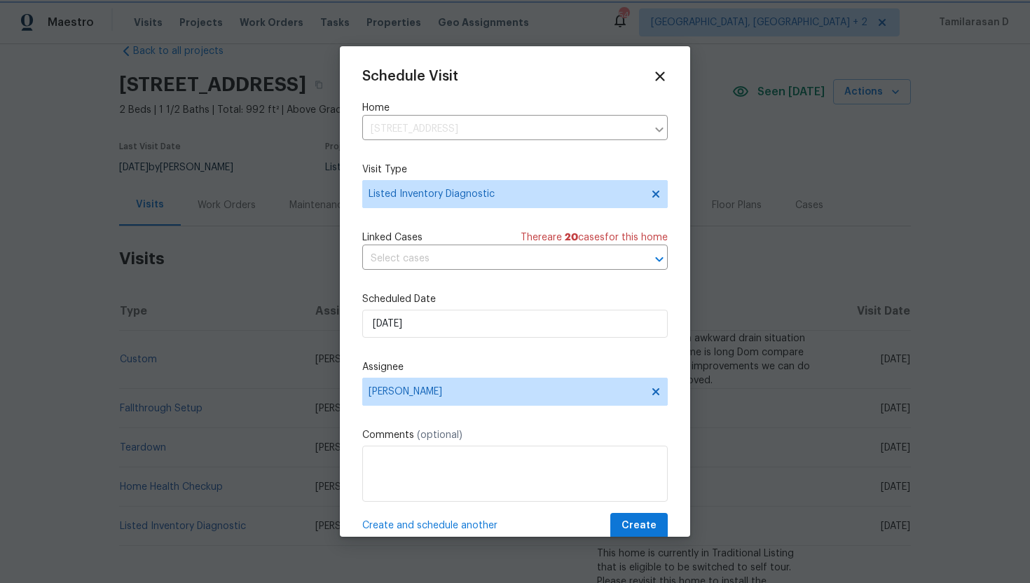
scroll to position [25, 0]
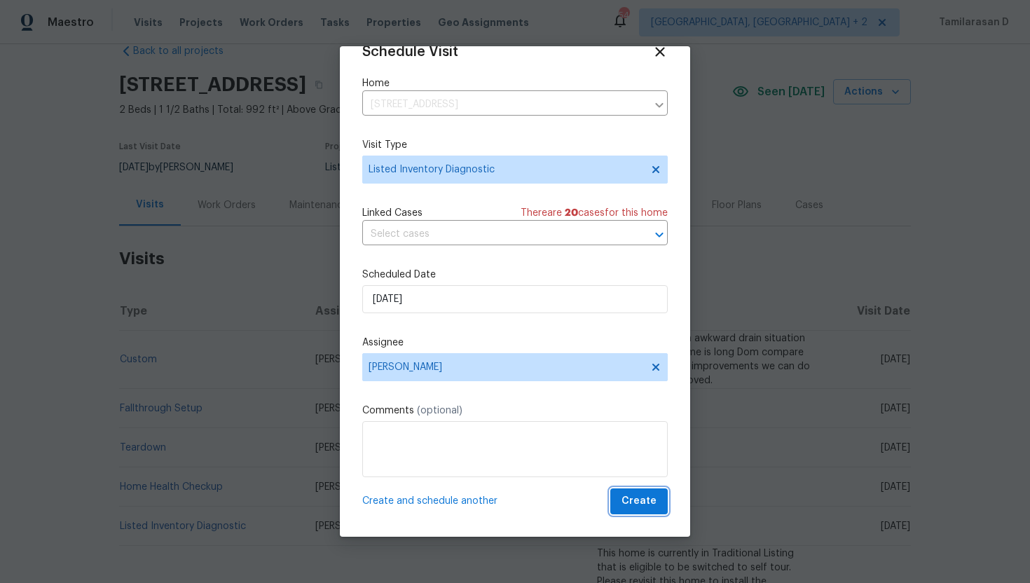
click at [643, 493] on span "Create" at bounding box center [639, 502] width 35 height 18
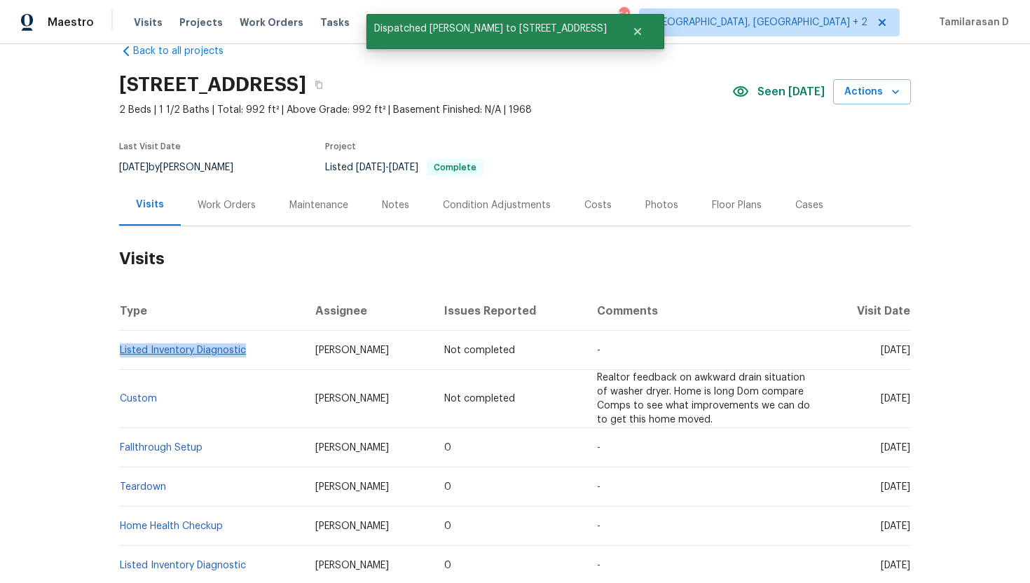
drag, startPoint x: 248, startPoint y: 350, endPoint x: 120, endPoint y: 349, distance: 128.3
click at [120, 349] on td "Listed Inventory Diagnostic" at bounding box center [211, 350] width 185 height 39
copy link "Listed Inventory Diagnostic"
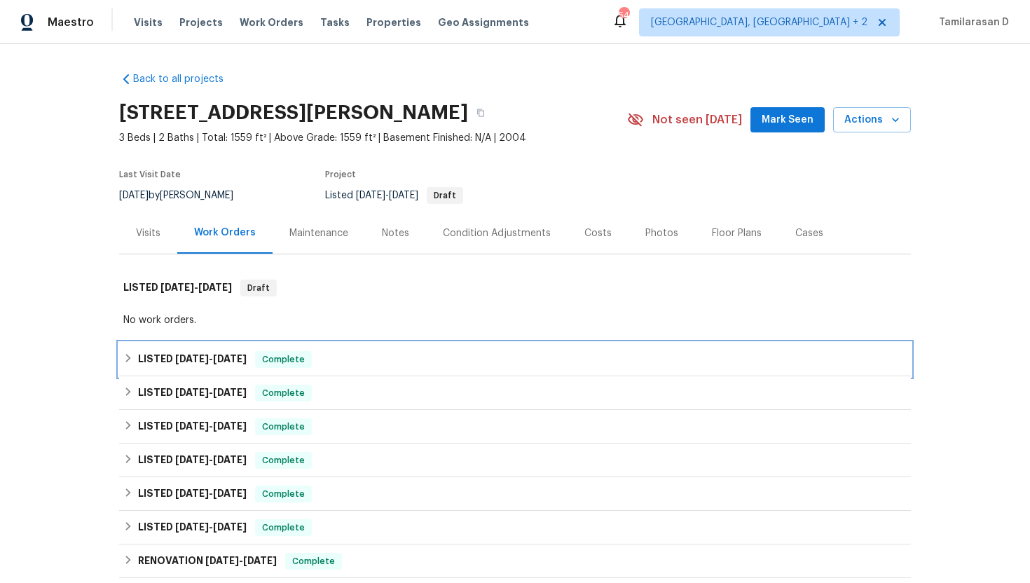
click at [140, 362] on h6 "LISTED [DATE] - [DATE]" at bounding box center [192, 359] width 109 height 17
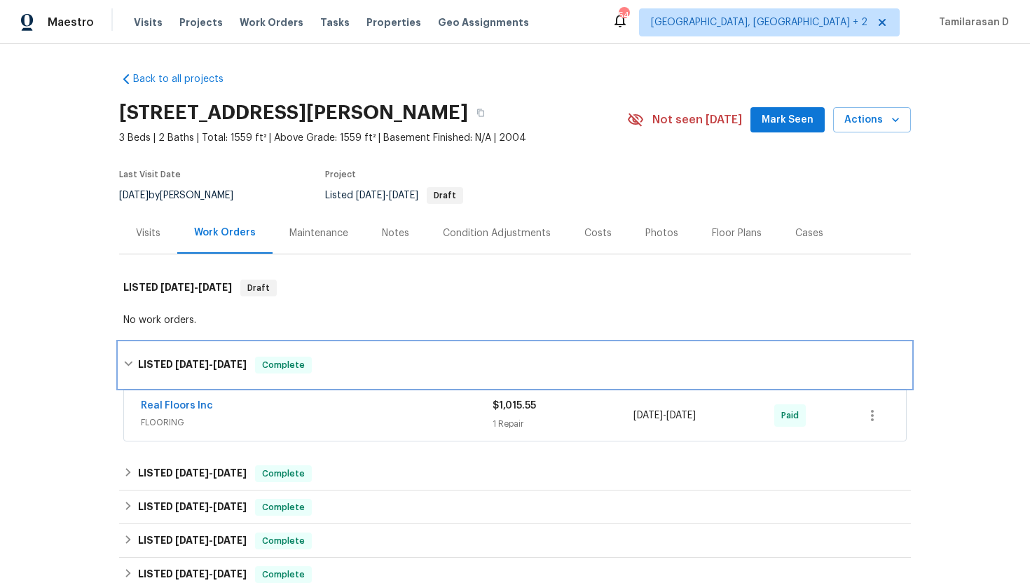
click at [130, 363] on icon at bounding box center [128, 364] width 8 height 5
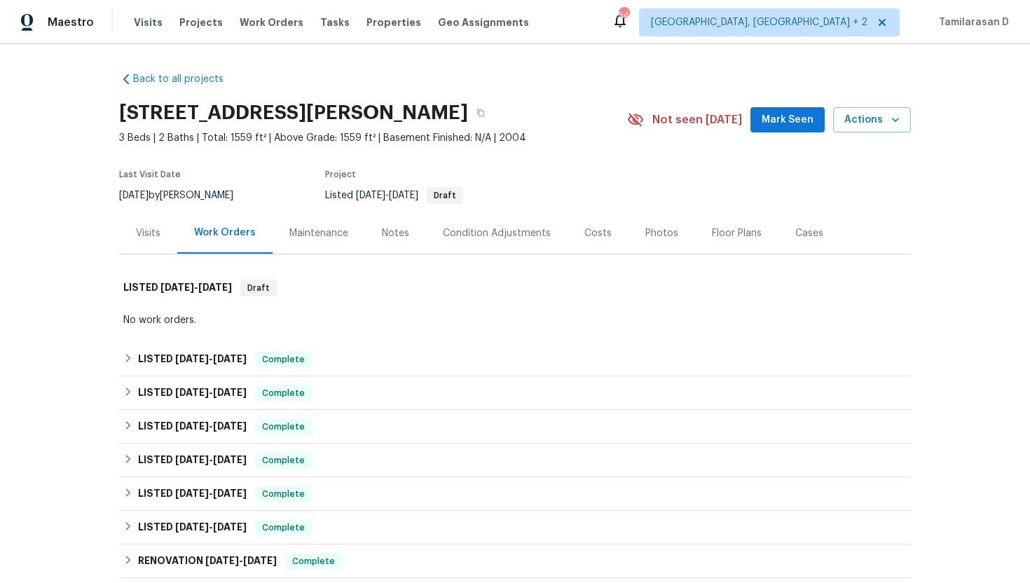
click at [172, 228] on div "Visits" at bounding box center [148, 232] width 58 height 41
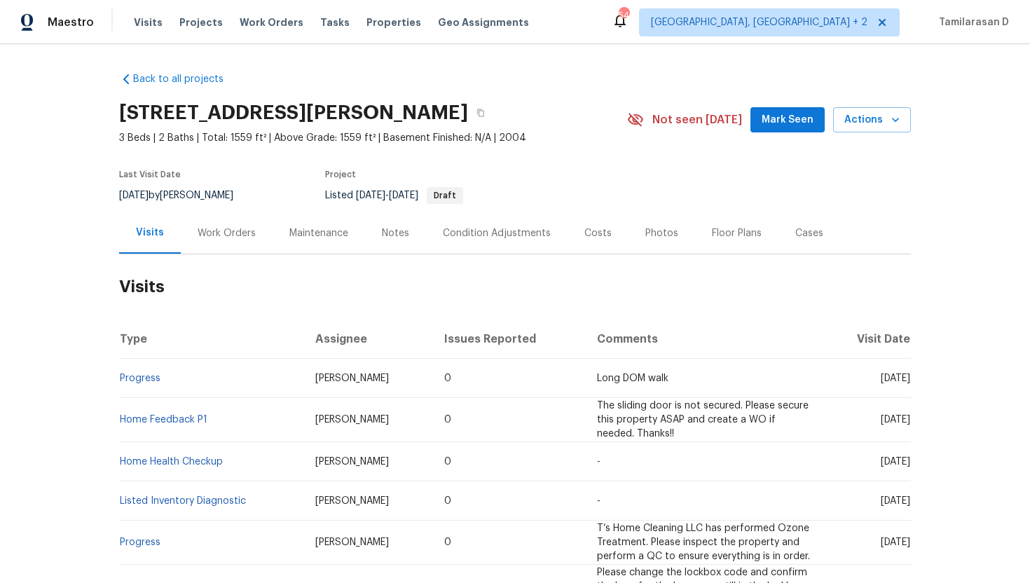
click at [915, 116] on div "Back to all projects [STREET_ADDRESS] 3 Beds | 2 Baths | Total: 1559 ft² | Abov…" at bounding box center [515, 313] width 1030 height 539
click at [894, 116] on icon "button" at bounding box center [896, 120] width 14 height 14
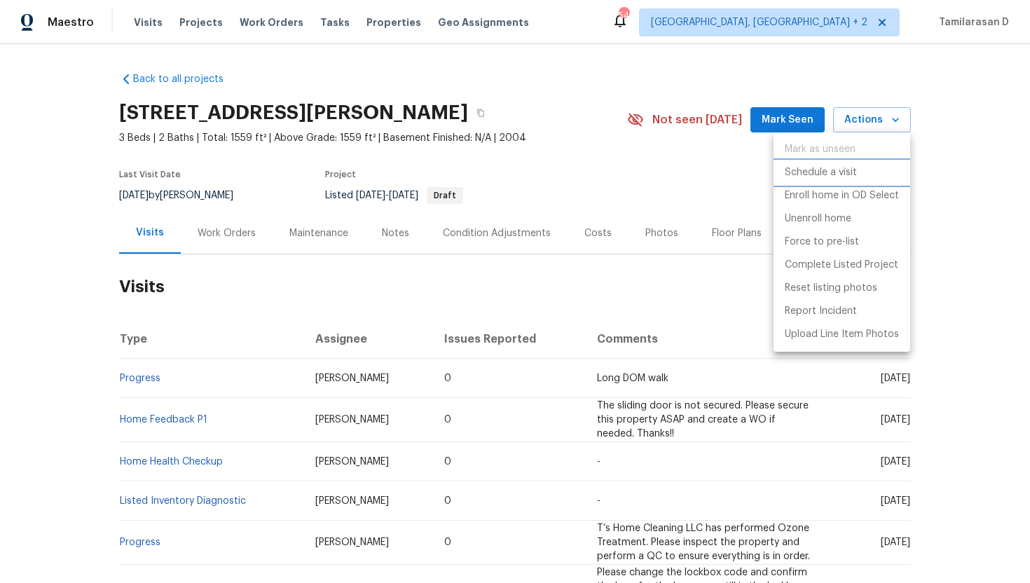
click at [833, 177] on p "Schedule a visit" at bounding box center [821, 172] width 72 height 15
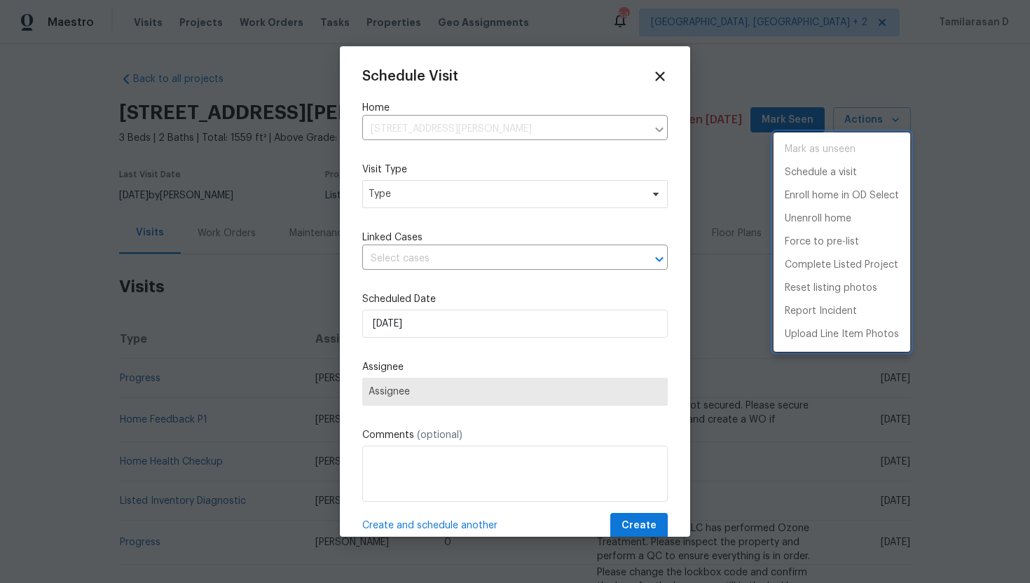
click at [438, 198] on div at bounding box center [515, 291] width 1030 height 583
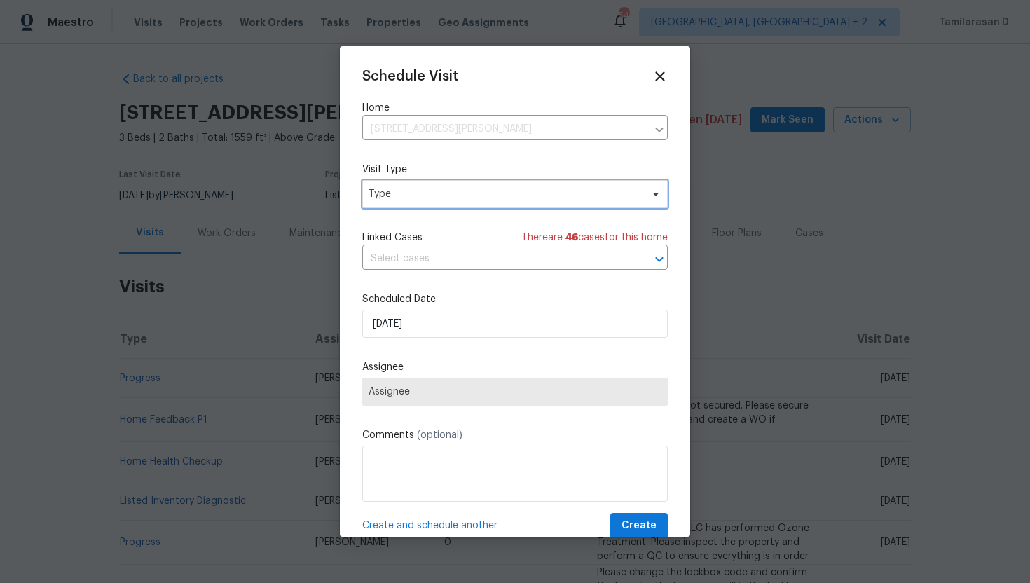
click at [438, 198] on span "Type" at bounding box center [505, 194] width 273 height 14
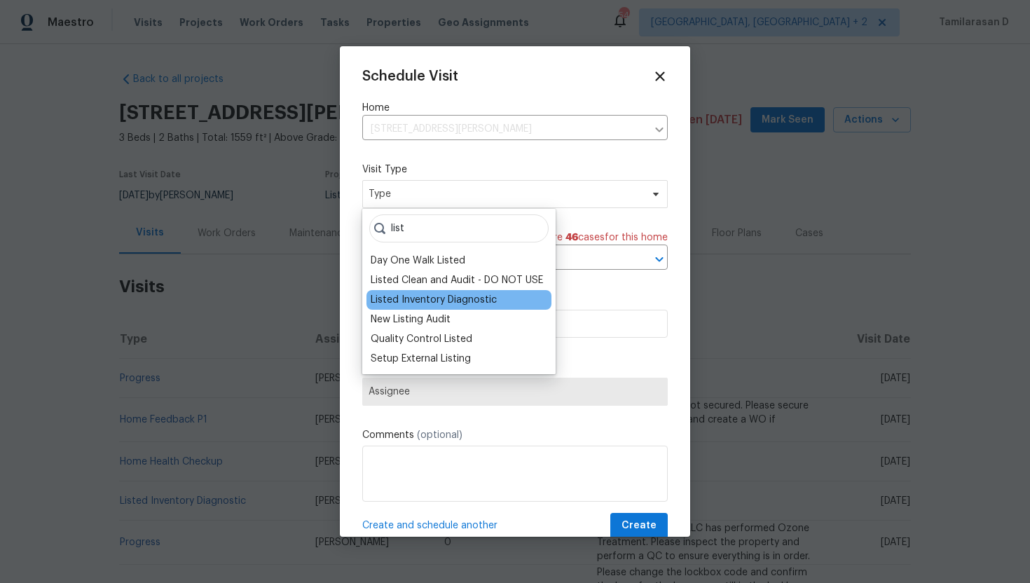
type input "list"
click at [425, 307] on div "Listed Inventory Diagnostic" at bounding box center [459, 300] width 185 height 20
click at [409, 294] on div "Listed Inventory Diagnostic" at bounding box center [434, 300] width 126 height 14
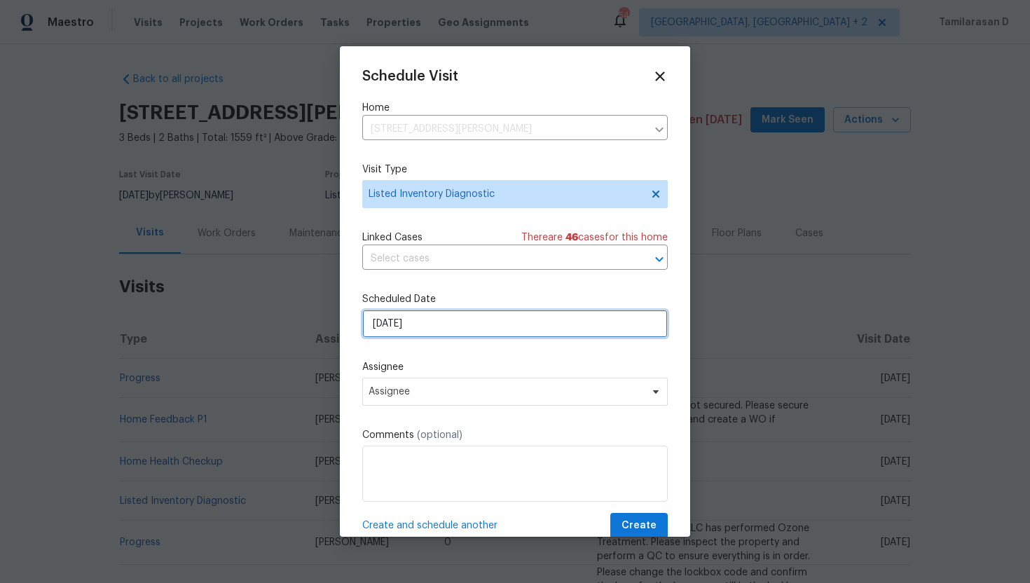
click at [395, 319] on input "[DATE]" at bounding box center [515, 324] width 306 height 28
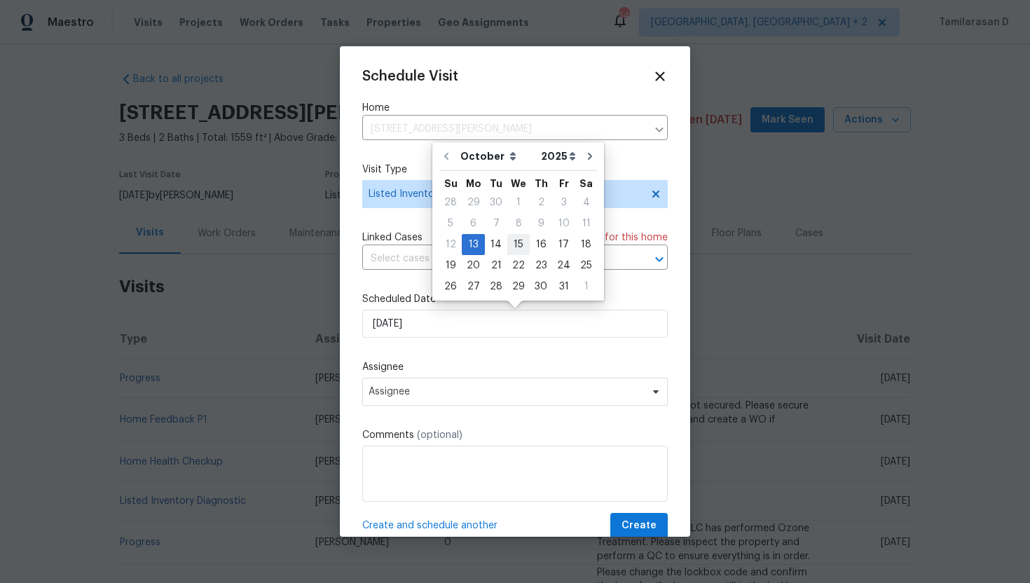
click at [514, 250] on div "15" at bounding box center [518, 245] width 22 height 20
type input "[DATE]"
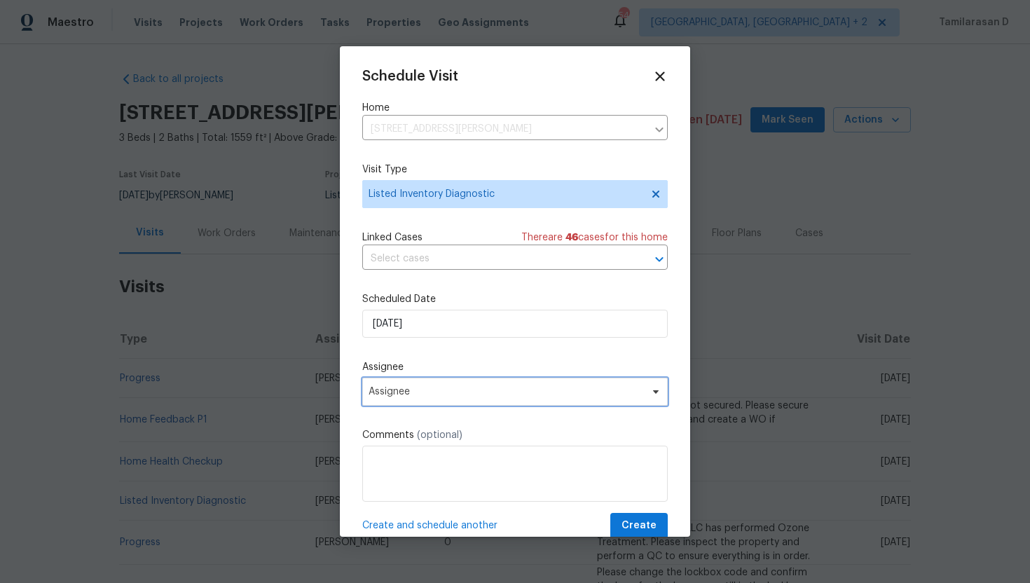
click at [409, 397] on span "Assignee" at bounding box center [506, 391] width 275 height 11
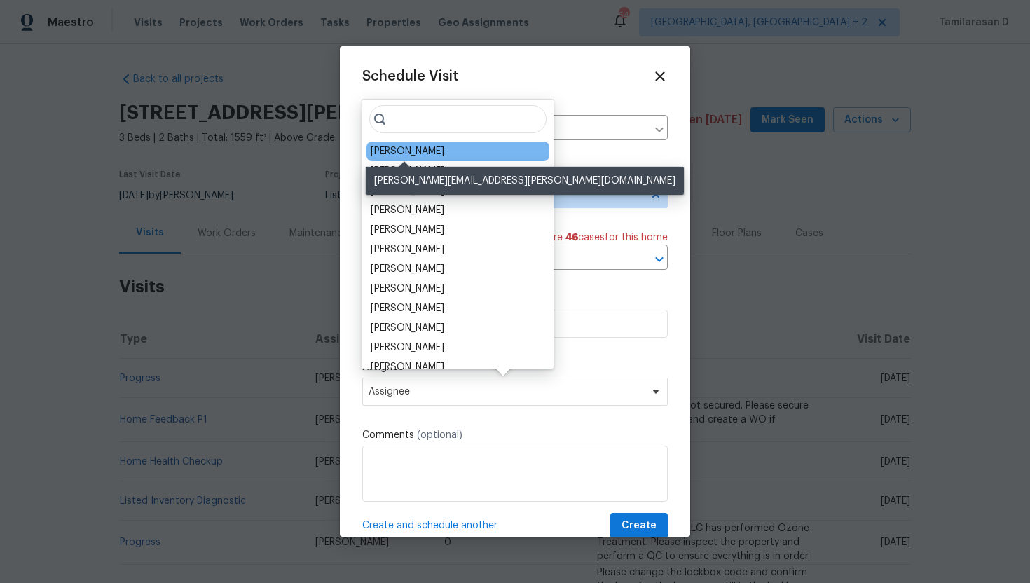
click at [404, 153] on div "[PERSON_NAME]" at bounding box center [408, 151] width 74 height 14
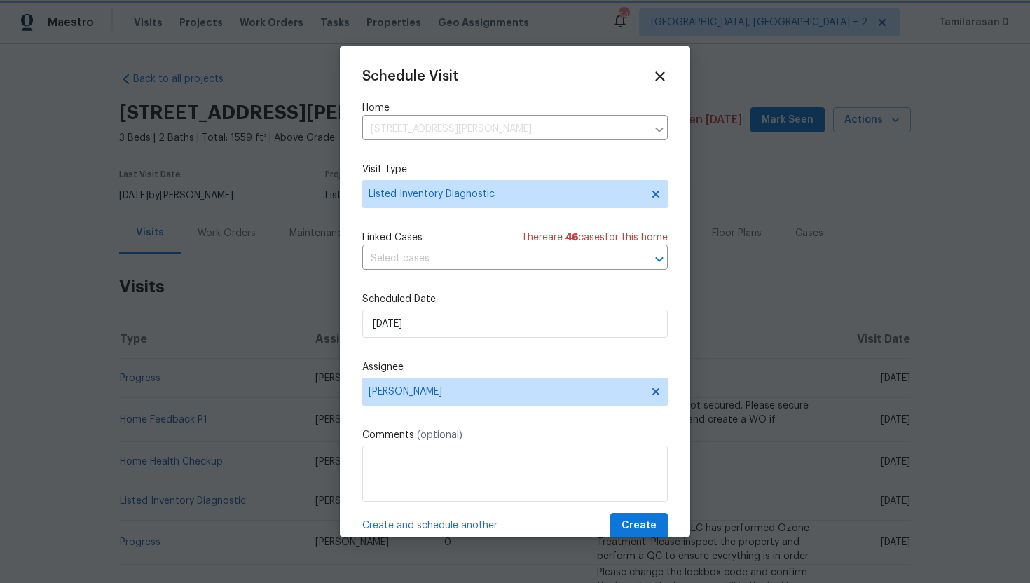
scroll to position [25, 0]
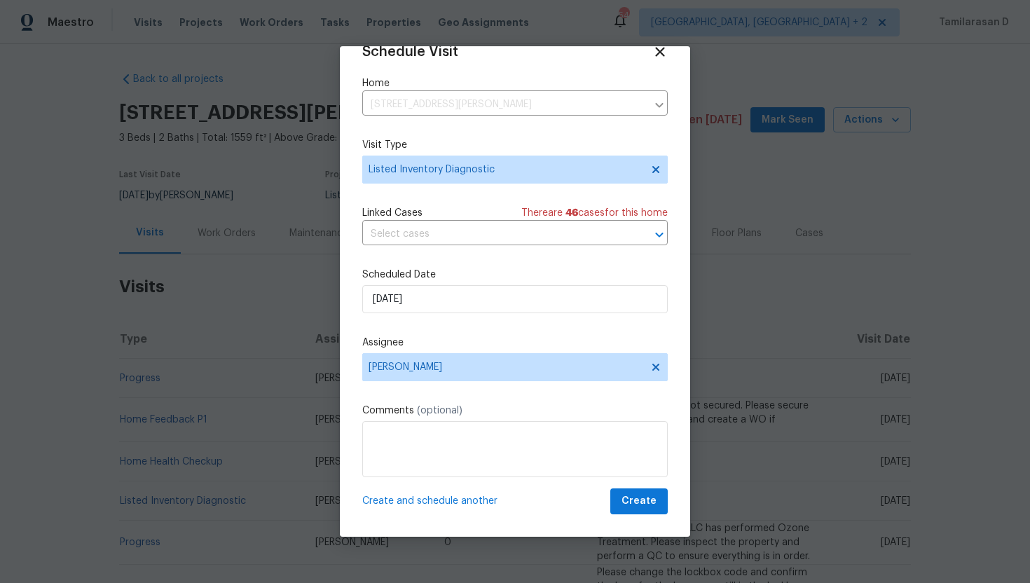
click at [633, 517] on div "Schedule Visit Home 323 Springfield Cir, Easley, SC 29642 ​ Visit Type Listed I…" at bounding box center [515, 291] width 350 height 491
click at [634, 503] on span "Create" at bounding box center [639, 502] width 35 height 18
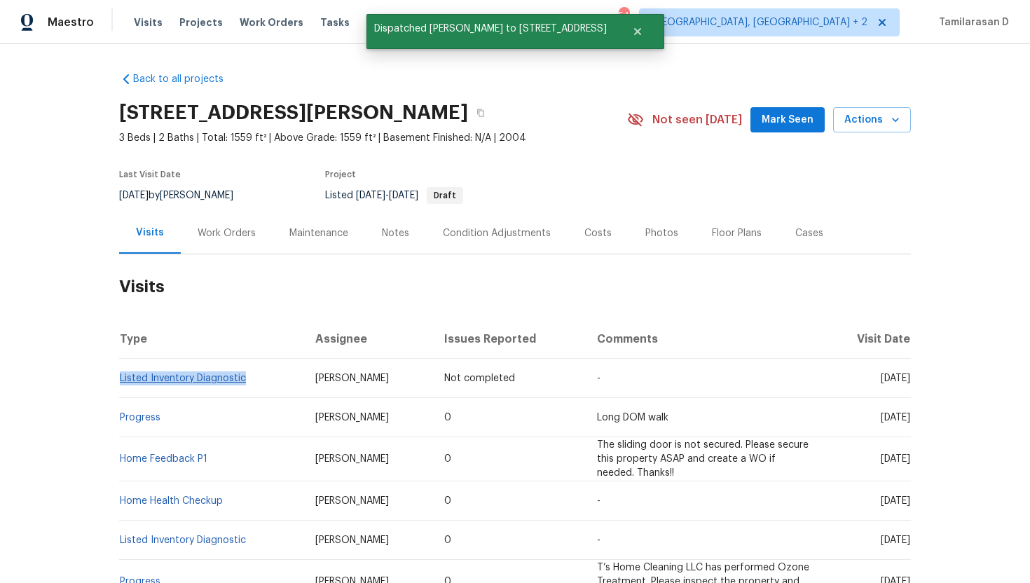
drag, startPoint x: 249, startPoint y: 377, endPoint x: 120, endPoint y: 376, distance: 129.0
click at [120, 376] on td "Listed Inventory Diagnostic" at bounding box center [211, 378] width 185 height 39
copy link "Listed Inventory Diagnostic"
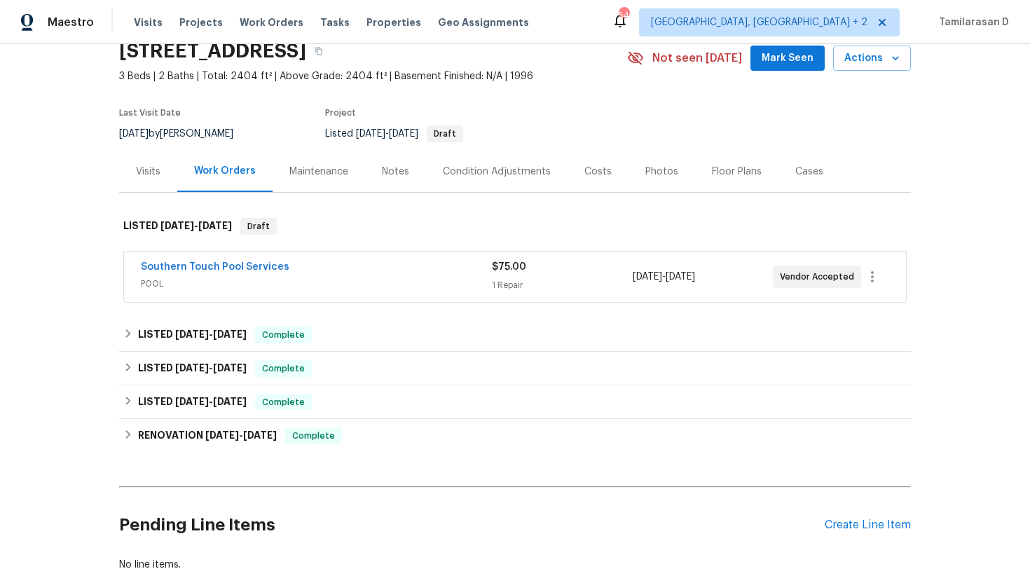
scroll to position [146, 0]
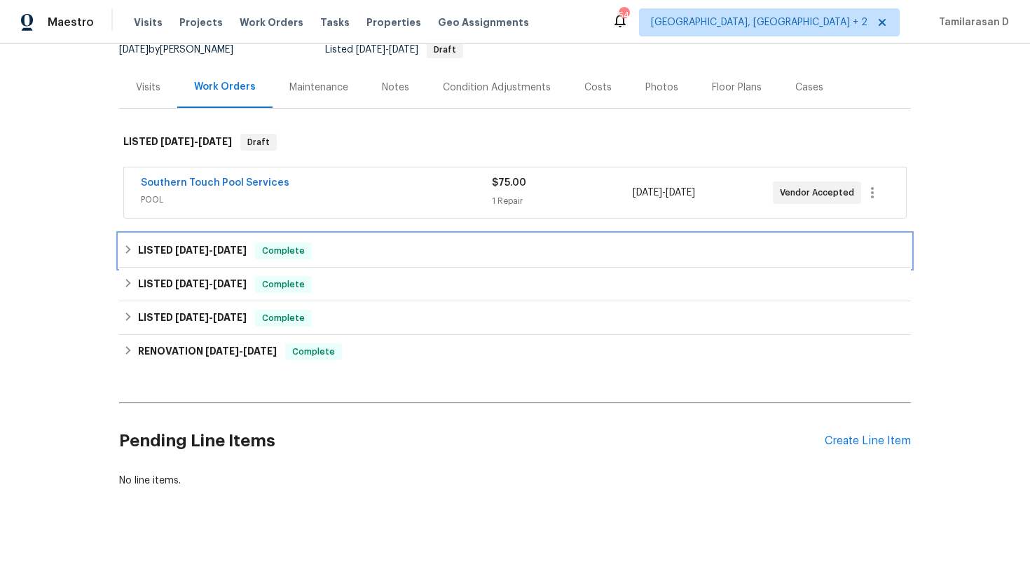
click at [124, 238] on div "LISTED [DATE] - [DATE] Complete" at bounding box center [515, 251] width 792 height 34
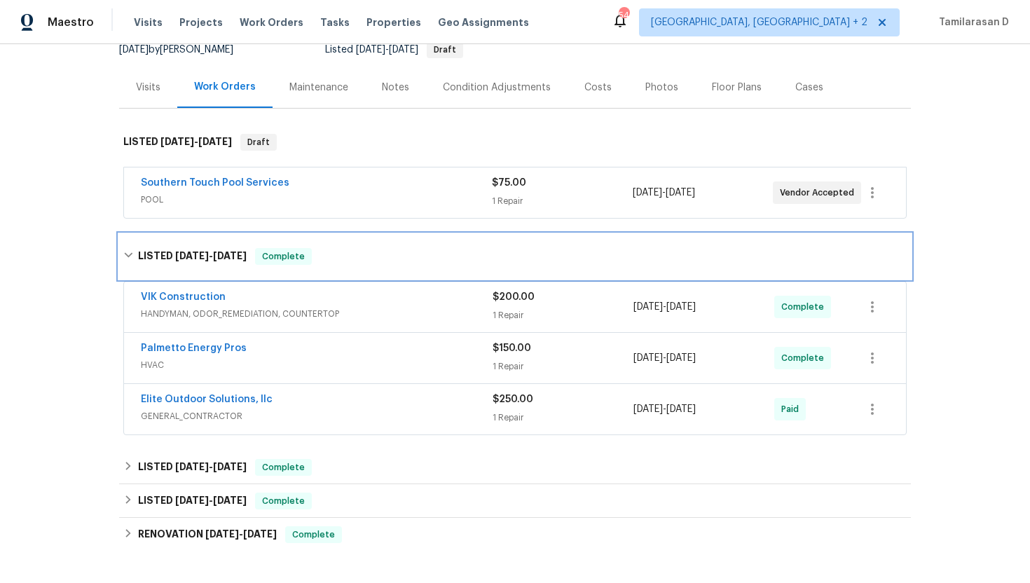
click at [137, 250] on div "LISTED [DATE] - [DATE] Complete" at bounding box center [515, 256] width 784 height 17
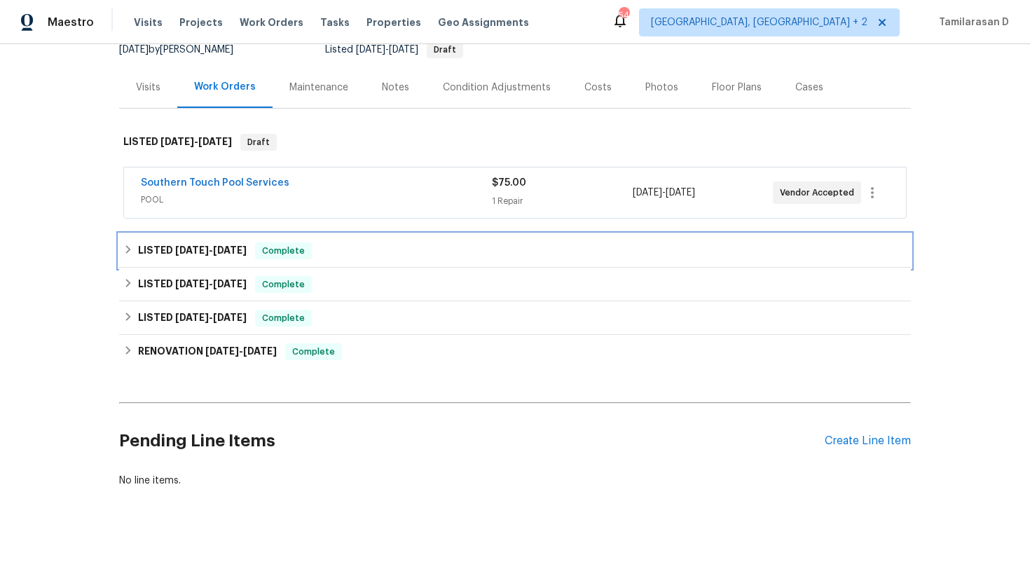
click at [130, 245] on icon at bounding box center [128, 250] width 10 height 10
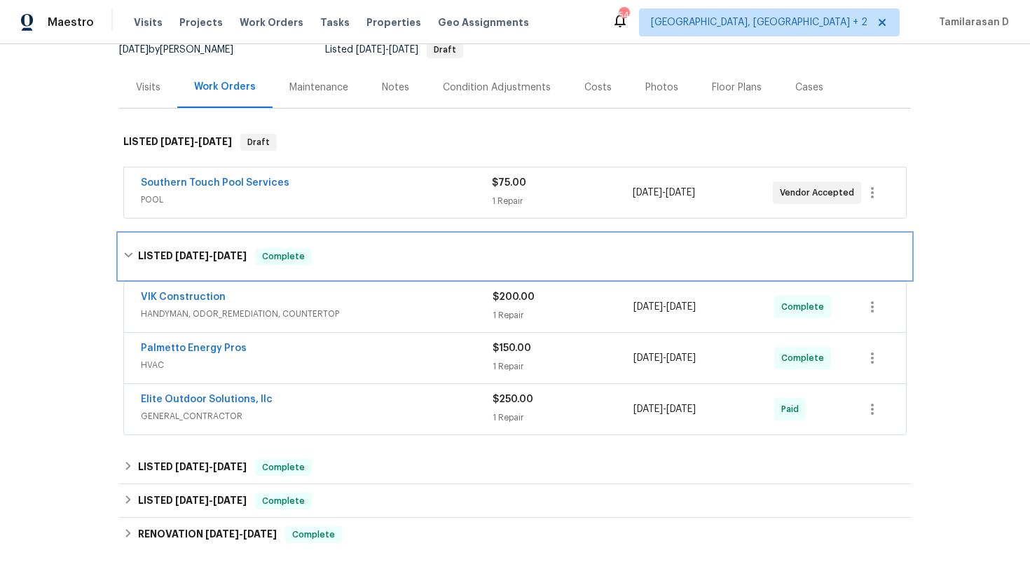
click at [127, 261] on div "LISTED [DATE] - [DATE] Complete" at bounding box center [515, 256] width 784 height 17
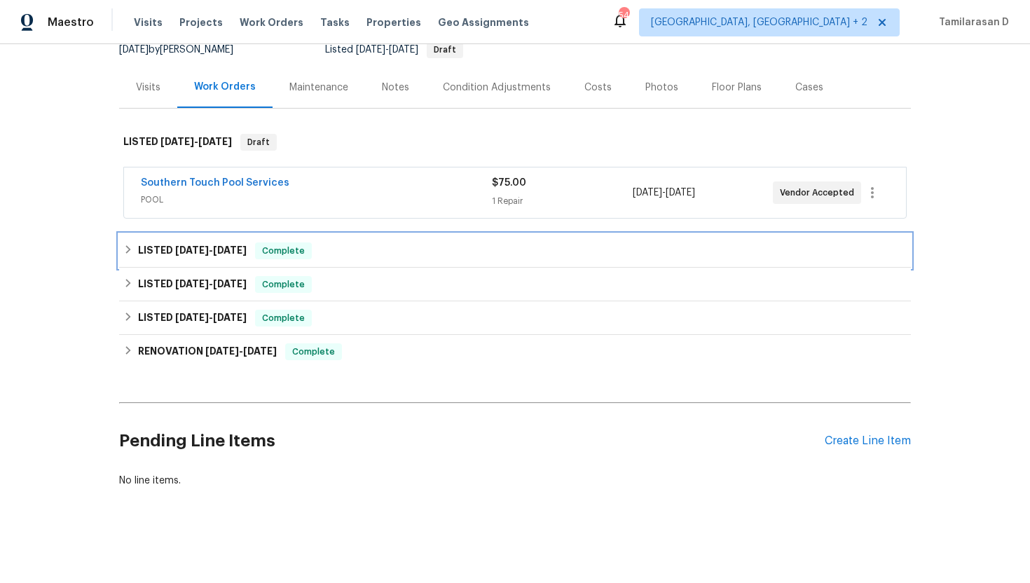
scroll to position [0, 0]
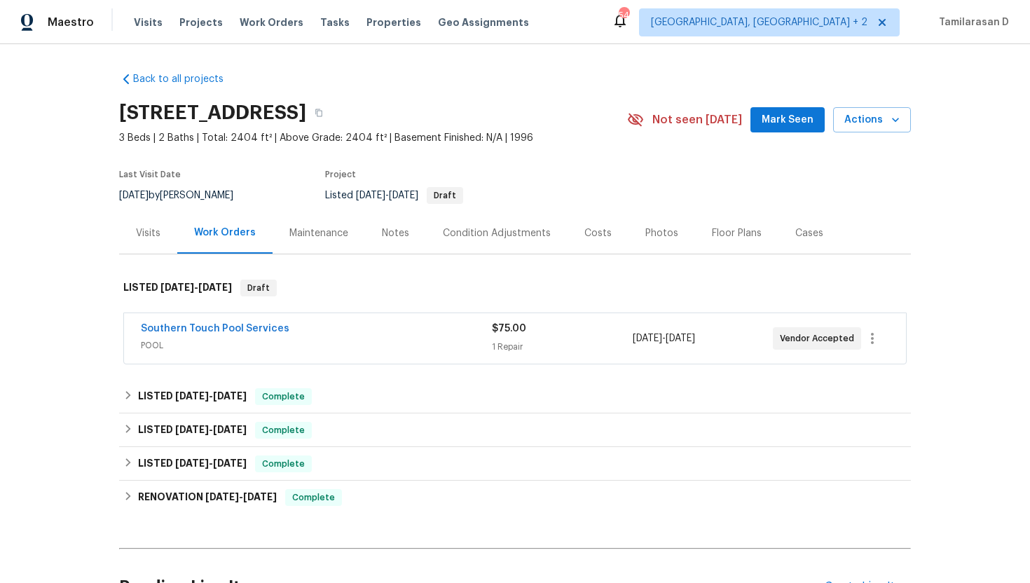
click at [153, 220] on div "Visits" at bounding box center [148, 232] width 58 height 41
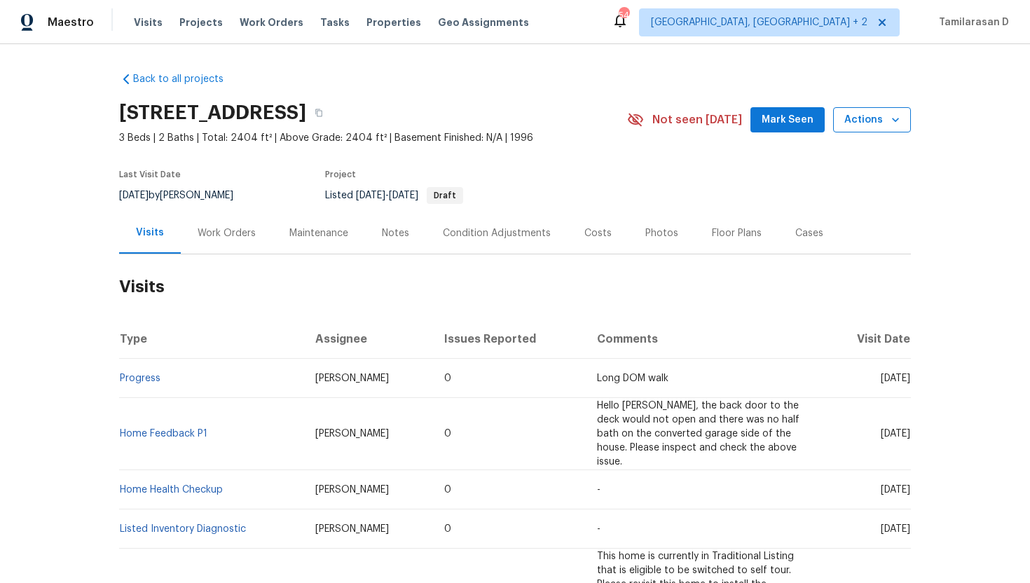
click at [869, 119] on span "Actions" at bounding box center [872, 120] width 55 height 18
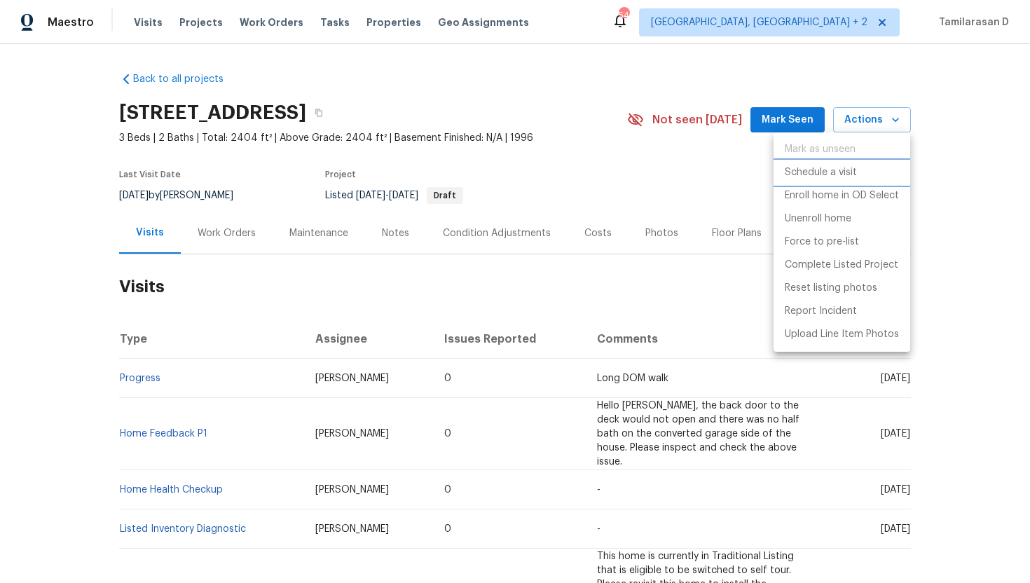
click at [823, 175] on p "Schedule a visit" at bounding box center [821, 172] width 72 height 15
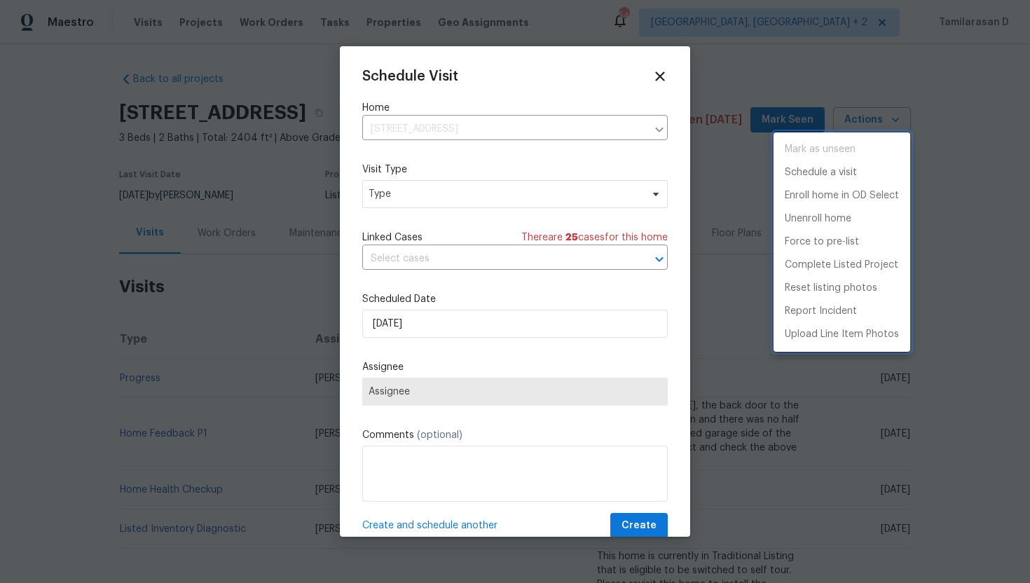
click at [403, 200] on div at bounding box center [515, 291] width 1030 height 583
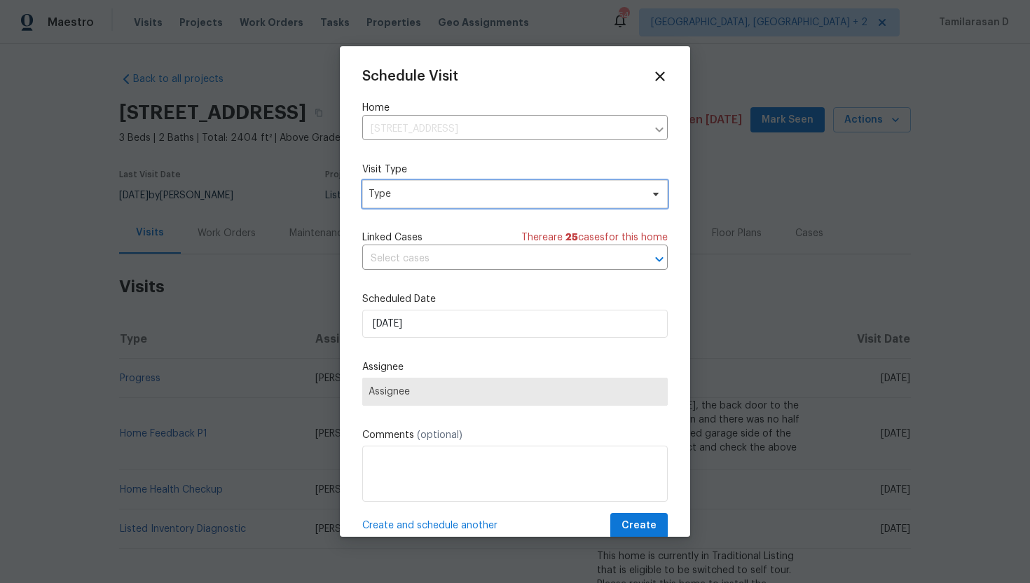
click at [403, 200] on span "Type" at bounding box center [505, 194] width 273 height 14
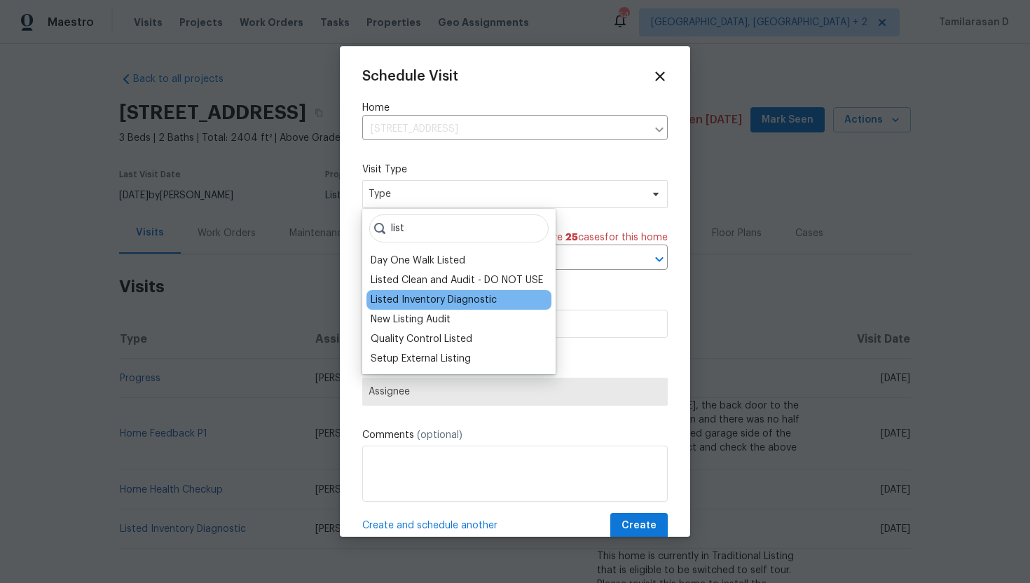
type input "list"
click at [449, 298] on div "Listed Inventory Diagnostic" at bounding box center [434, 300] width 126 height 14
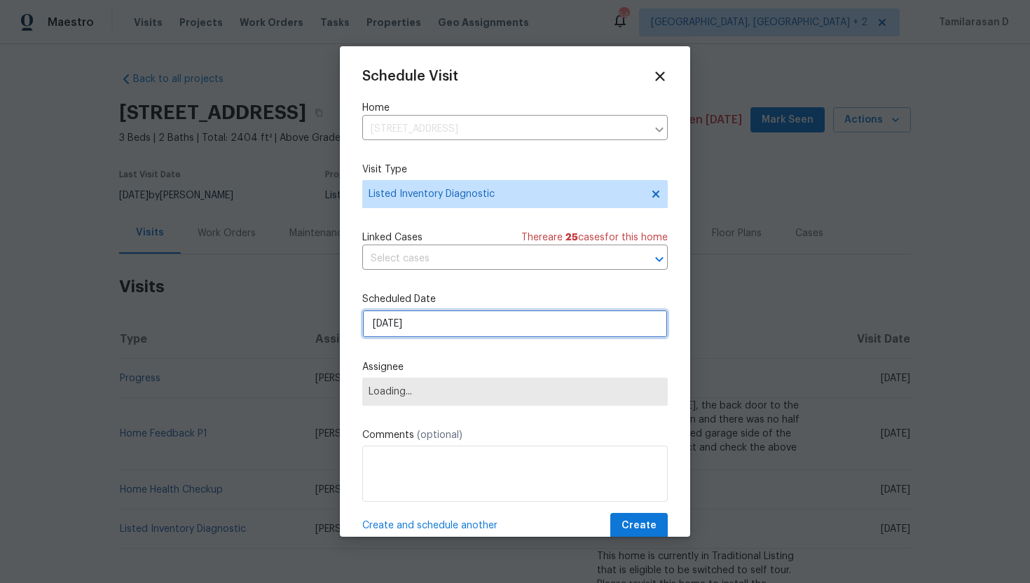
click at [412, 321] on input "[DATE]" at bounding box center [515, 324] width 306 height 28
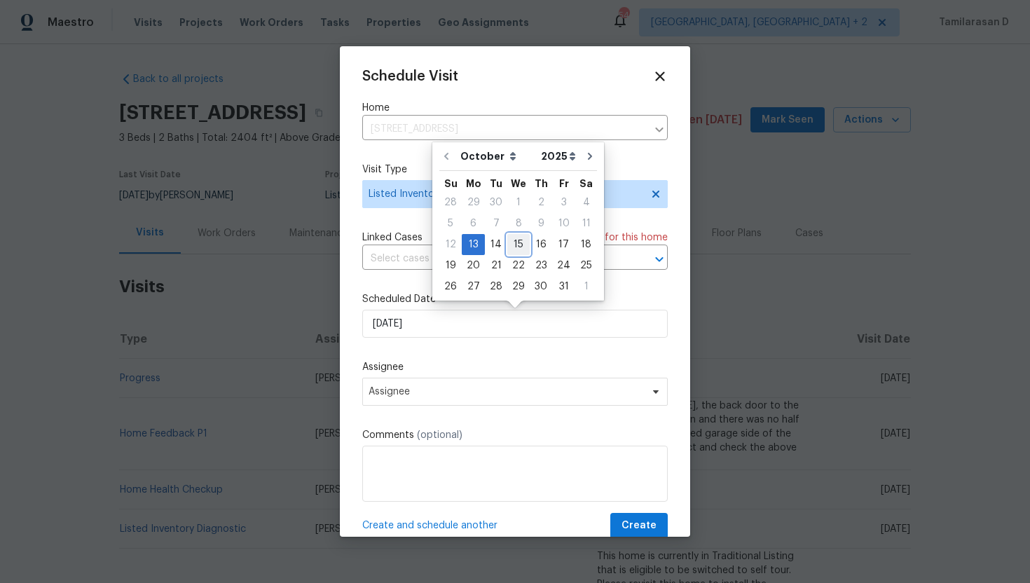
click at [520, 236] on div "15" at bounding box center [518, 245] width 22 height 20
type input "[DATE]"
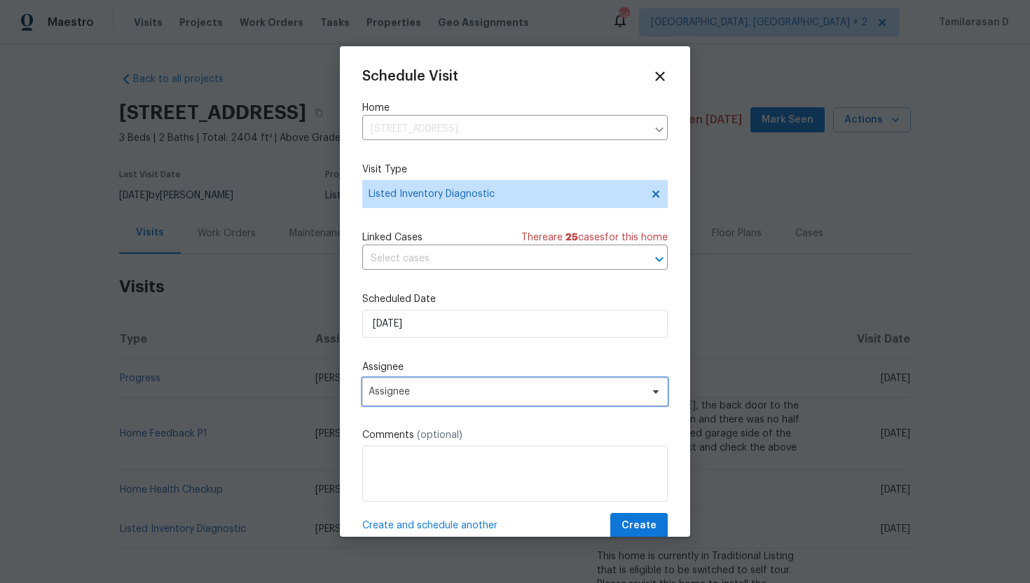
click at [421, 386] on span "Assignee" at bounding box center [515, 392] width 306 height 28
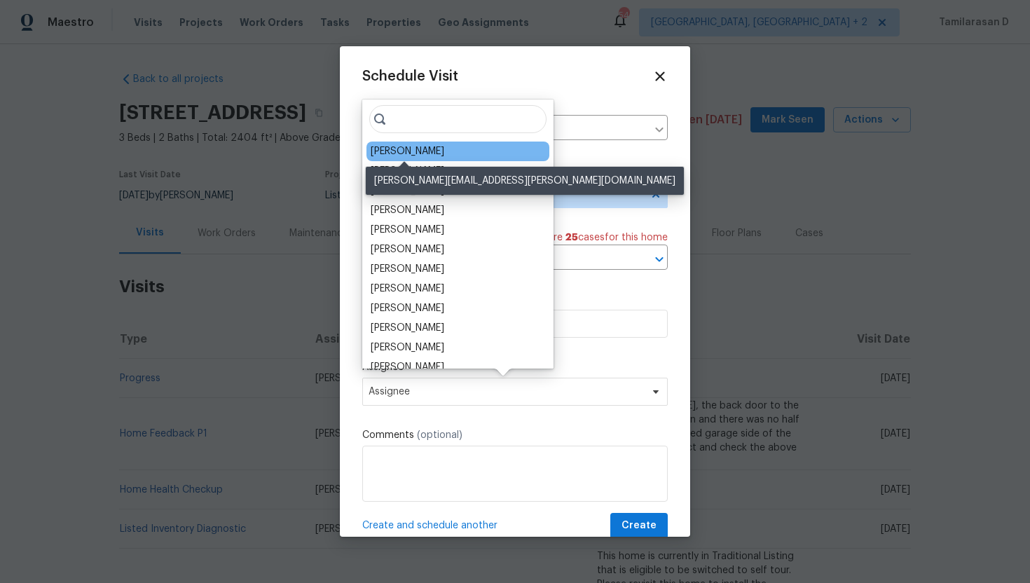
click at [405, 157] on div "William Bynum" at bounding box center [408, 151] width 74 height 14
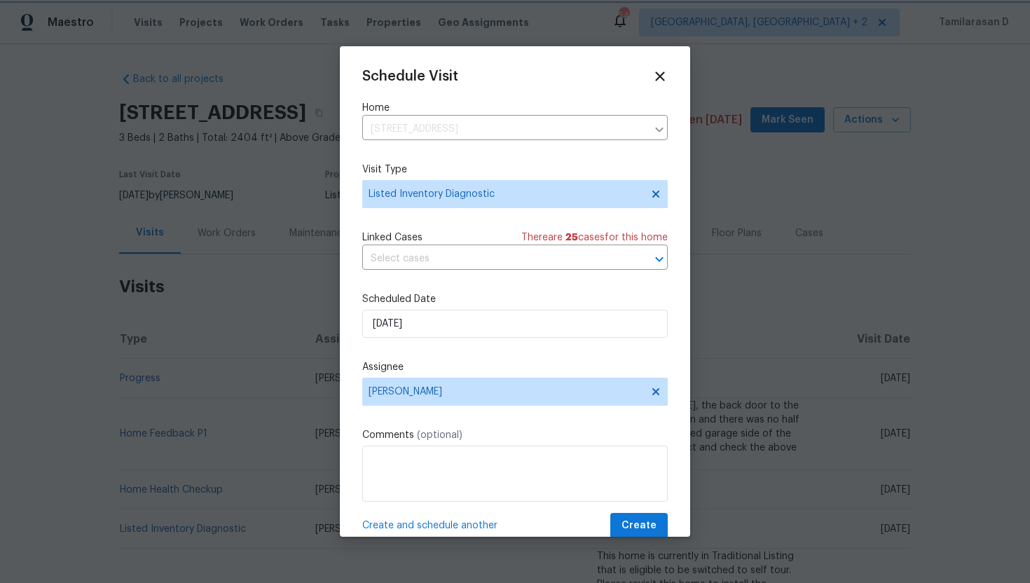
scroll to position [25, 0]
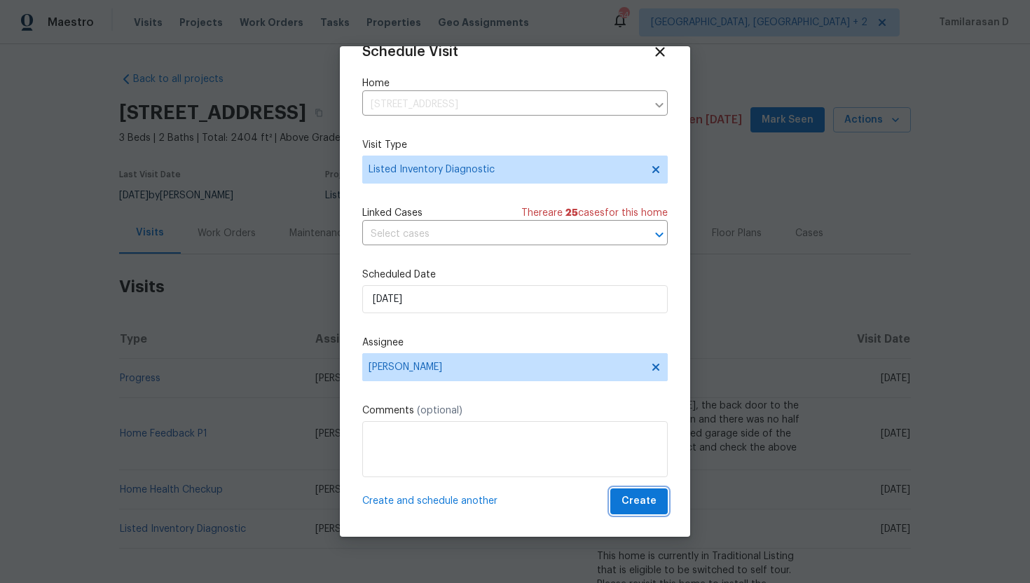
click at [628, 496] on span "Create" at bounding box center [639, 502] width 35 height 18
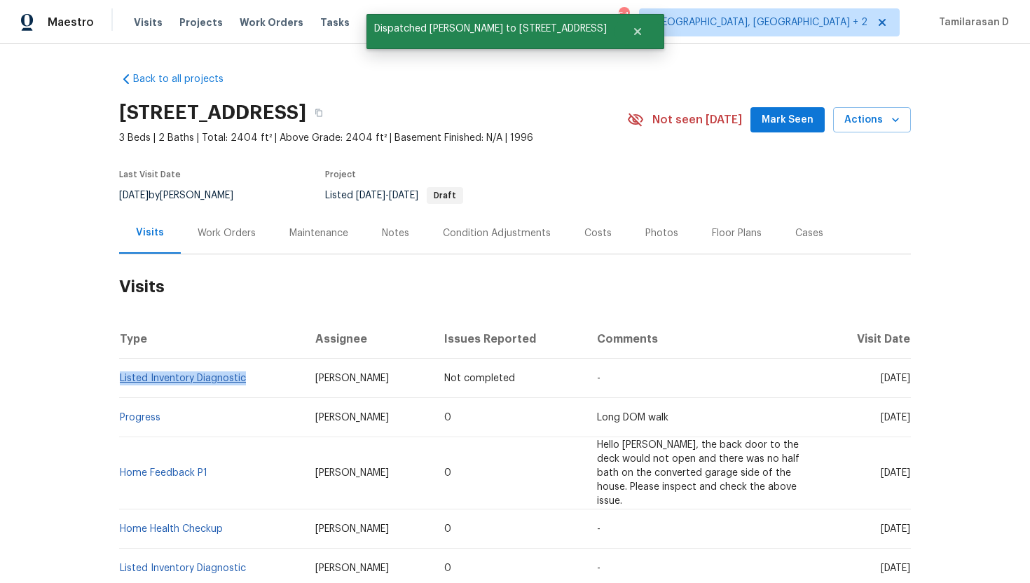
drag, startPoint x: 248, startPoint y: 374, endPoint x: 121, endPoint y: 374, distance: 126.9
click at [121, 374] on td "Listed Inventory Diagnostic" at bounding box center [211, 378] width 185 height 39
copy link "Listed Inventory Diagnostic"
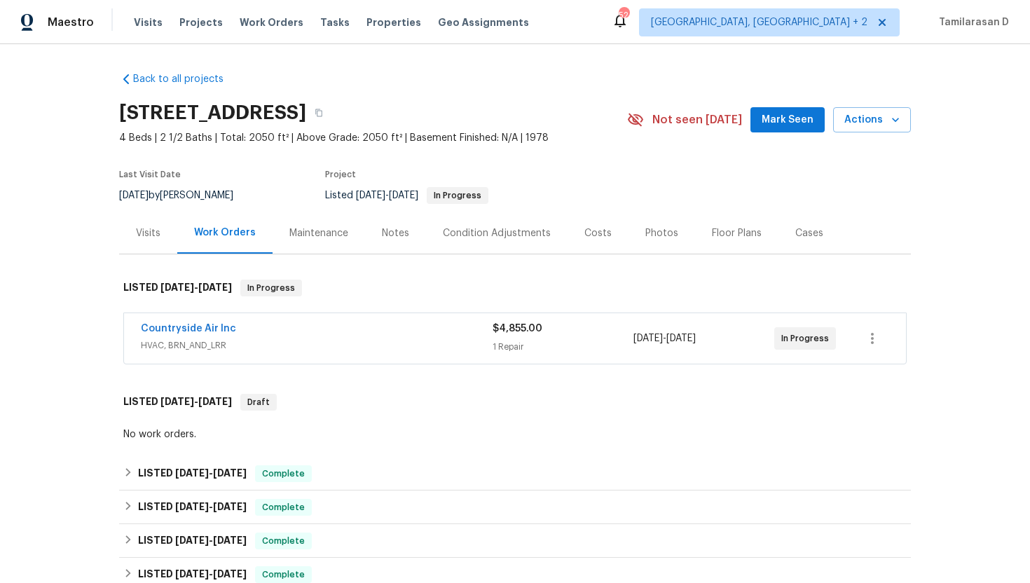
click at [143, 249] on div "Visits" at bounding box center [148, 232] width 58 height 41
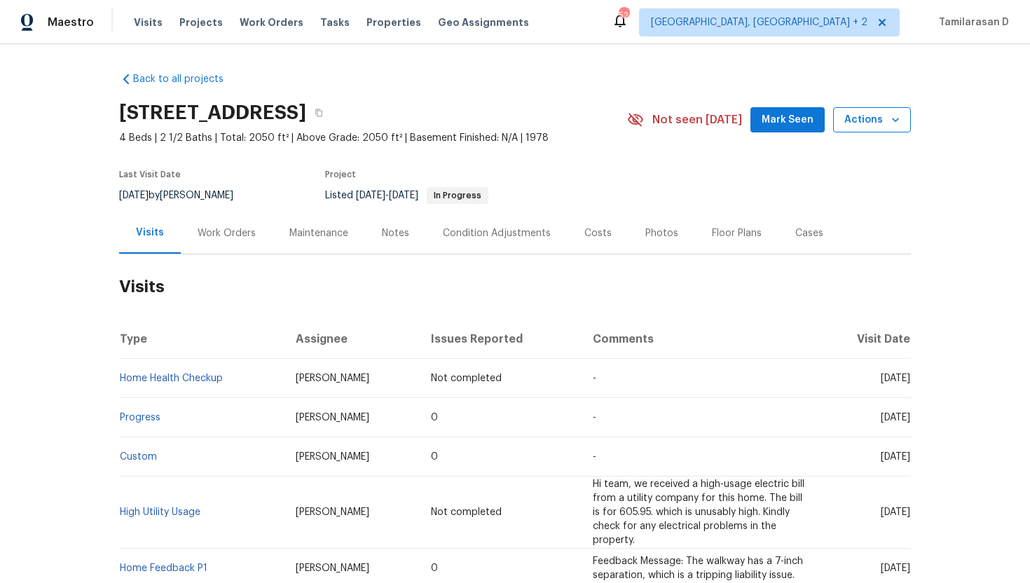
click at [870, 126] on span "Actions" at bounding box center [872, 120] width 55 height 18
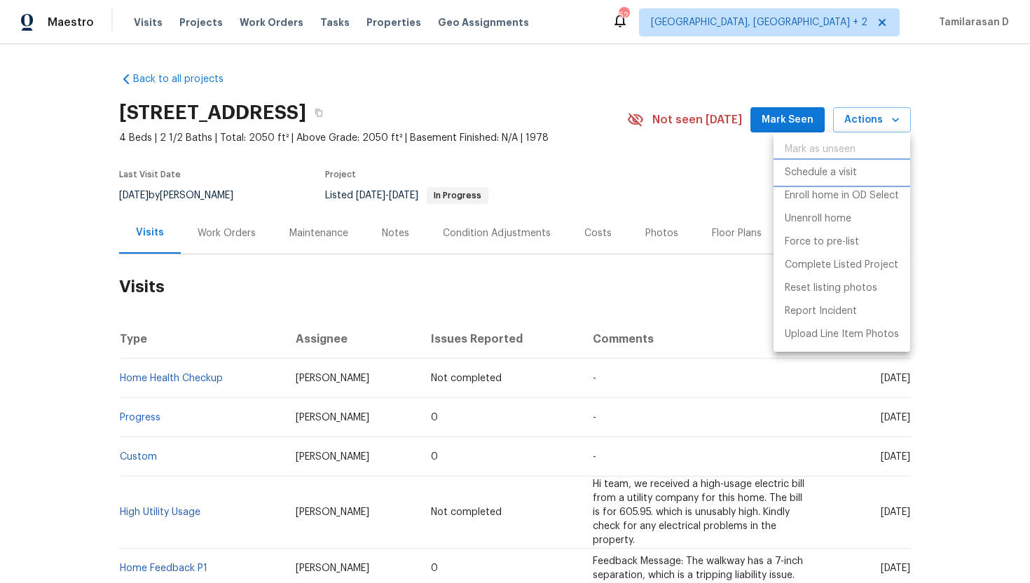
click at [821, 172] on p "Schedule a visit" at bounding box center [821, 172] width 72 height 15
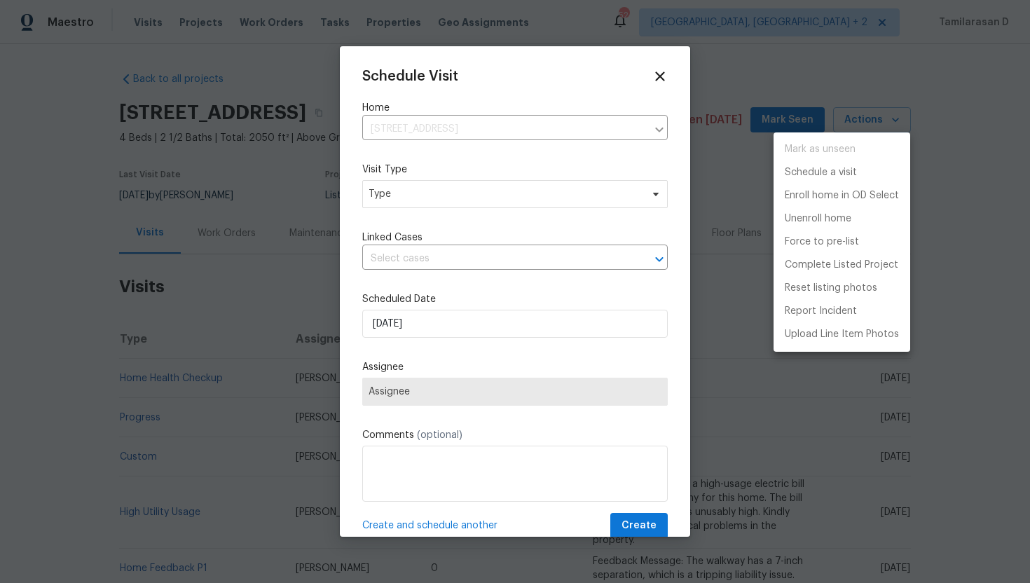
click at [451, 192] on div at bounding box center [515, 291] width 1030 height 583
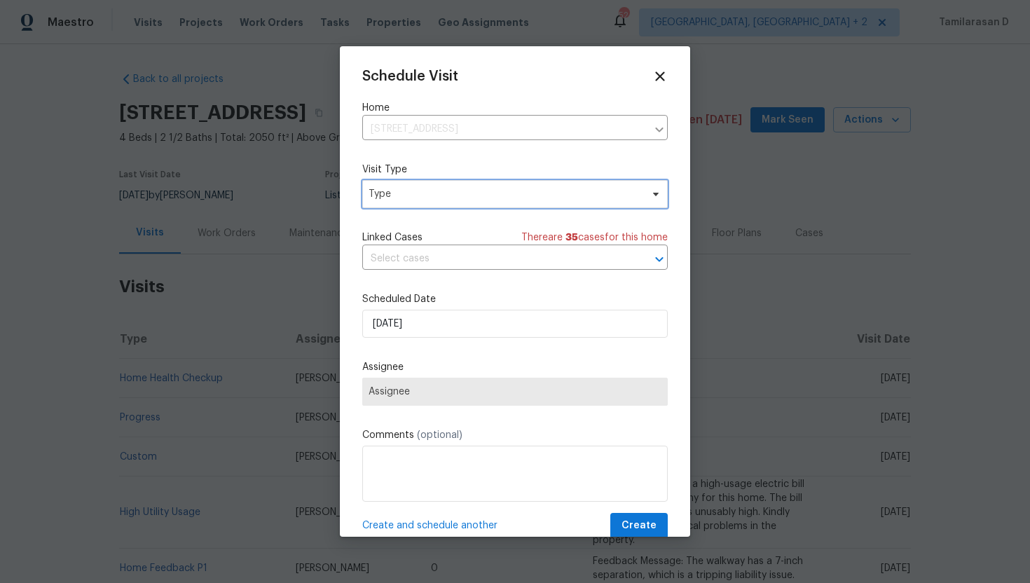
click at [451, 192] on span "Type" at bounding box center [505, 194] width 273 height 14
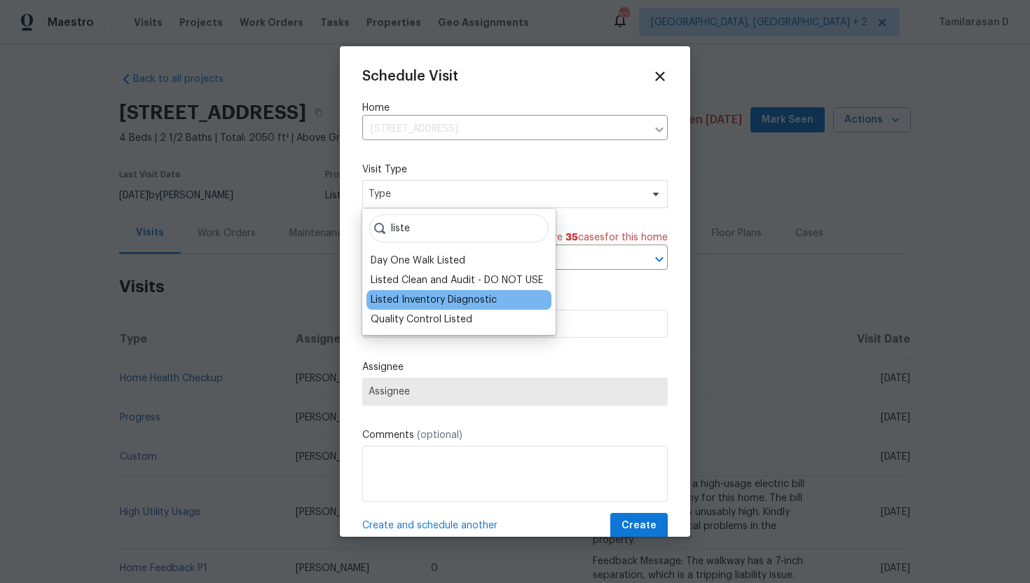
type input "liste"
click at [432, 299] on div "Listed Inventory Diagnostic" at bounding box center [434, 300] width 126 height 14
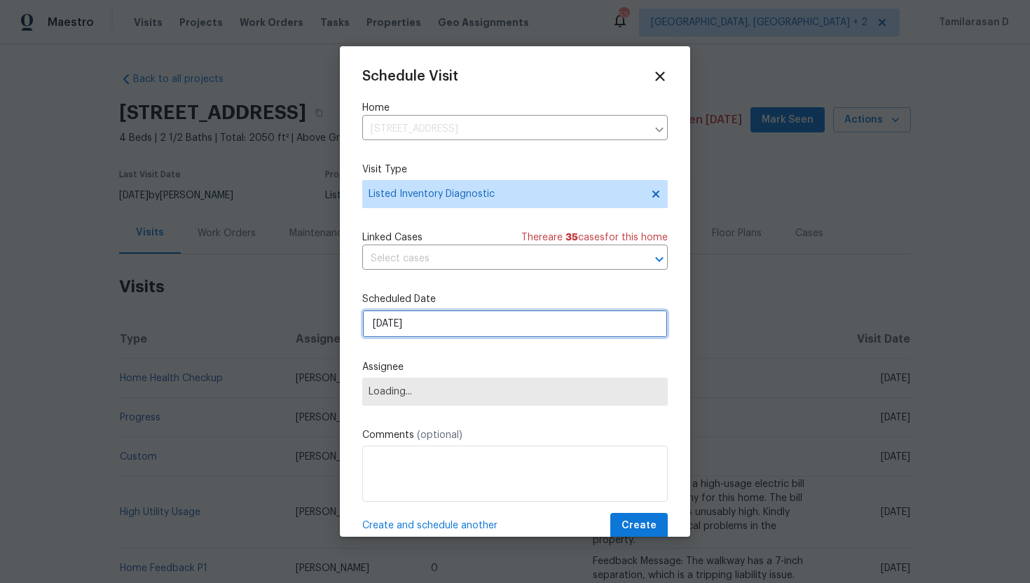
click at [408, 311] on input "[DATE]" at bounding box center [515, 324] width 306 height 28
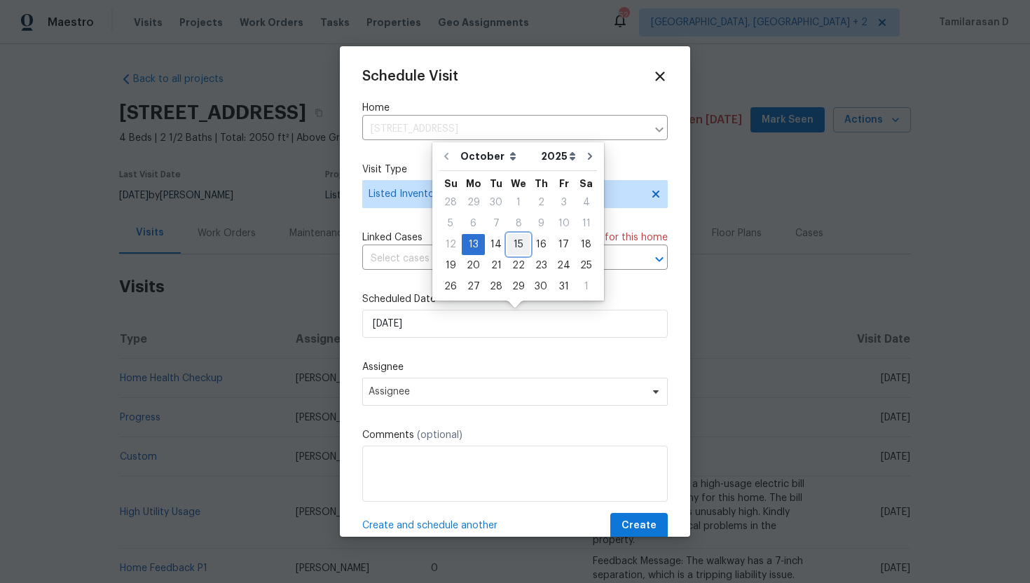
click at [514, 245] on div "15" at bounding box center [518, 245] width 22 height 20
type input "[DATE]"
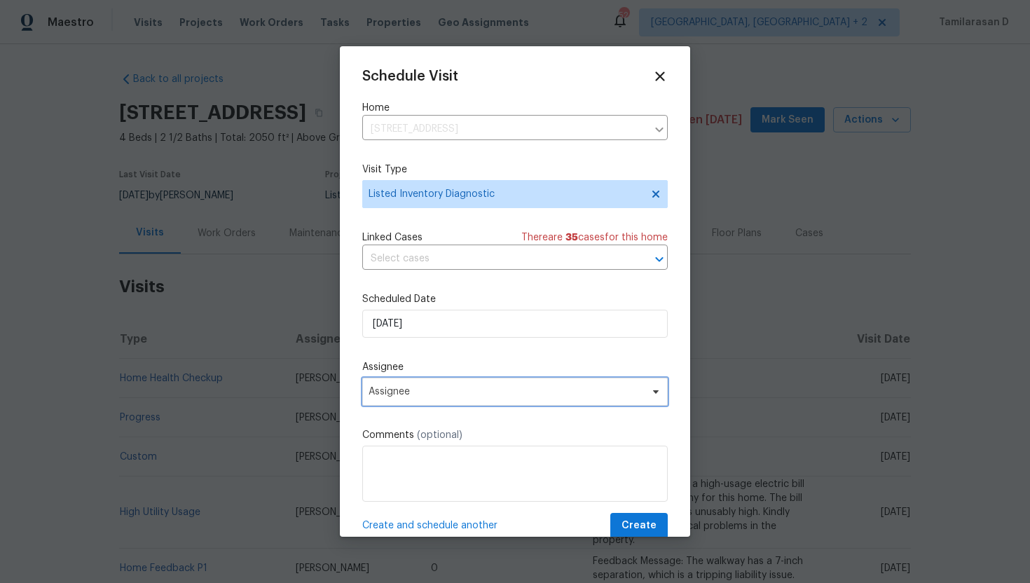
click at [377, 400] on span "Assignee" at bounding box center [515, 392] width 306 height 28
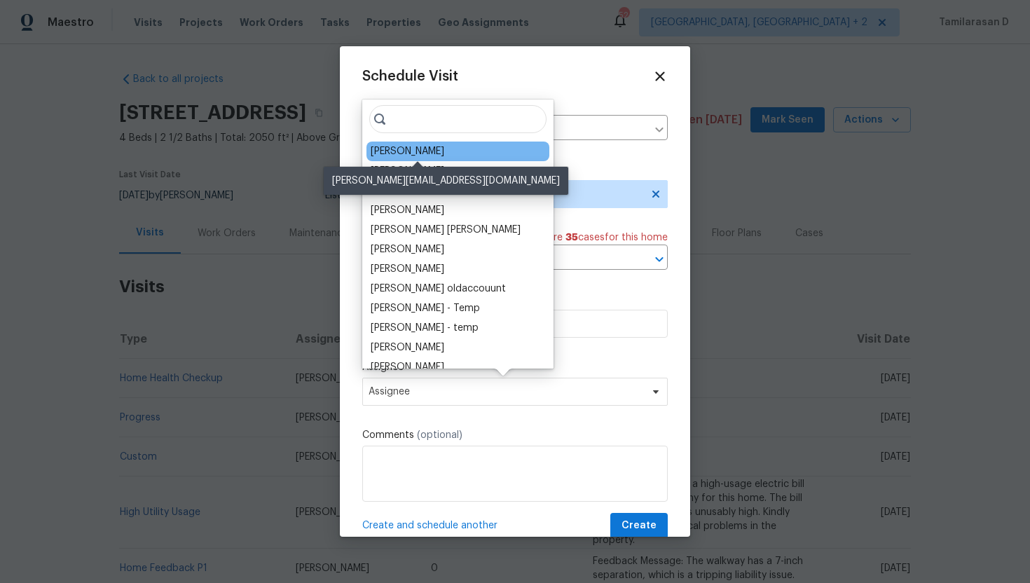
click at [391, 150] on div "[PERSON_NAME]" at bounding box center [408, 151] width 74 height 14
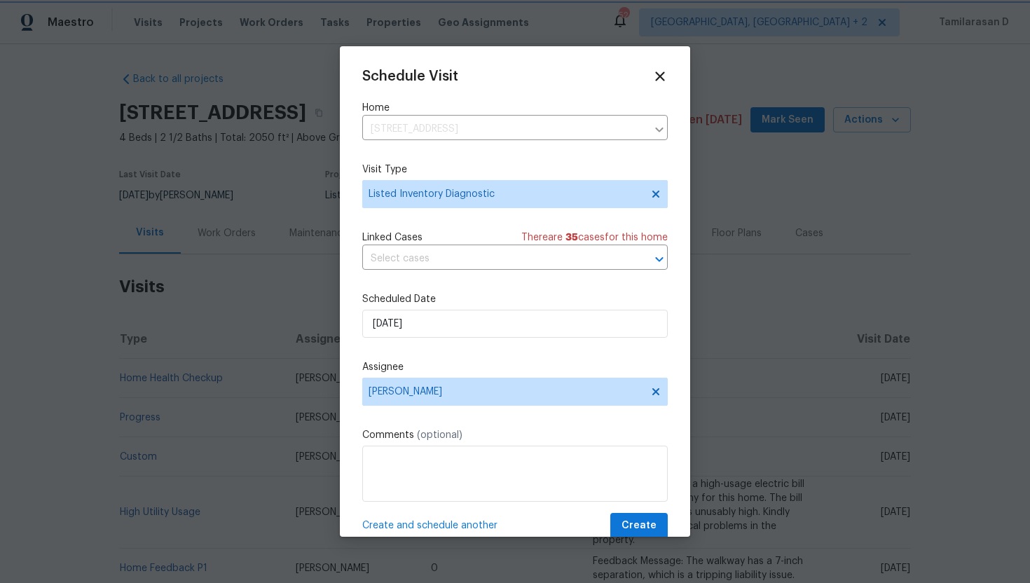
scroll to position [25, 0]
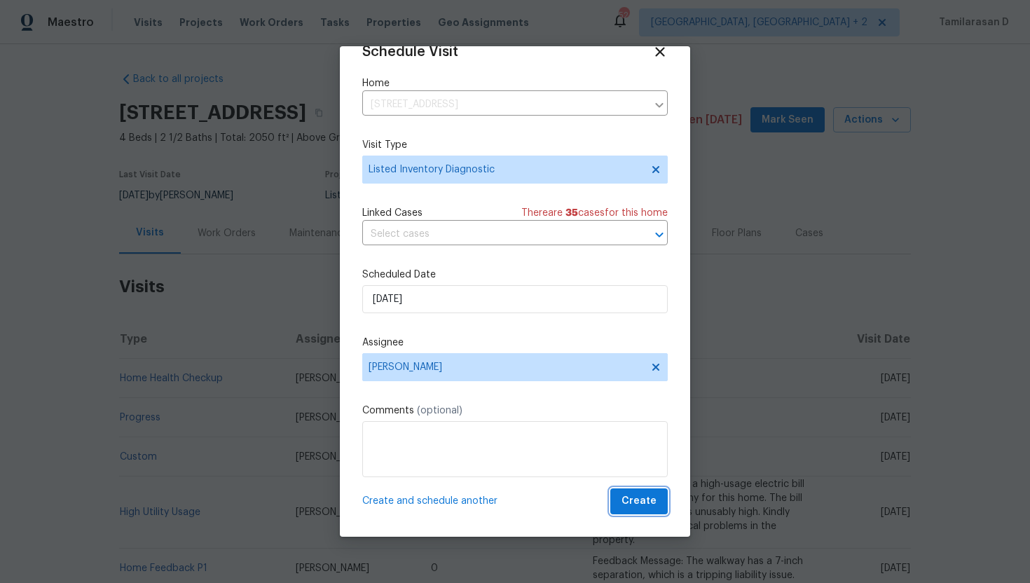
click at [648, 491] on button "Create" at bounding box center [638, 502] width 57 height 26
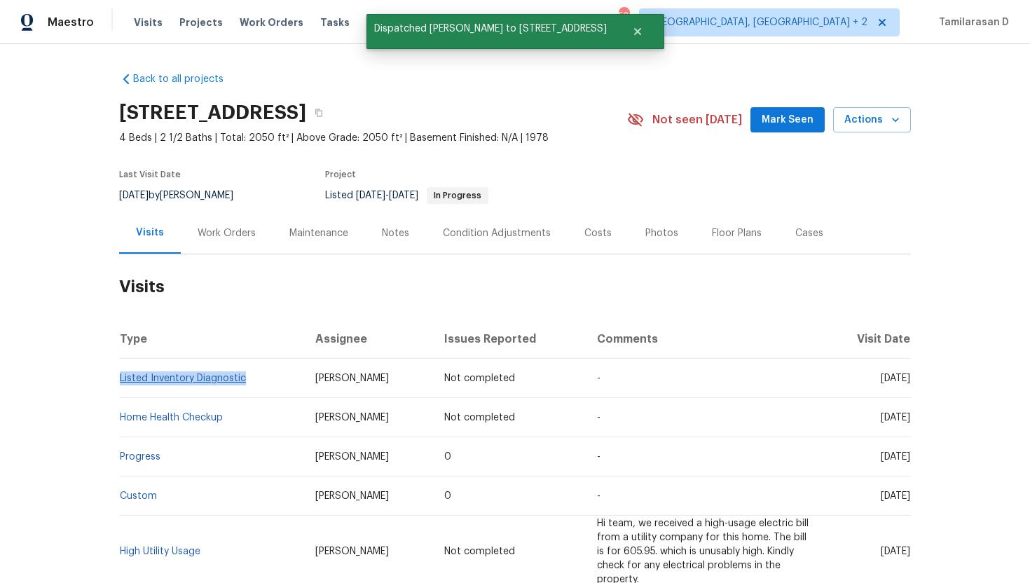
drag, startPoint x: 176, startPoint y: 397, endPoint x: 120, endPoint y: 386, distance: 57.2
click at [120, 386] on td "Listed Inventory Diagnostic" at bounding box center [211, 378] width 185 height 39
copy link "Listed Inventory Diagnostic"
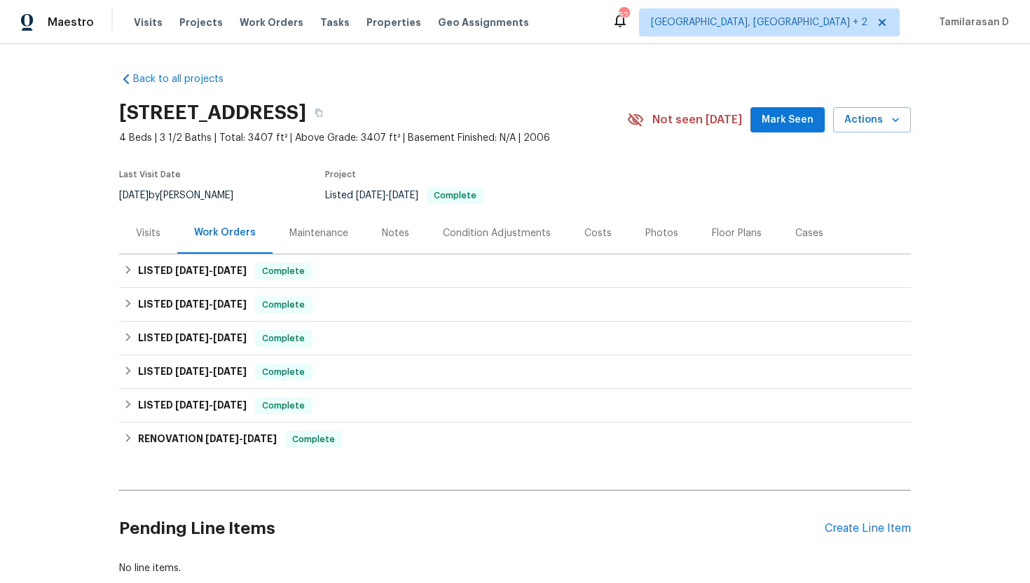
click at [147, 242] on div "Visits" at bounding box center [148, 232] width 58 height 41
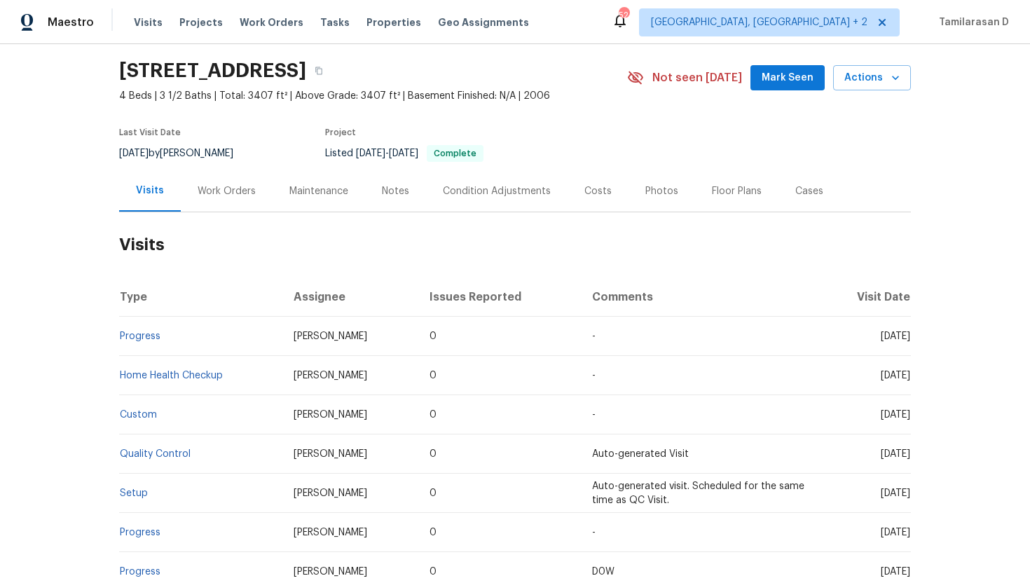
scroll to position [55, 0]
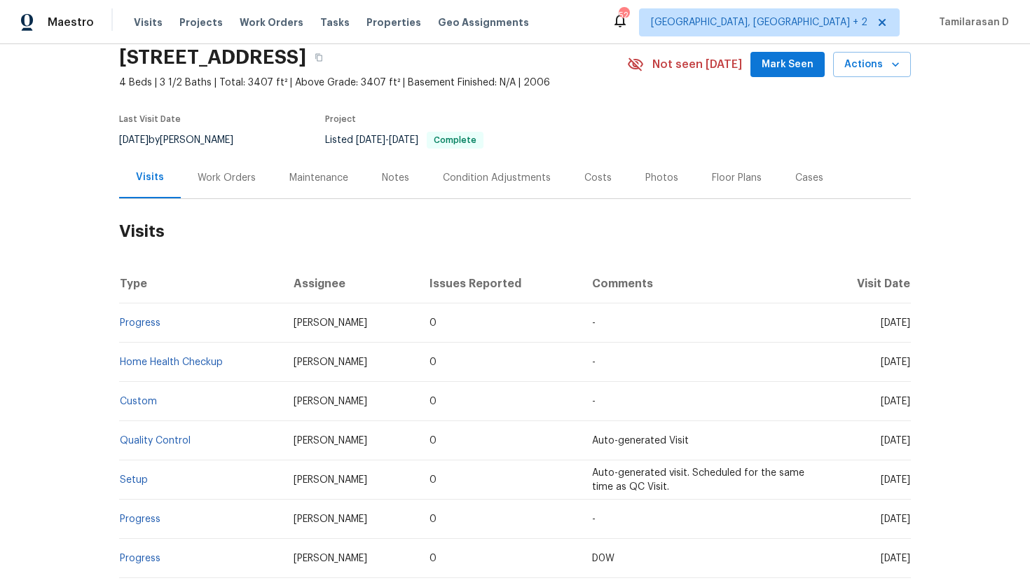
click at [198, 182] on div "Work Orders" at bounding box center [227, 178] width 58 height 14
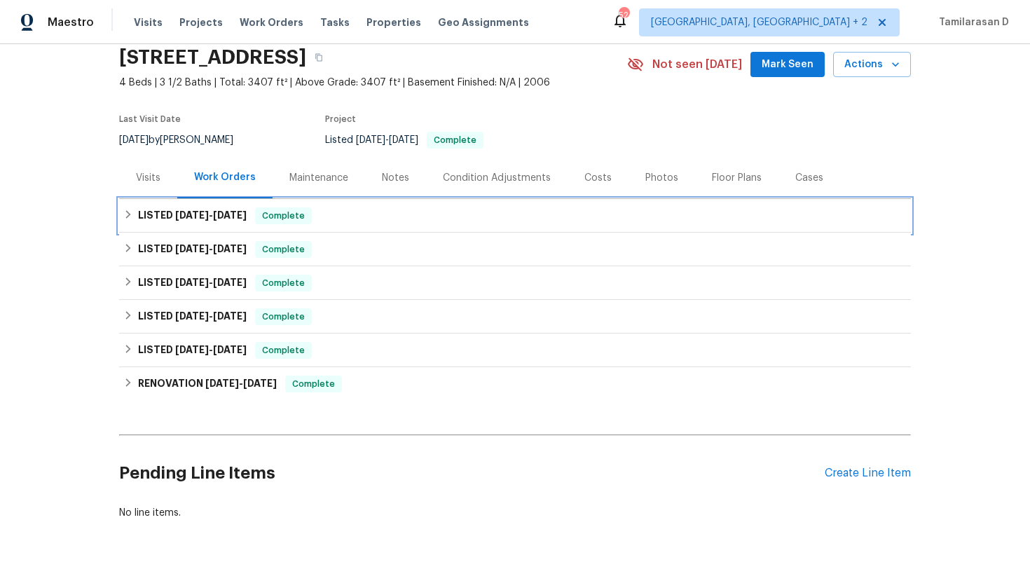
click at [132, 214] on icon at bounding box center [128, 215] width 10 height 10
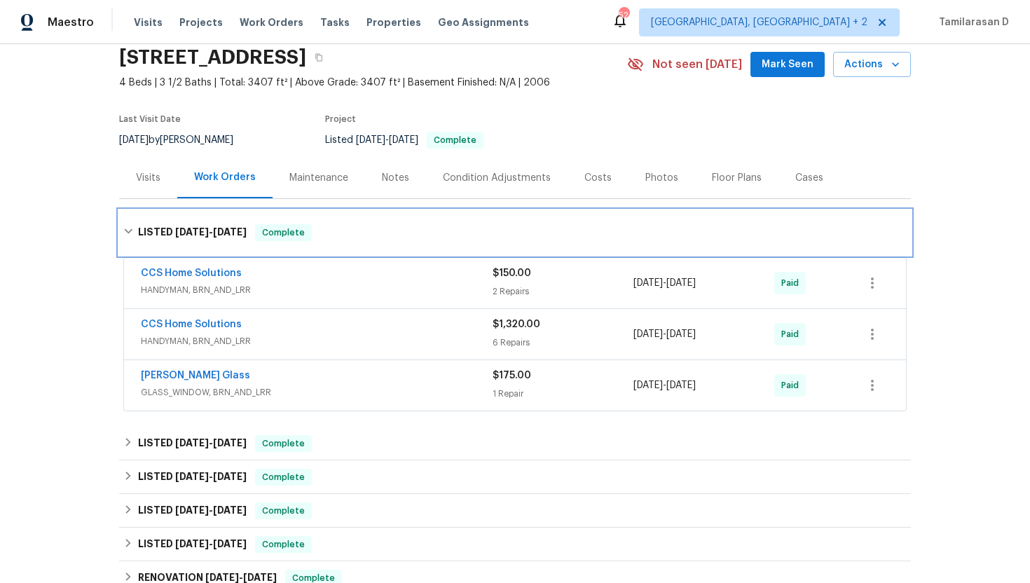
click at [123, 222] on div "LISTED [DATE] - [DATE] Complete" at bounding box center [515, 232] width 792 height 45
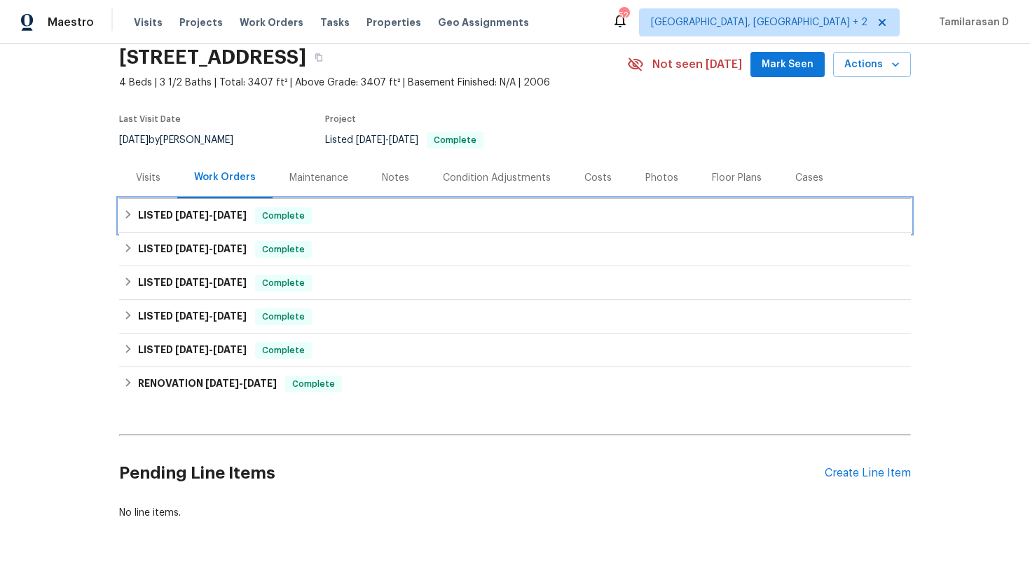
scroll to position [88, 0]
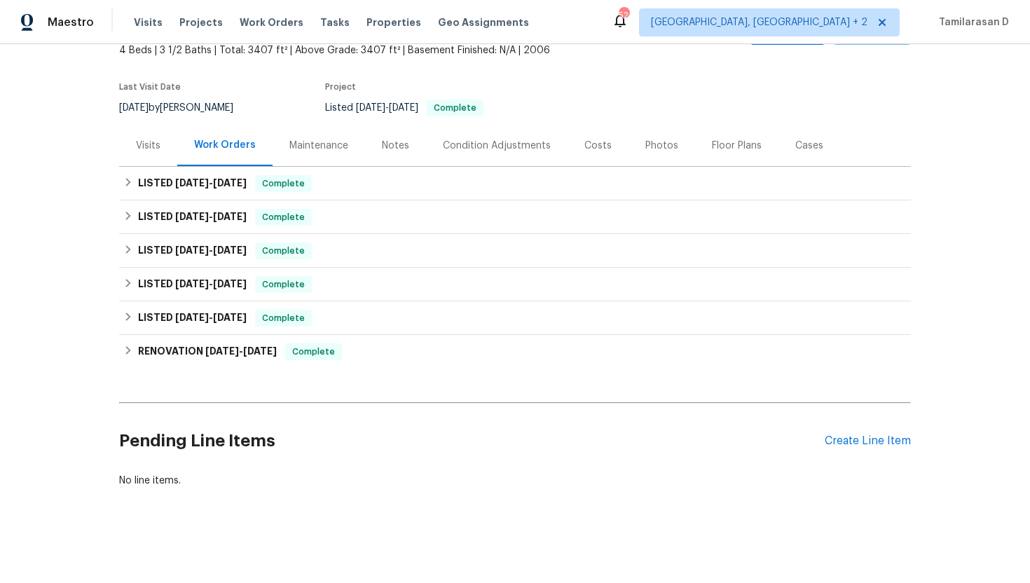
click at [162, 161] on div "Visits" at bounding box center [148, 145] width 58 height 41
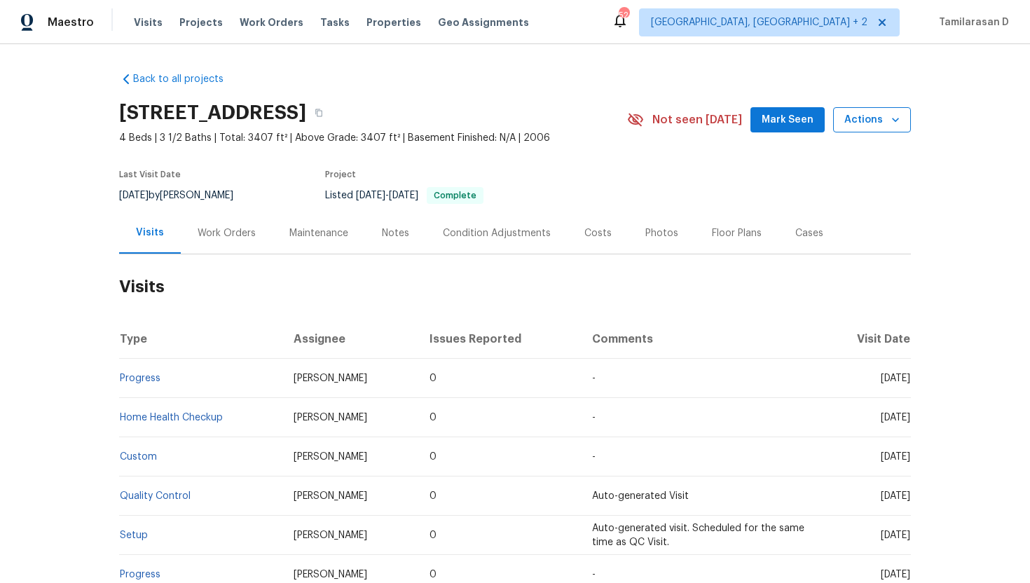
click at [889, 117] on icon "button" at bounding box center [896, 120] width 14 height 14
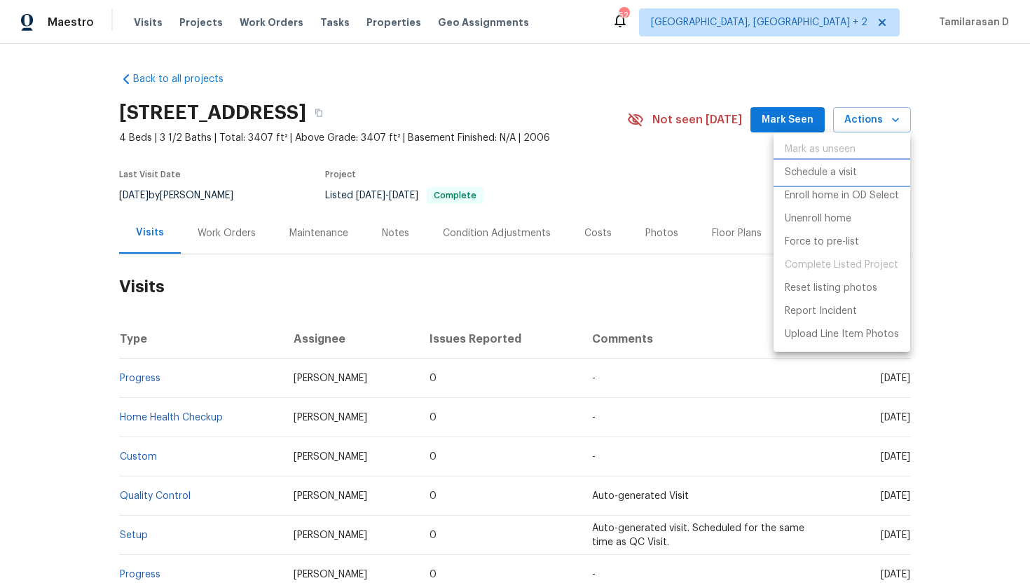
click at [834, 167] on p "Schedule a visit" at bounding box center [821, 172] width 72 height 15
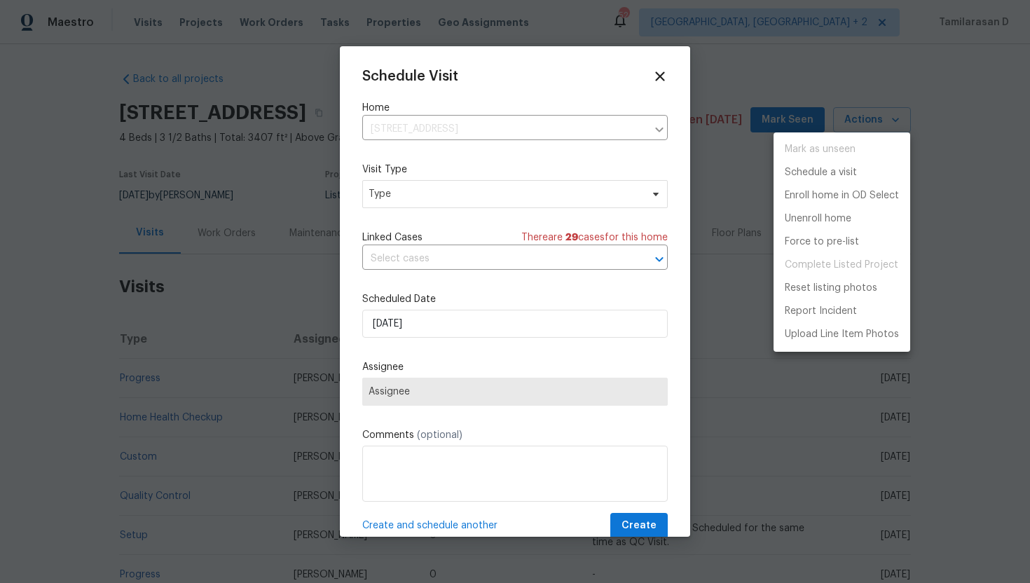
click at [411, 194] on div at bounding box center [515, 291] width 1030 height 583
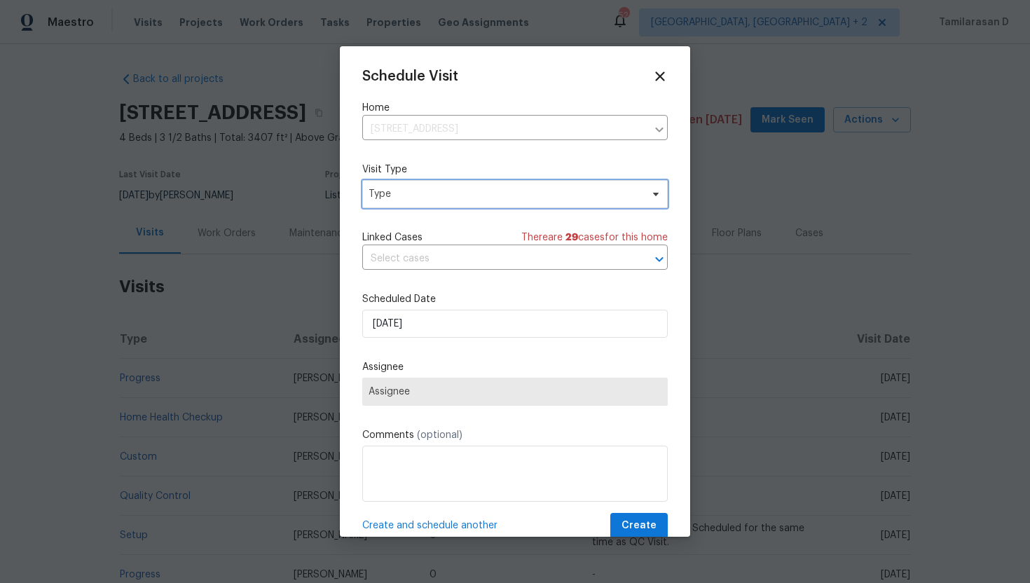
click at [411, 194] on span "Type" at bounding box center [505, 194] width 273 height 14
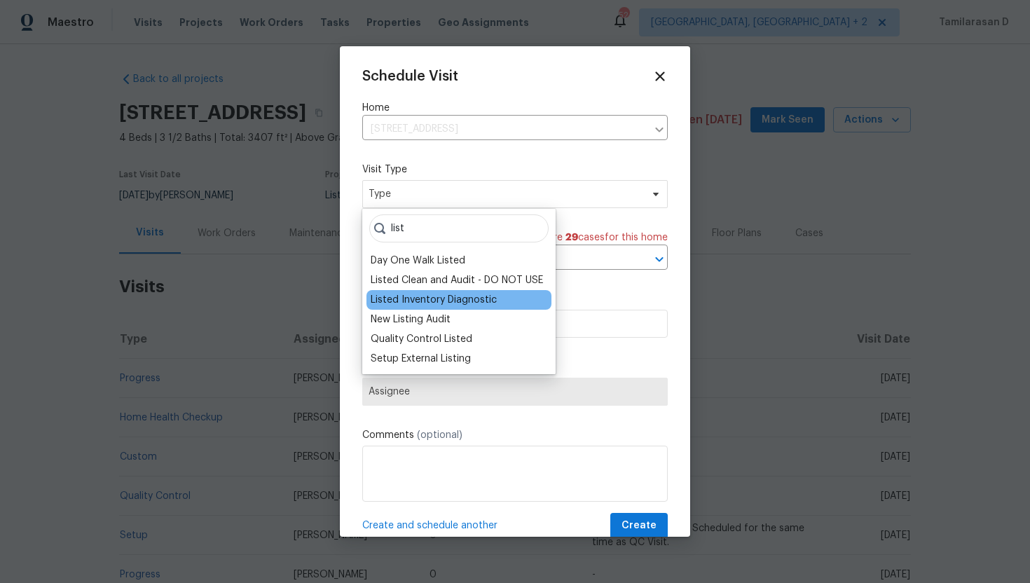
type input "list"
click at [426, 291] on div "Listed Inventory Diagnostic" at bounding box center [459, 300] width 185 height 20
click at [408, 303] on div "Listed Inventory Diagnostic" at bounding box center [434, 300] width 126 height 14
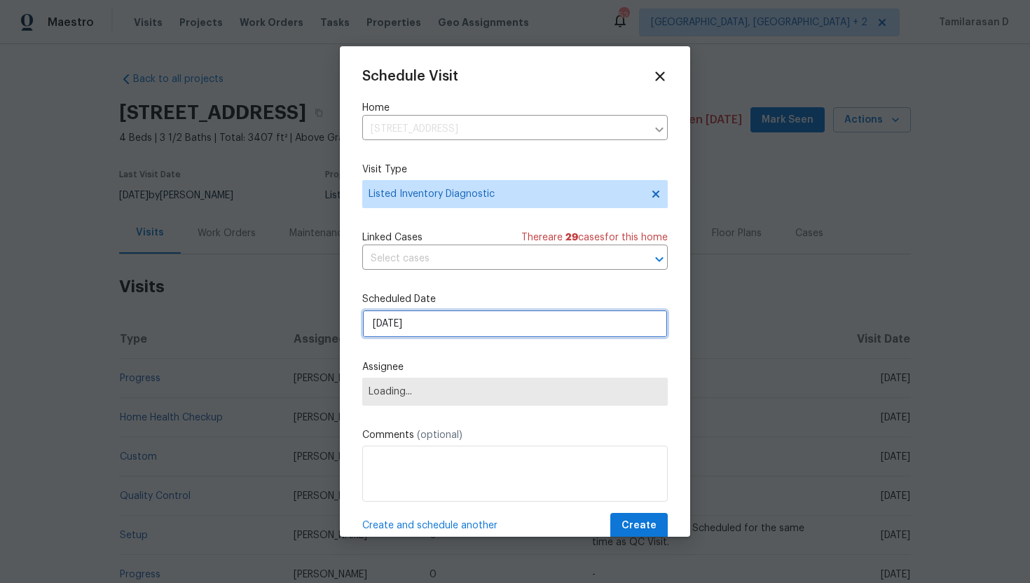
click at [389, 325] on input "[DATE]" at bounding box center [515, 324] width 306 height 28
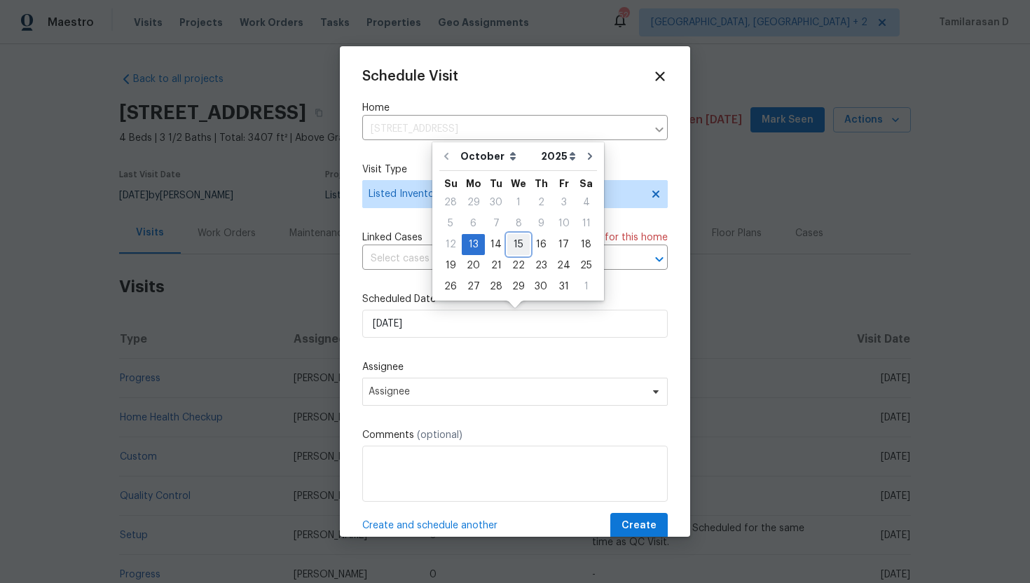
click at [517, 247] on div "15" at bounding box center [518, 245] width 22 height 20
type input "[DATE]"
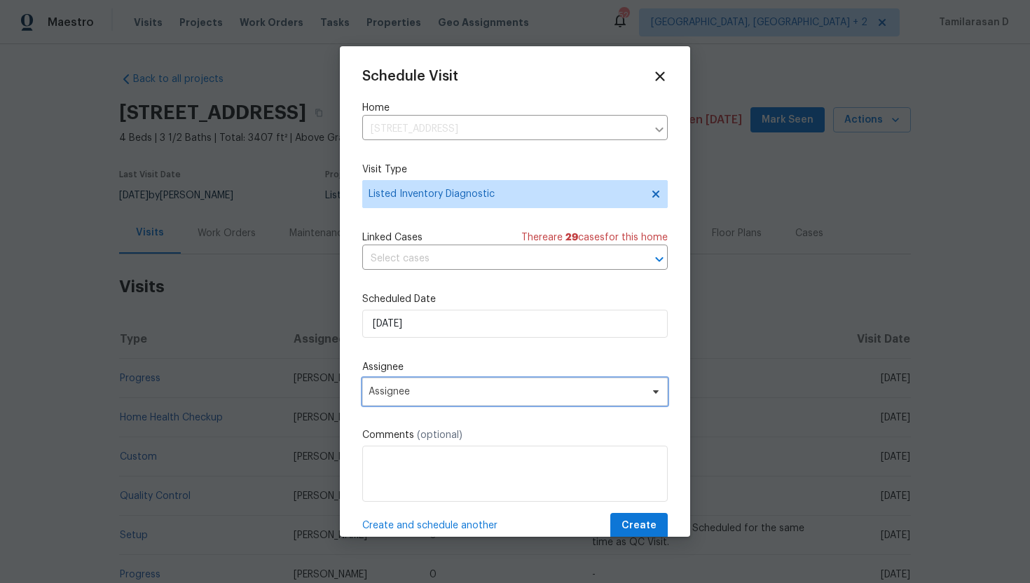
click at [390, 391] on span "Assignee" at bounding box center [506, 391] width 275 height 11
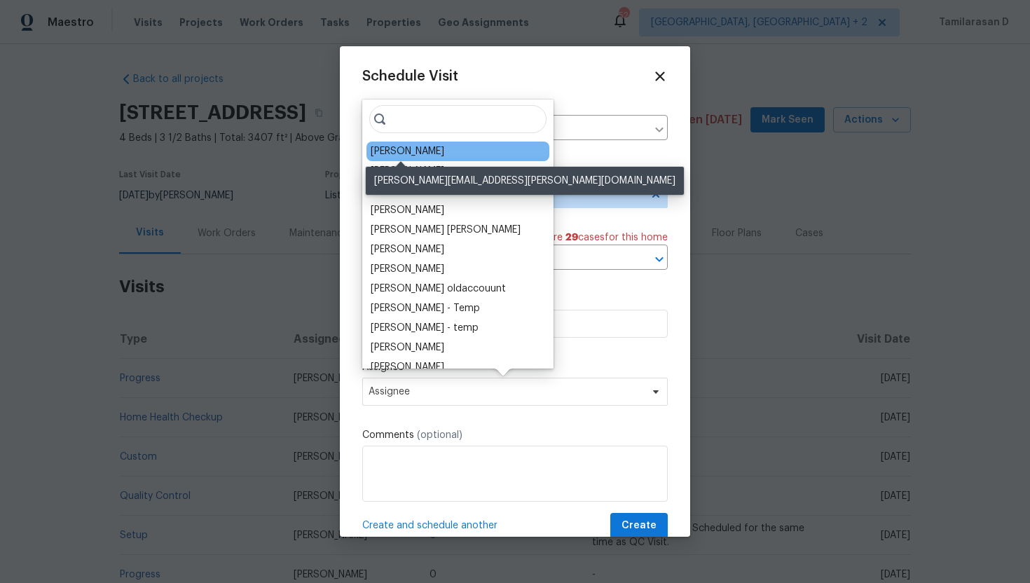
click at [393, 154] on div "[PERSON_NAME]" at bounding box center [408, 151] width 74 height 14
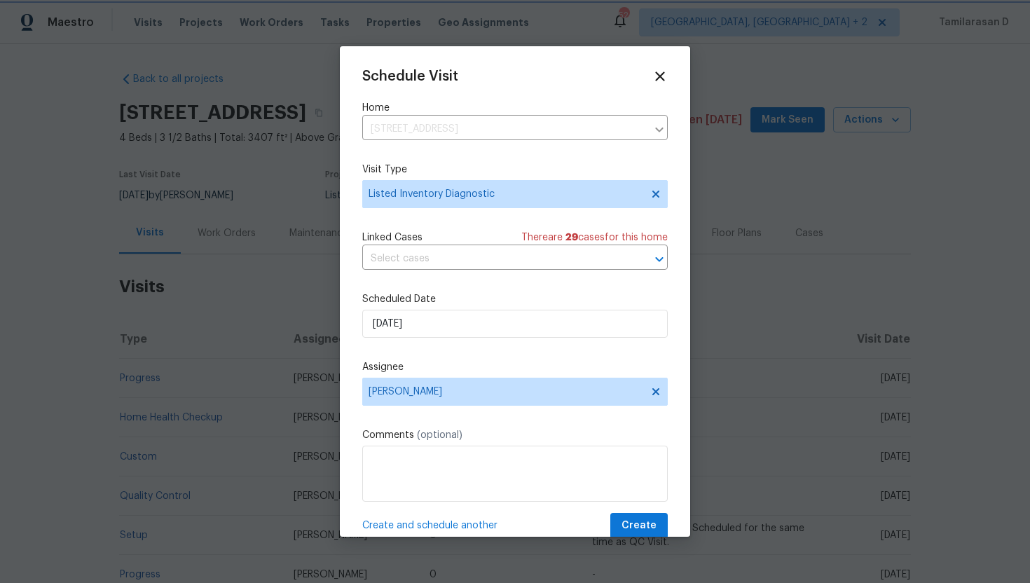
scroll to position [25, 0]
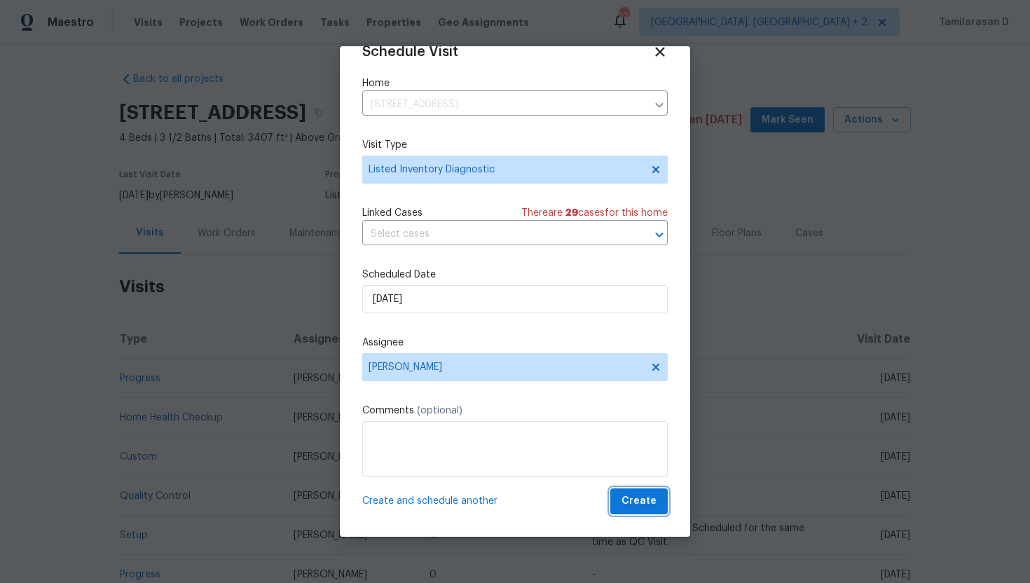
click at [634, 505] on span "Create" at bounding box center [639, 502] width 35 height 18
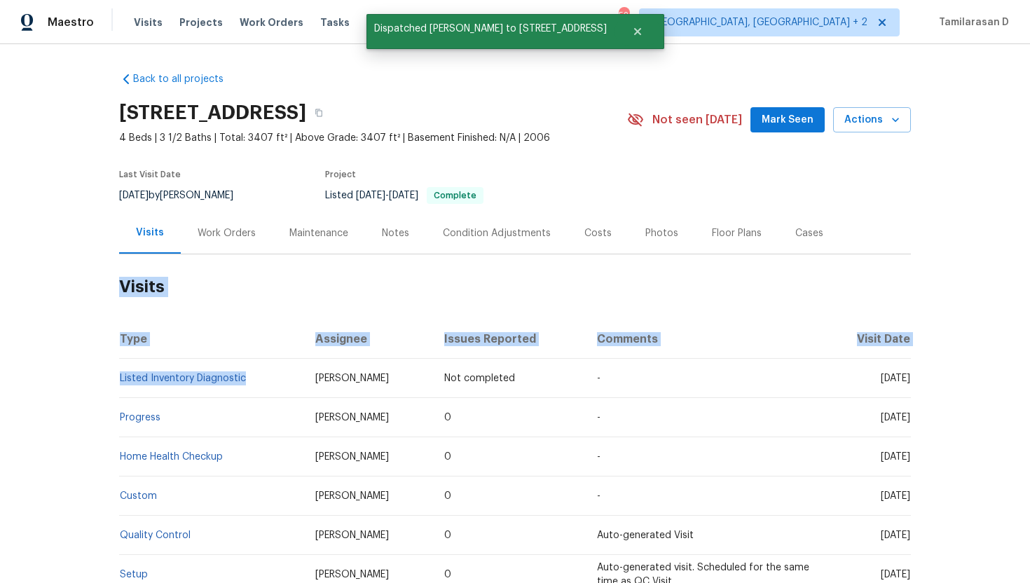
drag, startPoint x: 252, startPoint y: 376, endPoint x: 116, endPoint y: 372, distance: 136.0
click at [116, 372] on div "Back to all projects [STREET_ADDRESS] 4 Beds | 3 1/2 Baths | Total: 3407 ft² | …" at bounding box center [515, 313] width 1030 height 539
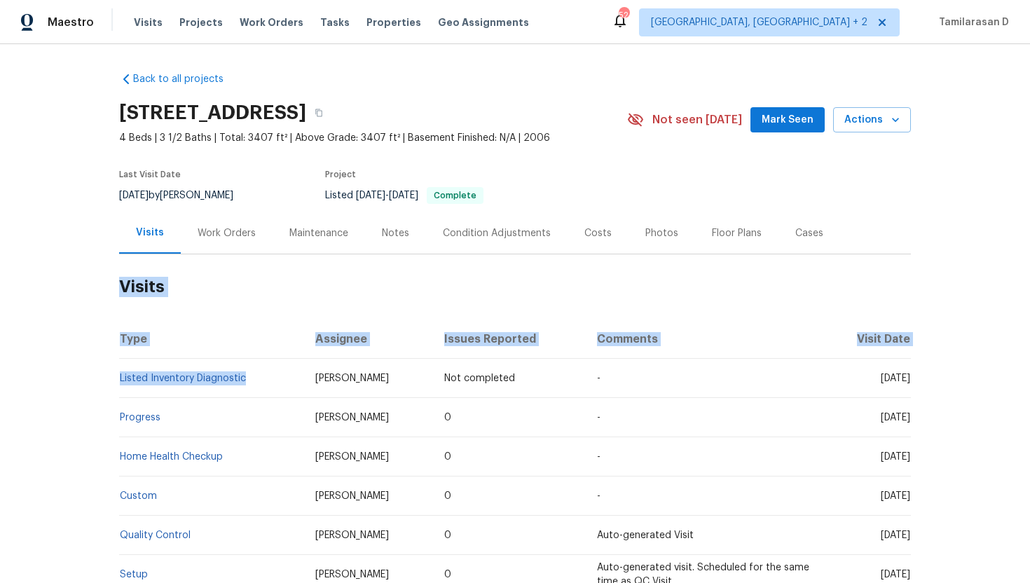
click at [184, 331] on th "Type" at bounding box center [211, 339] width 185 height 39
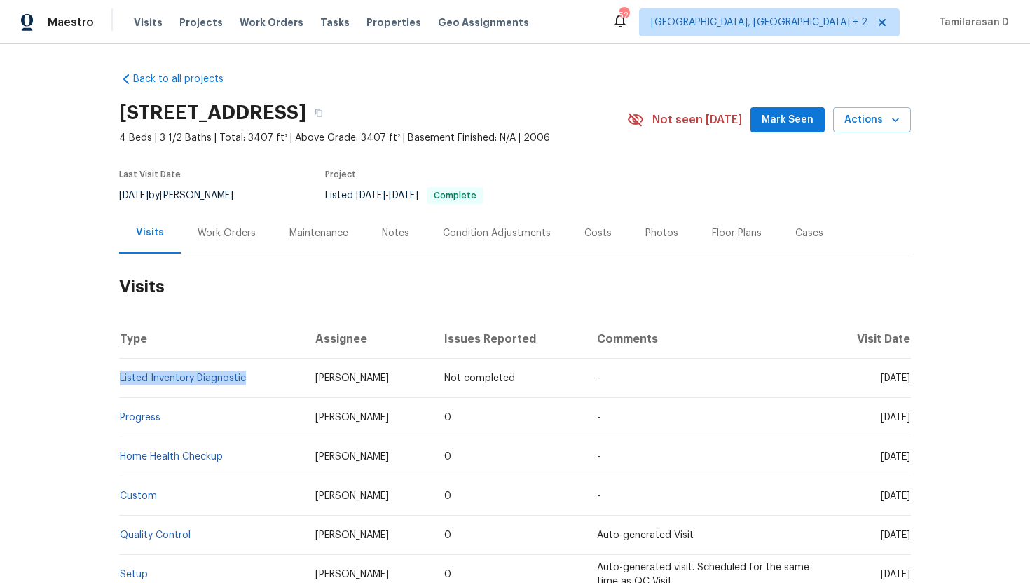
drag, startPoint x: 248, startPoint y: 375, endPoint x: 128, endPoint y: 367, distance: 120.8
click at [128, 367] on td "Listed Inventory Diagnostic" at bounding box center [211, 378] width 185 height 39
copy link "Listed Inventory Diagnostic"
